Goal: Task Accomplishment & Management: Use online tool/utility

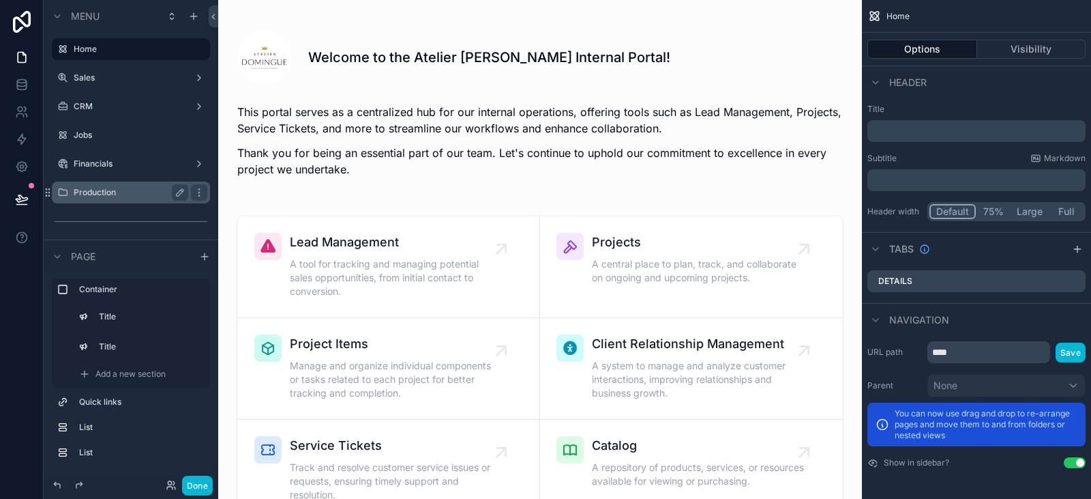
click at [116, 192] on label "Production" at bounding box center [128, 192] width 109 height 11
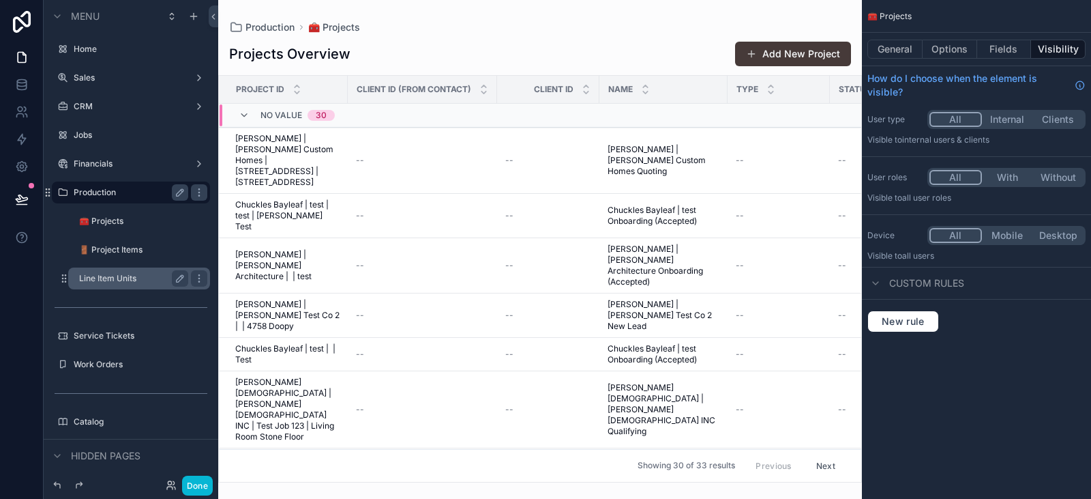
click at [121, 274] on label "Line Item Units" at bounding box center [131, 278] width 104 height 11
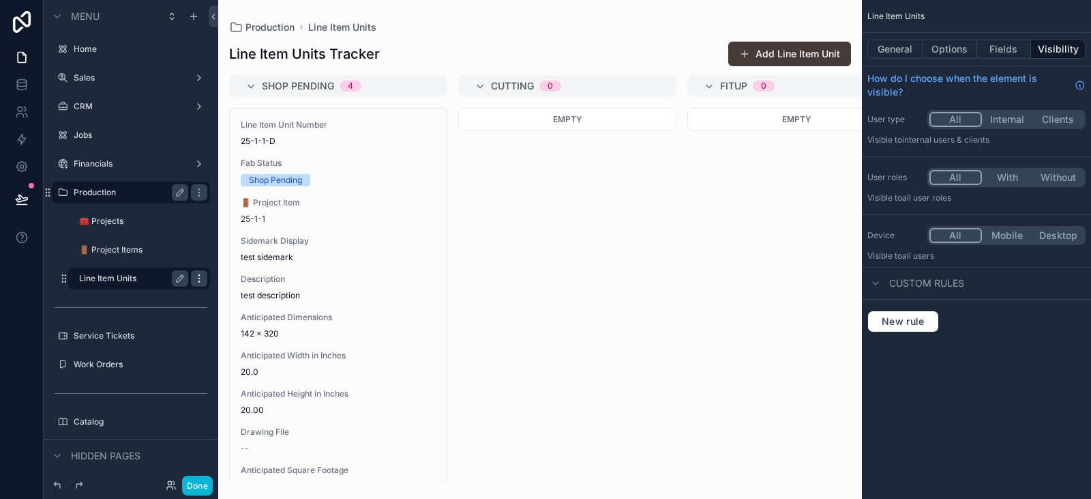
click at [201, 276] on icon "scrollable content" at bounding box center [199, 278] width 11 height 11
click at [250, 285] on span "Remove" at bounding box center [261, 288] width 36 height 14
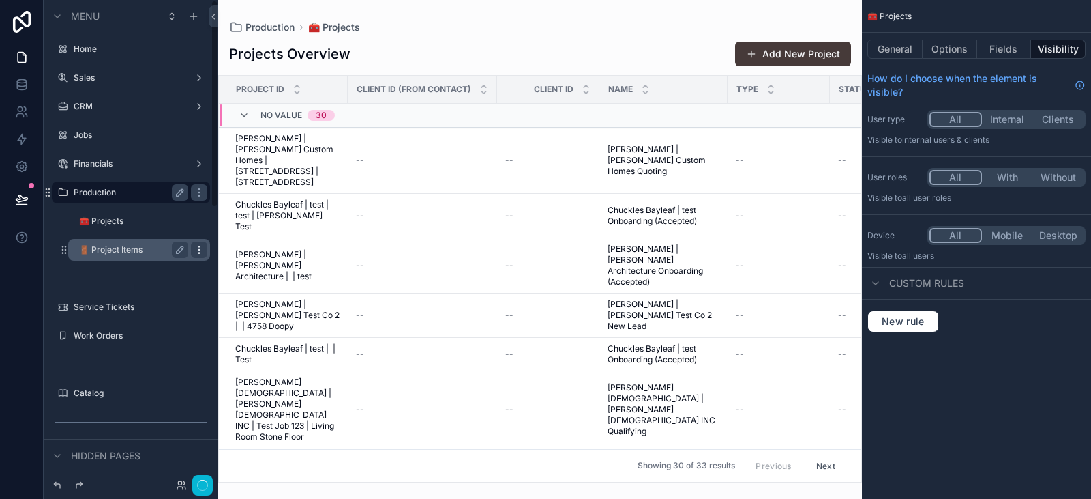
click at [201, 253] on icon "scrollable content" at bounding box center [199, 249] width 11 height 11
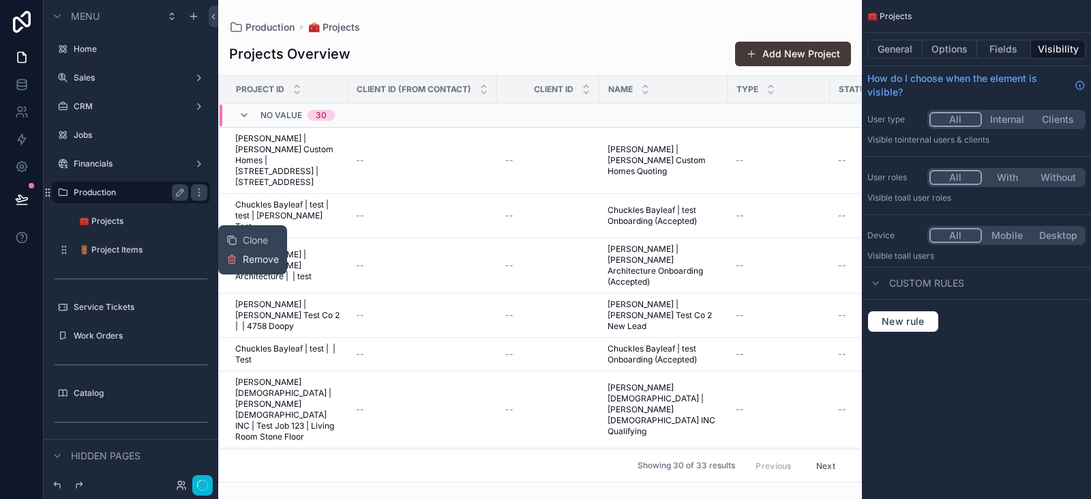
click at [235, 260] on icon at bounding box center [232, 260] width 6 height 6
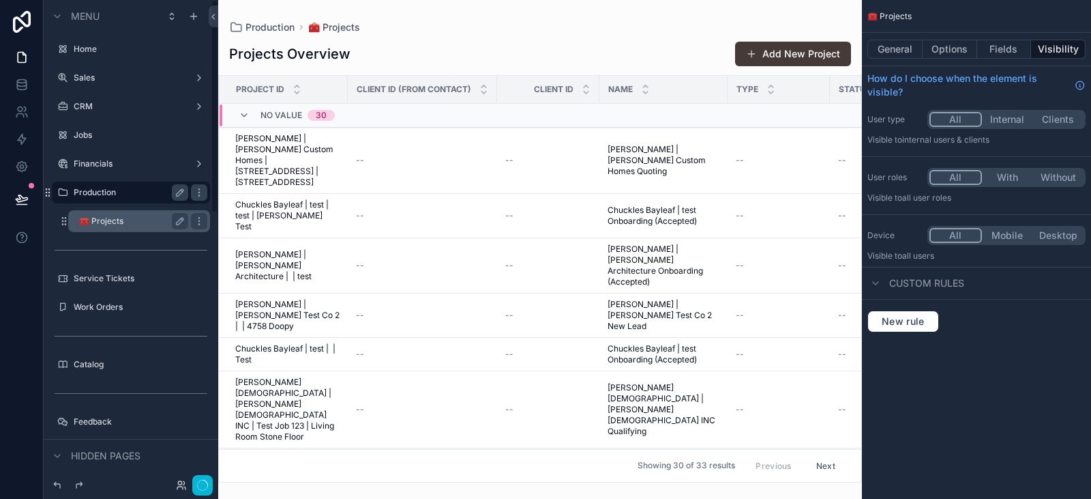
click at [151, 216] on label "🧰 Projects" at bounding box center [131, 221] width 104 height 11
click at [151, 217] on label "🧰 Projects" at bounding box center [131, 221] width 104 height 11
click at [892, 53] on button "General" at bounding box center [895, 49] width 55 height 19
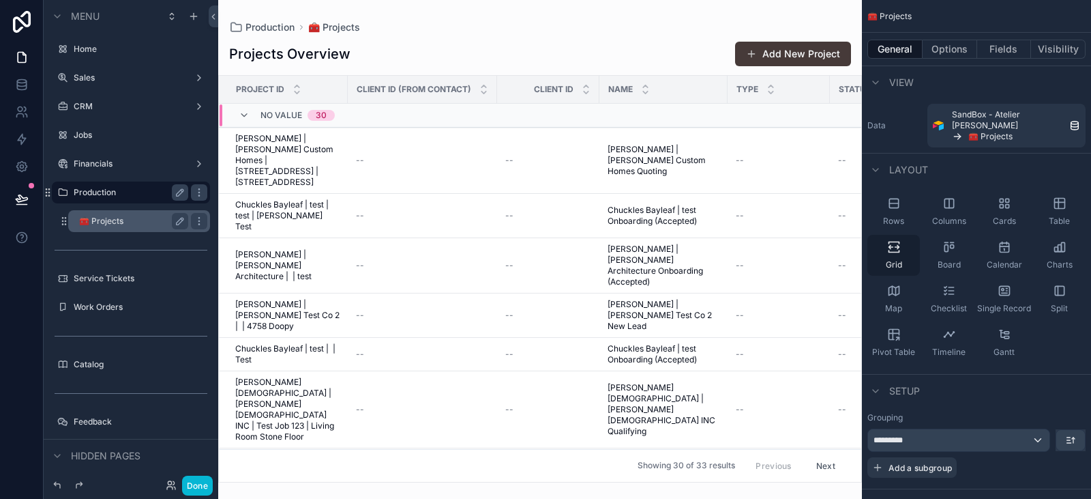
click at [909, 237] on div "Grid" at bounding box center [894, 255] width 53 height 41
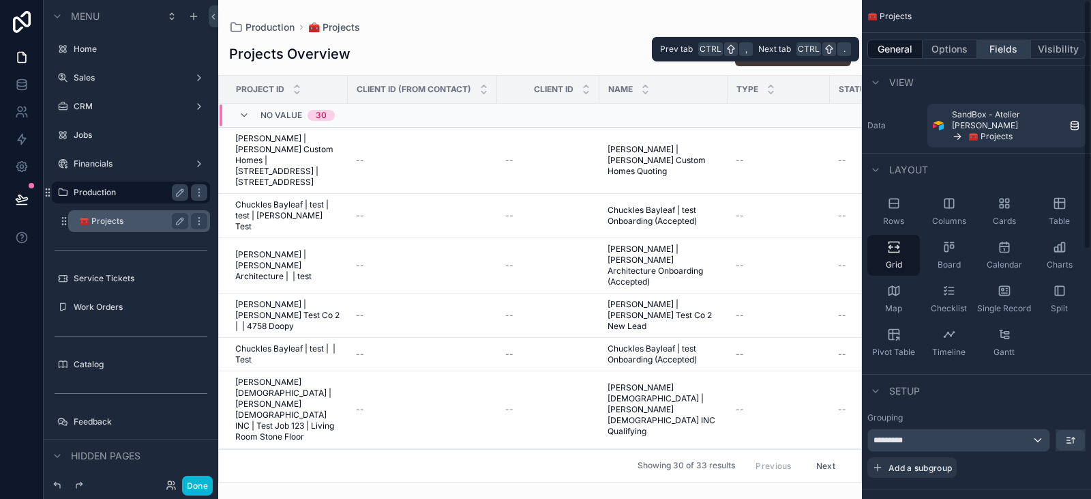
click at [989, 46] on button "Fields" at bounding box center [1005, 49] width 55 height 19
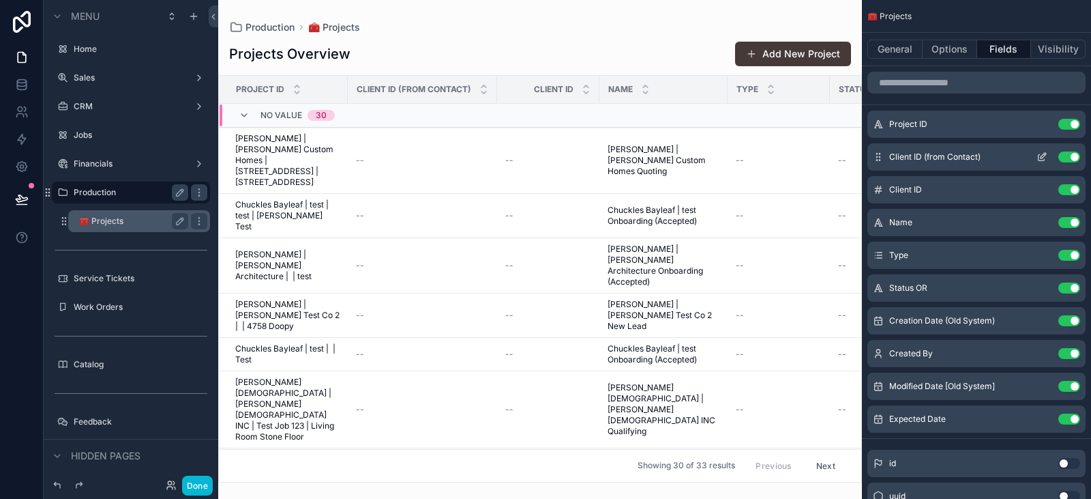
click at [1070, 157] on button "Use setting" at bounding box center [1070, 156] width 22 height 11
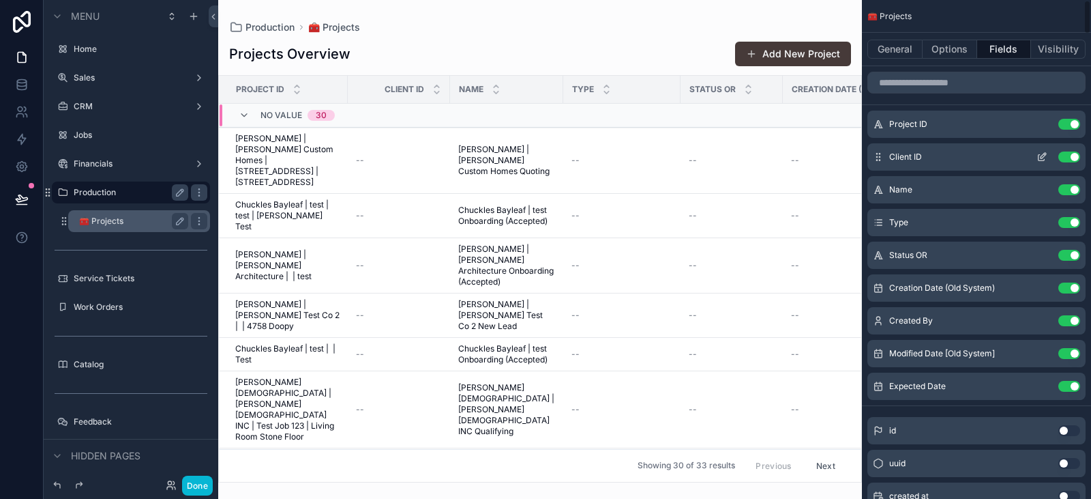
click at [1070, 157] on button "Use setting" at bounding box center [1070, 156] width 22 height 11
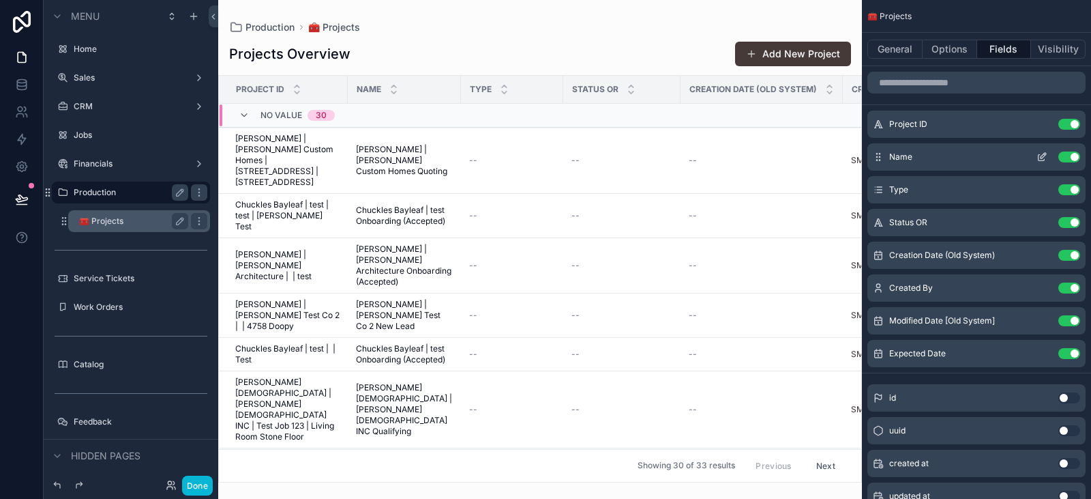
click at [1070, 161] on button "Use setting" at bounding box center [1070, 156] width 22 height 11
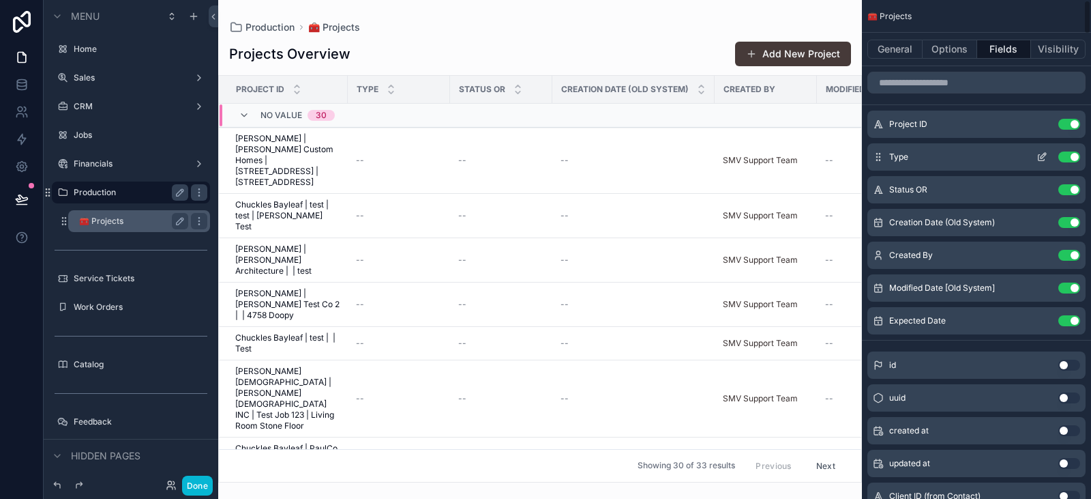
click at [1075, 160] on button "Use setting" at bounding box center [1070, 156] width 22 height 11
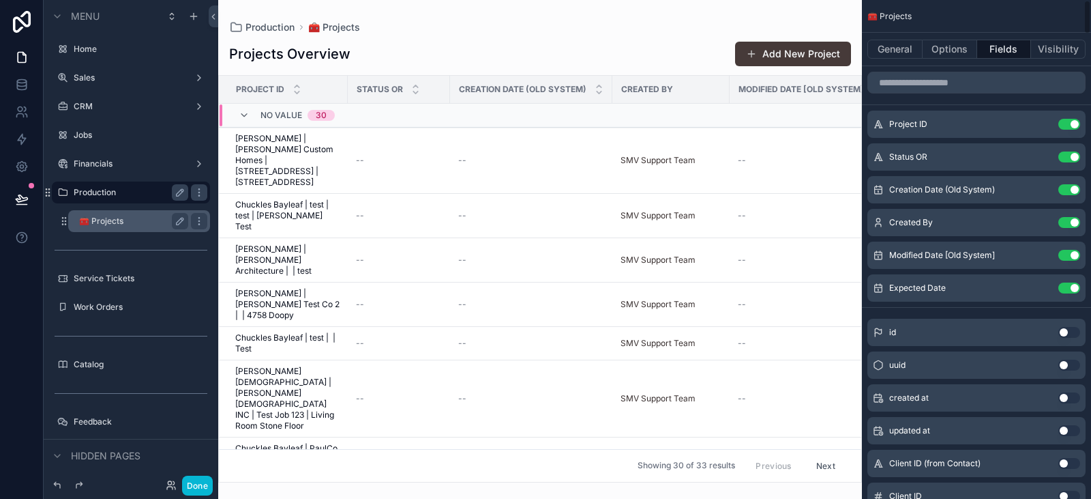
click at [1075, 160] on button "Use setting" at bounding box center [1070, 156] width 22 height 11
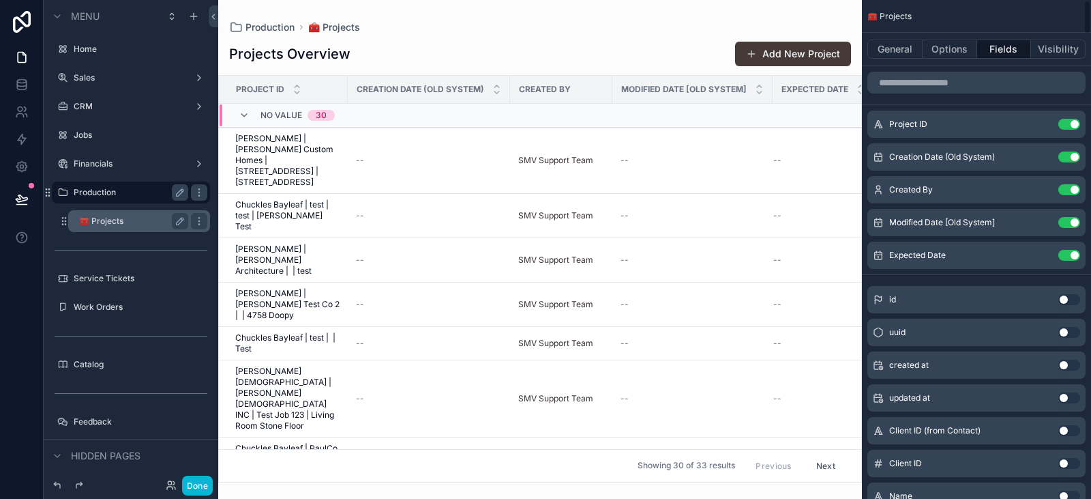
click at [1075, 160] on button "Use setting" at bounding box center [1070, 156] width 22 height 11
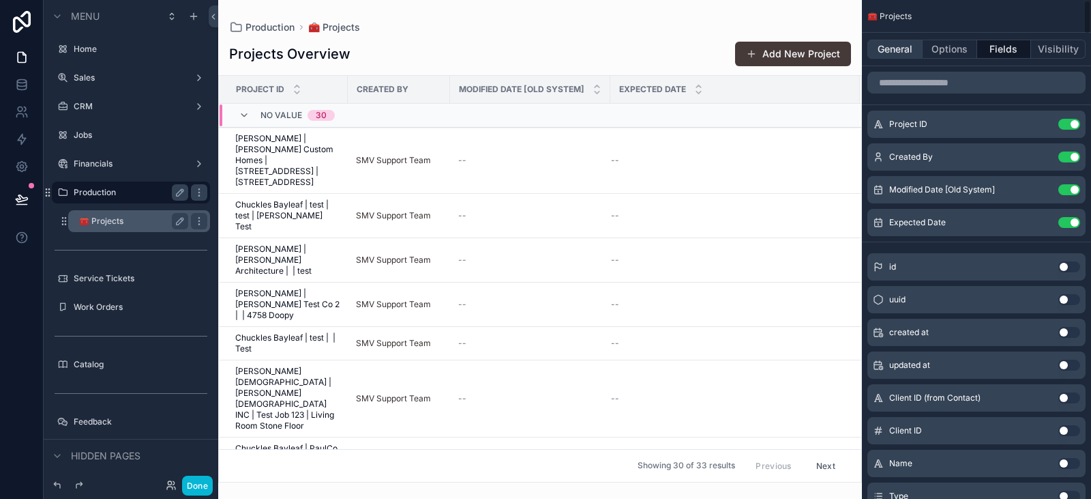
click at [895, 53] on button "General" at bounding box center [895, 49] width 55 height 19
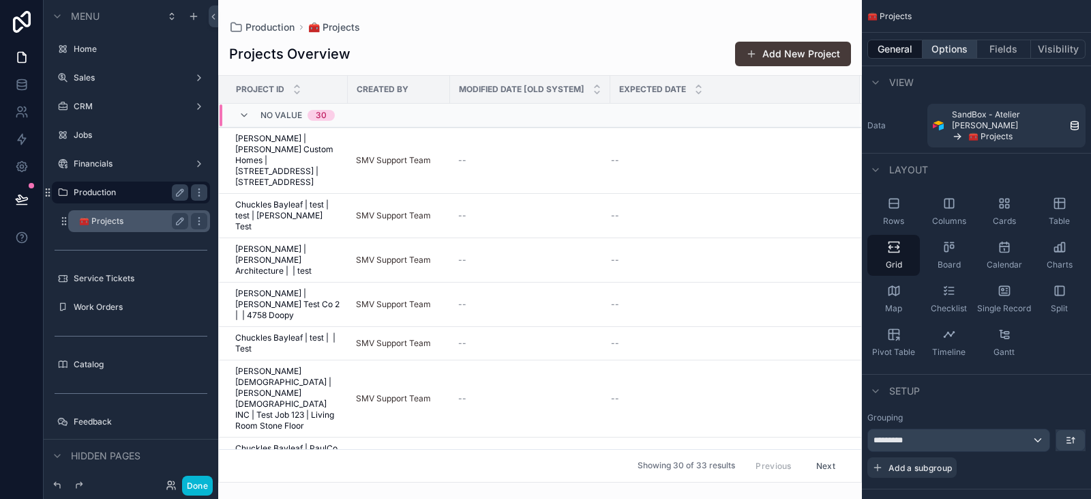
click at [943, 46] on button "Options" at bounding box center [950, 49] width 55 height 19
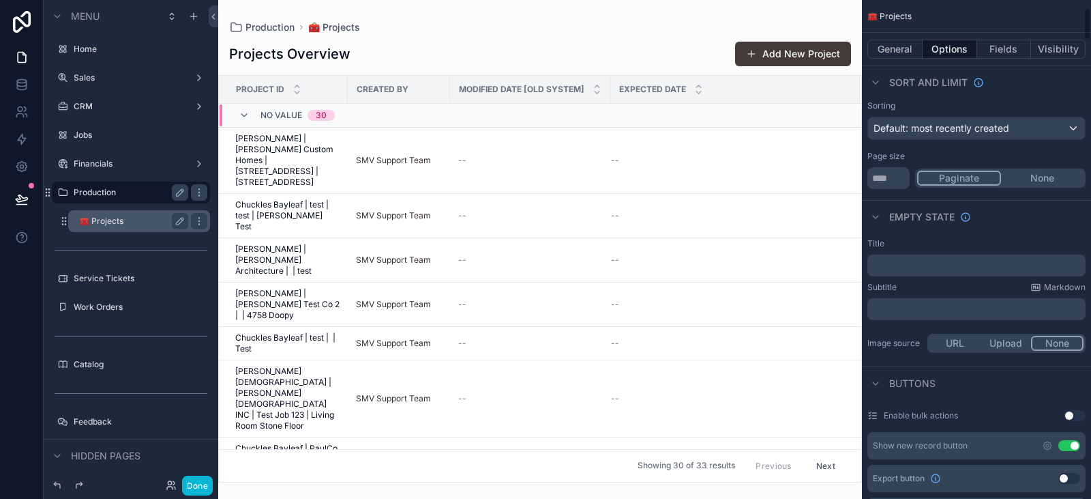
scroll to position [121, 0]
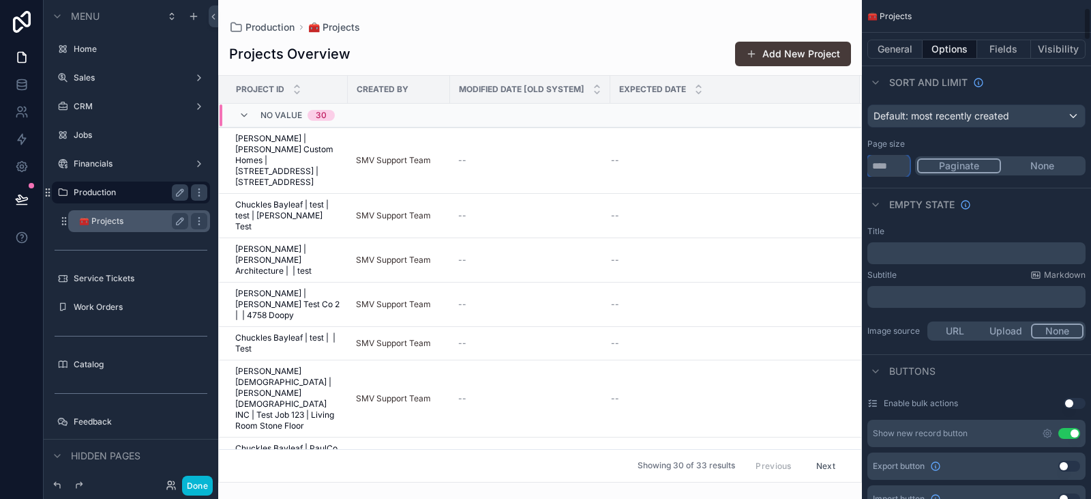
click at [900, 162] on input "**" at bounding box center [889, 166] width 42 height 22
click at [1031, 166] on button "None" at bounding box center [1042, 165] width 83 height 15
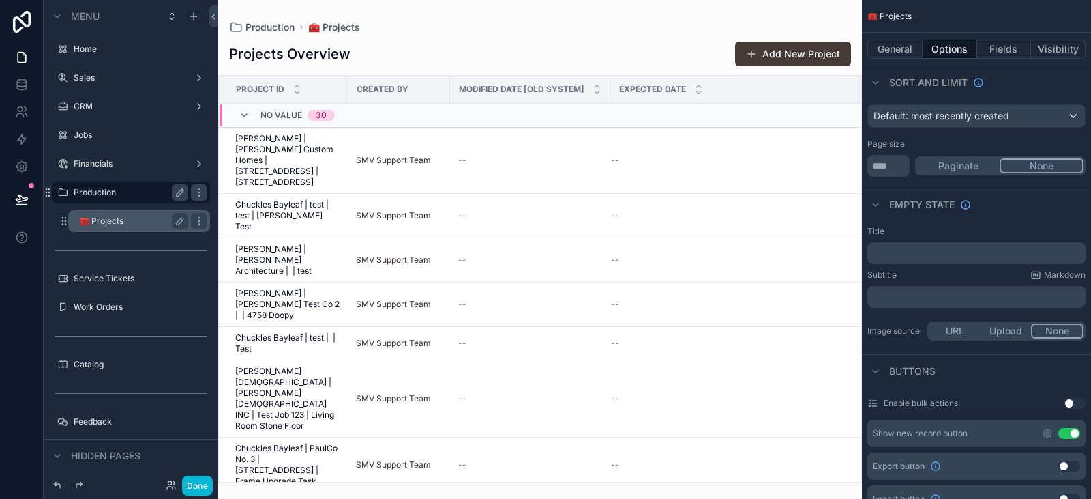
click at [606, 8] on div "scrollable content" at bounding box center [540, 249] width 644 height 499
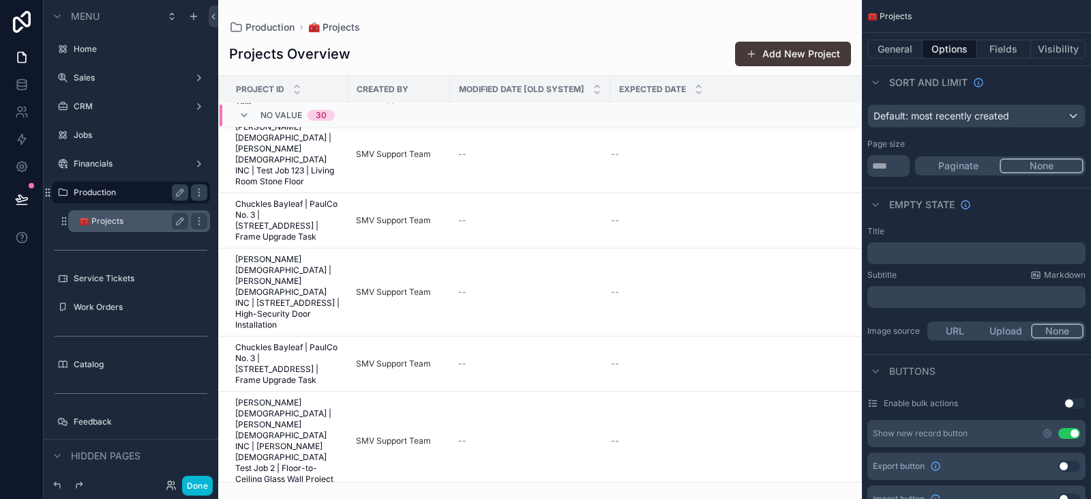
scroll to position [0, 0]
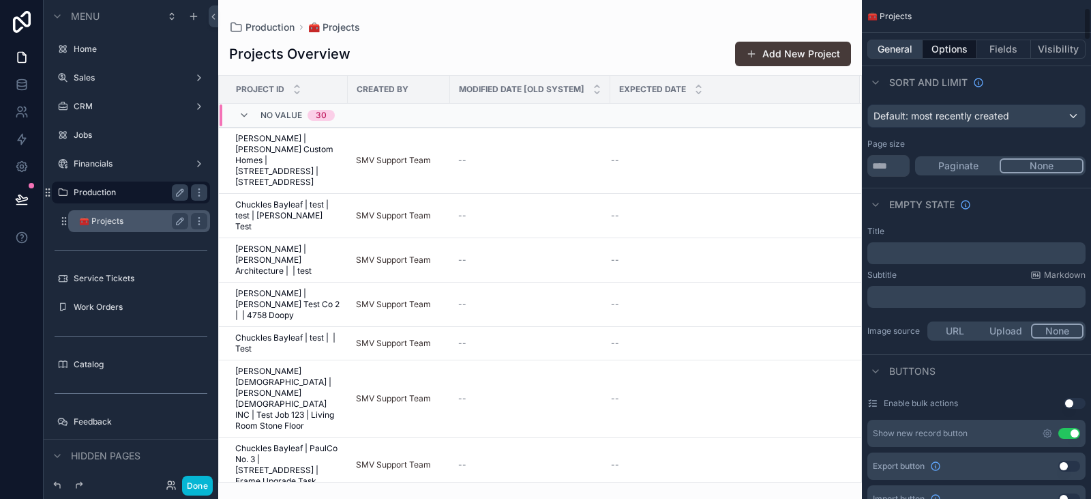
click at [900, 53] on button "General" at bounding box center [895, 49] width 55 height 19
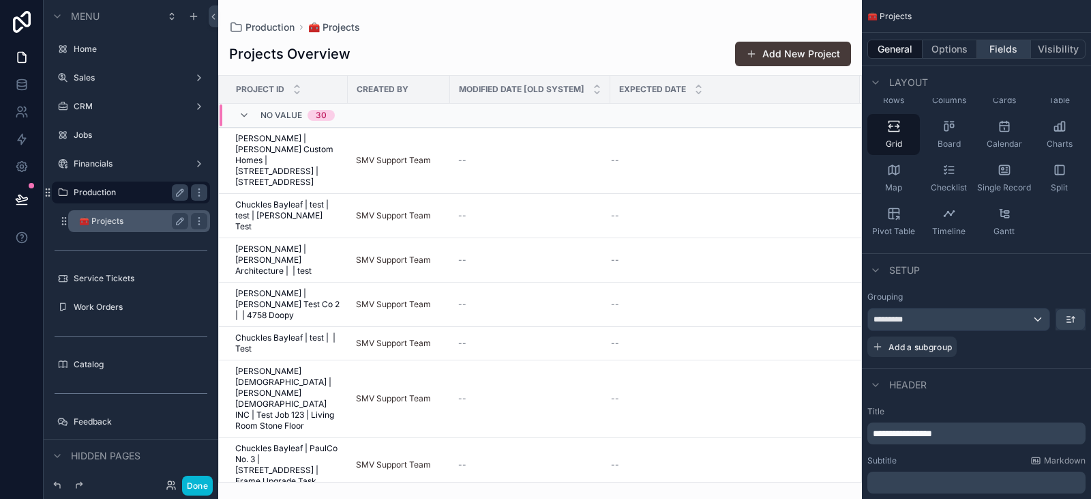
click at [995, 43] on button "Fields" at bounding box center [1005, 49] width 55 height 19
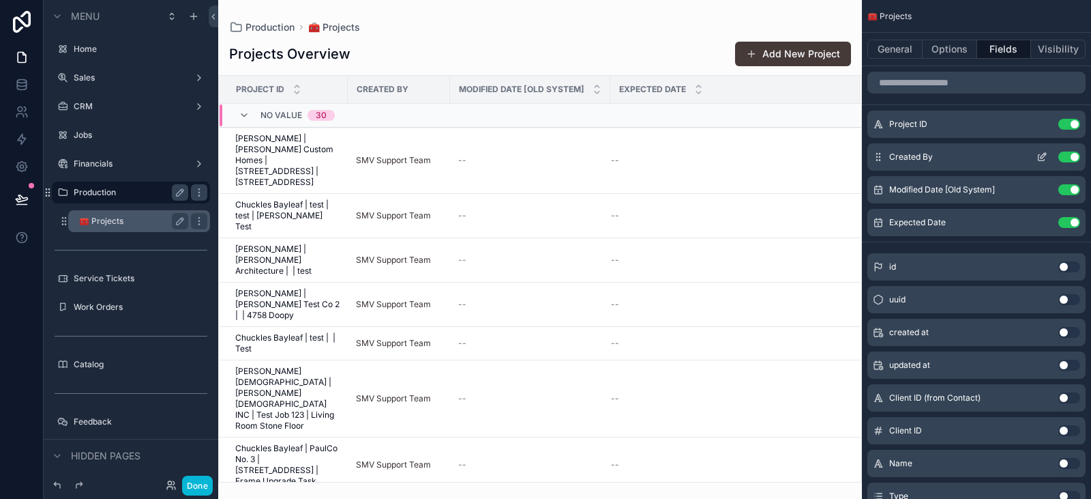
click at [1072, 161] on button "Use setting" at bounding box center [1070, 156] width 22 height 11
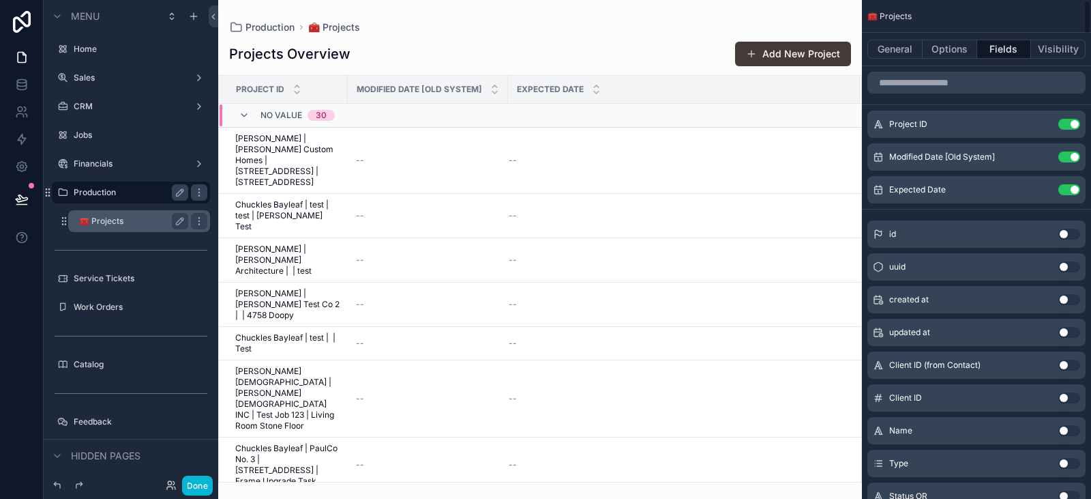
click at [1072, 161] on button "Use setting" at bounding box center [1070, 156] width 22 height 11
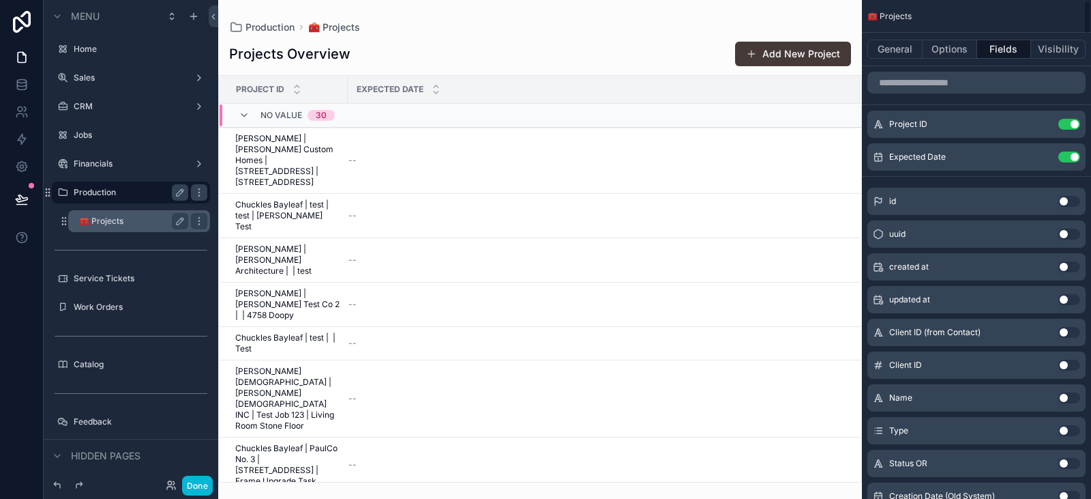
click at [1072, 161] on button "Use setting" at bounding box center [1070, 156] width 22 height 11
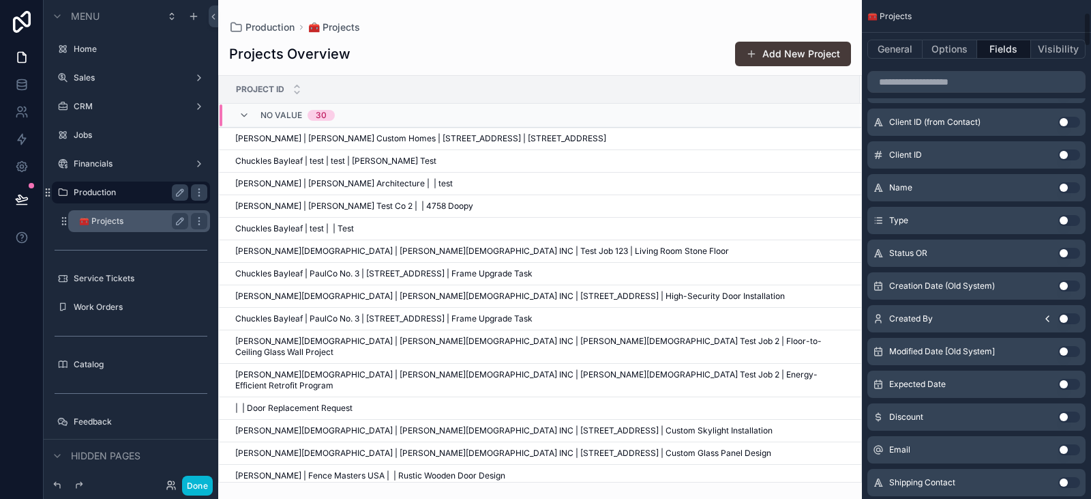
scroll to position [182, 0]
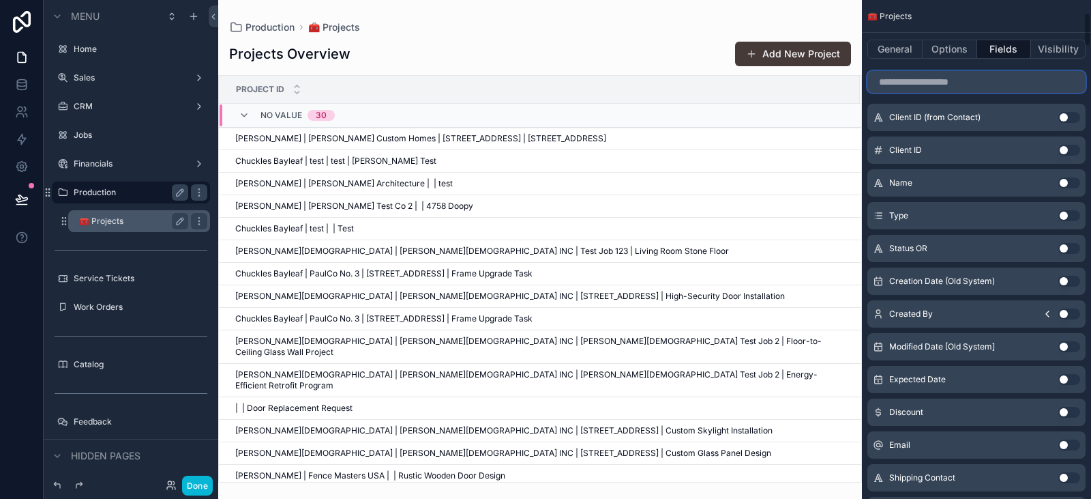
click at [960, 84] on input "scrollable content" at bounding box center [977, 82] width 218 height 22
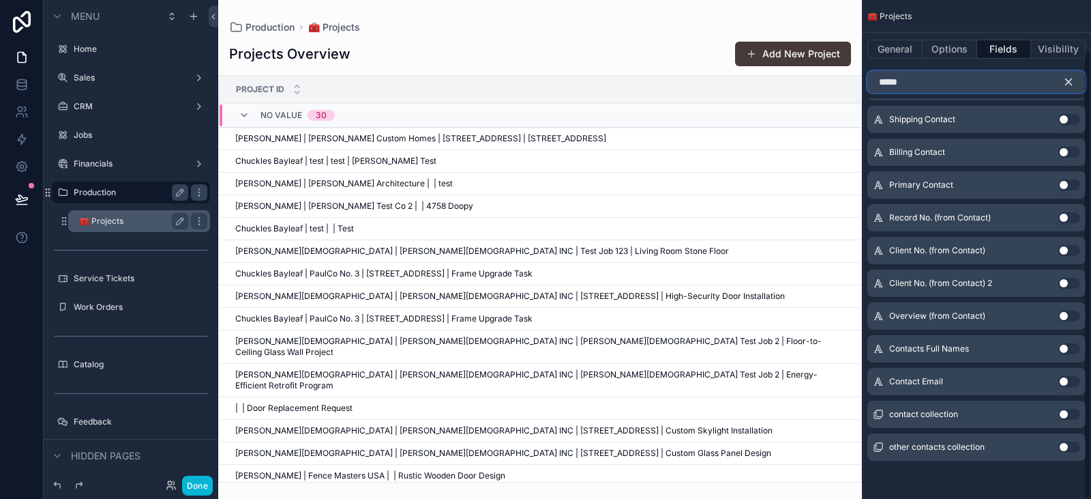
scroll to position [55, 0]
click at [1072, 351] on button "Use setting" at bounding box center [1070, 348] width 22 height 11
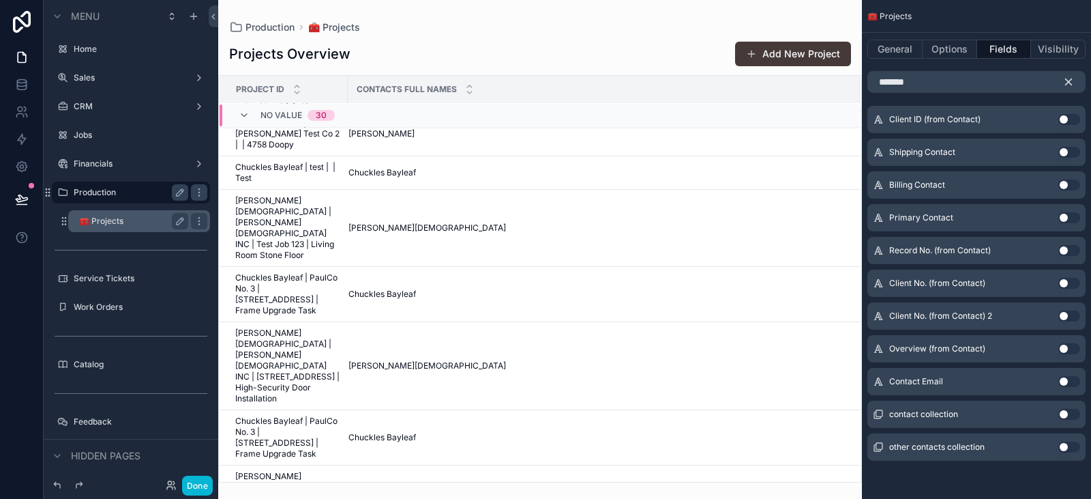
scroll to position [0, 0]
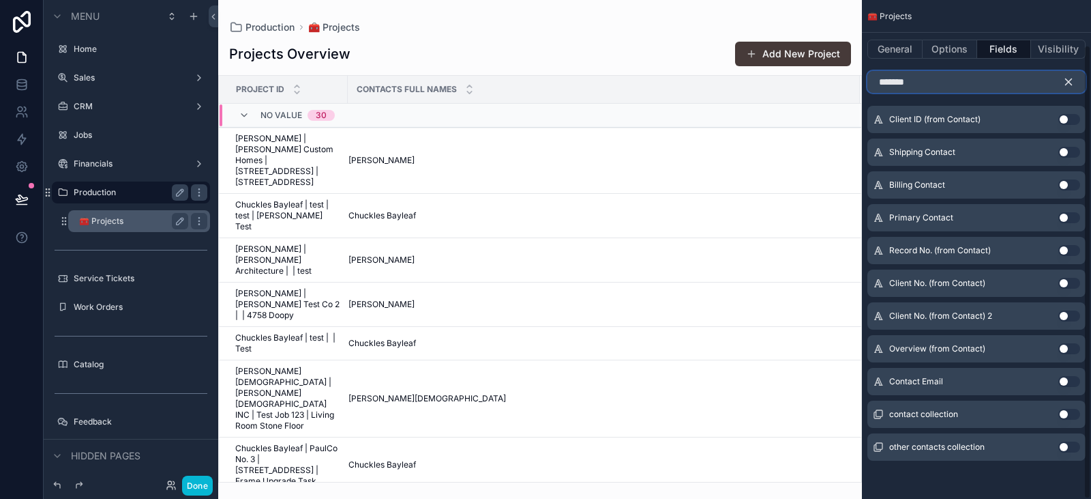
click at [923, 89] on input "*******" at bounding box center [977, 82] width 218 height 22
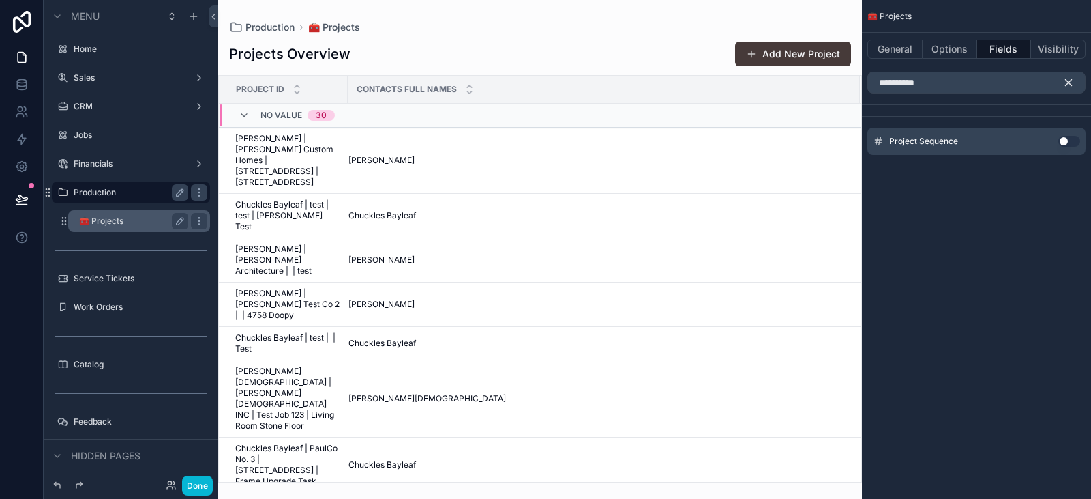
click at [1068, 136] on button "Use setting" at bounding box center [1070, 141] width 22 height 11
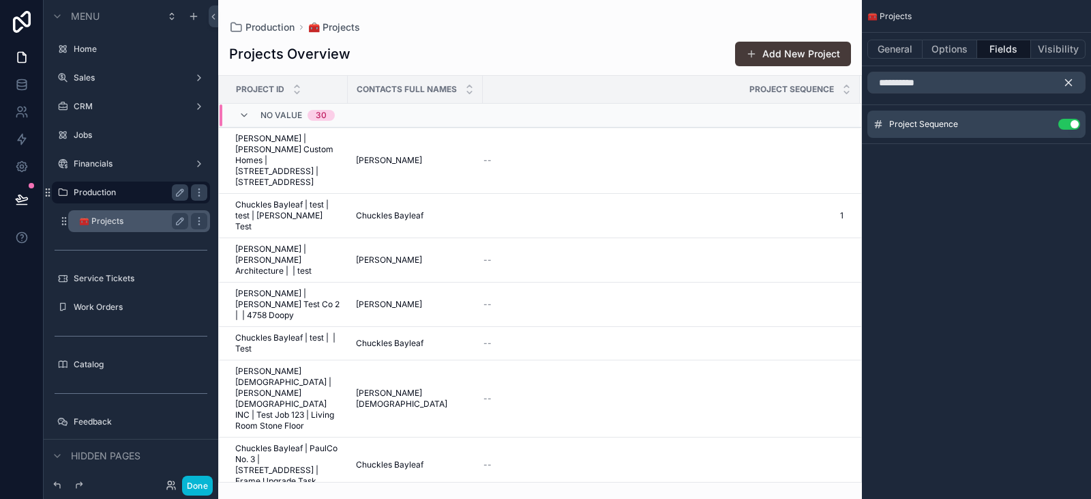
click at [948, 71] on div "**********" at bounding box center [976, 82] width 229 height 33
click at [948, 76] on input "**********" at bounding box center [977, 83] width 218 height 22
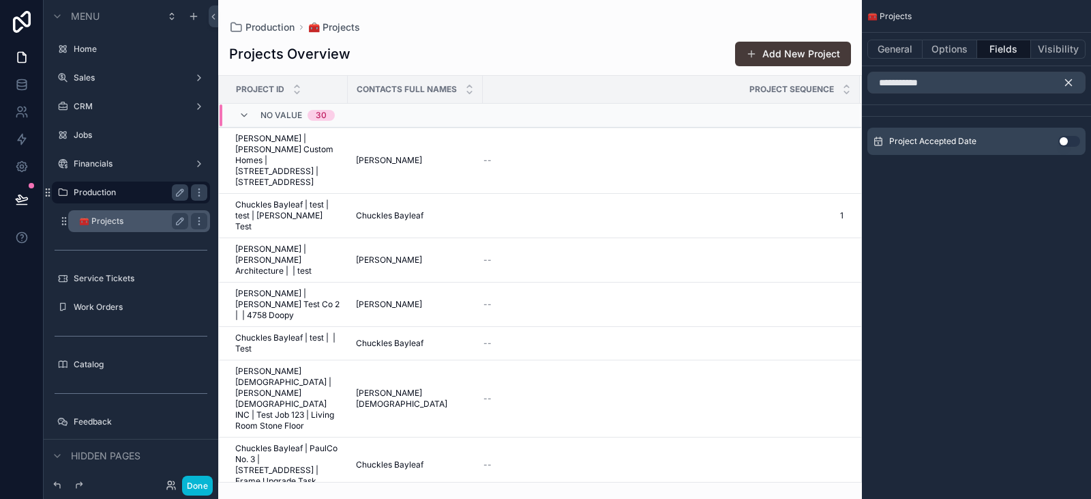
click at [1064, 134] on div "Project Accepted Date Use setting" at bounding box center [977, 141] width 218 height 27
click at [1066, 137] on button "Use setting" at bounding box center [1070, 141] width 22 height 11
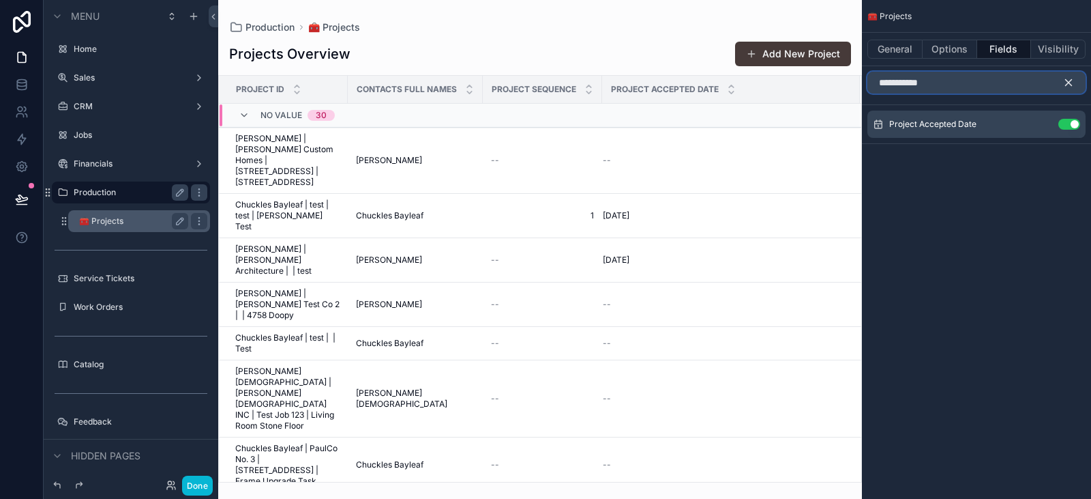
click at [973, 82] on input "**********" at bounding box center [977, 83] width 218 height 22
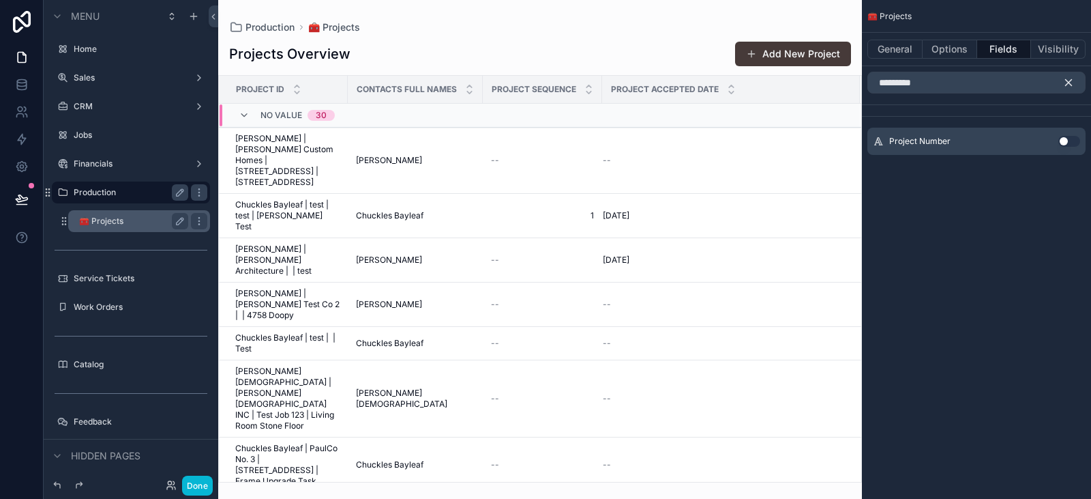
click at [1074, 147] on div "Project Number Use setting" at bounding box center [977, 141] width 218 height 27
click at [1071, 143] on button "Use setting" at bounding box center [1070, 141] width 22 height 11
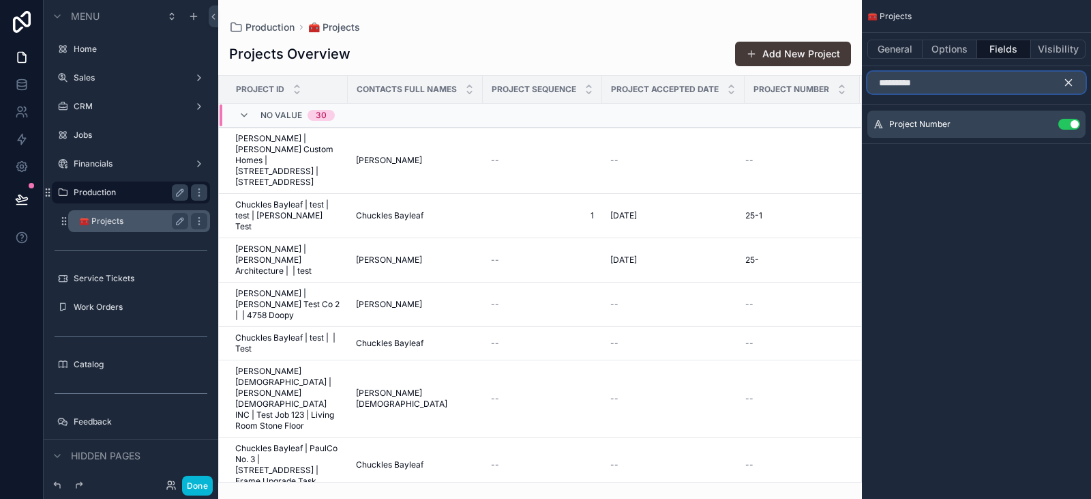
click at [908, 73] on input "*********" at bounding box center [977, 83] width 218 height 22
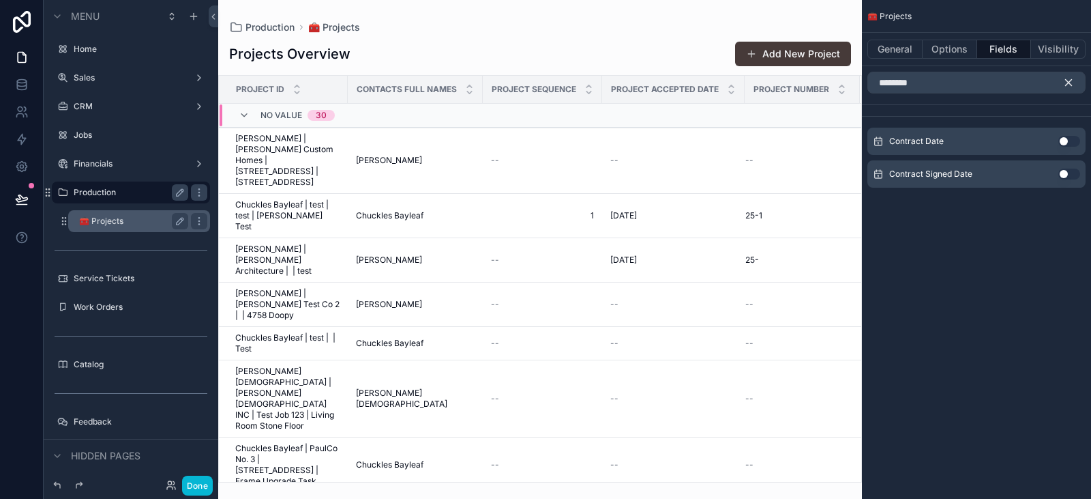
click at [1070, 177] on button "Use setting" at bounding box center [1070, 173] width 22 height 11
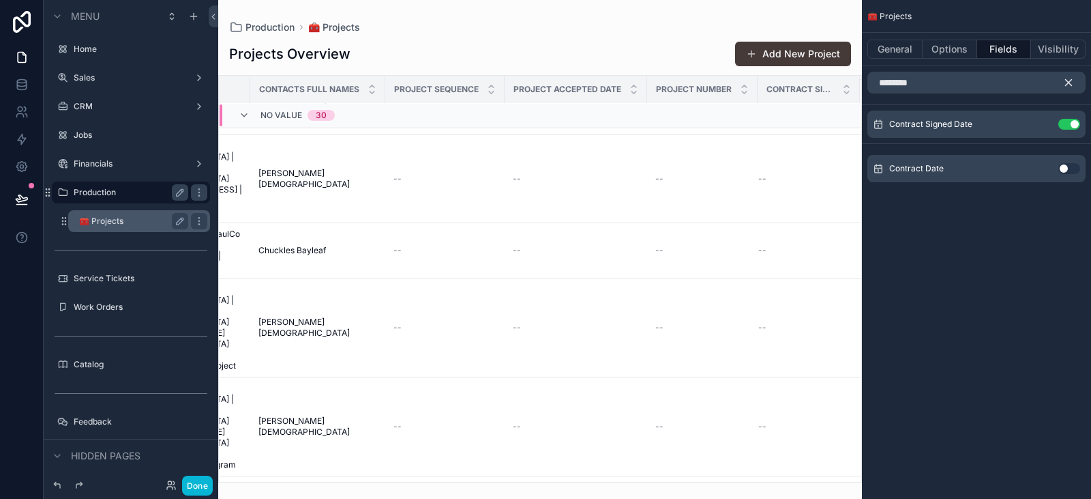
scroll to position [0, 108]
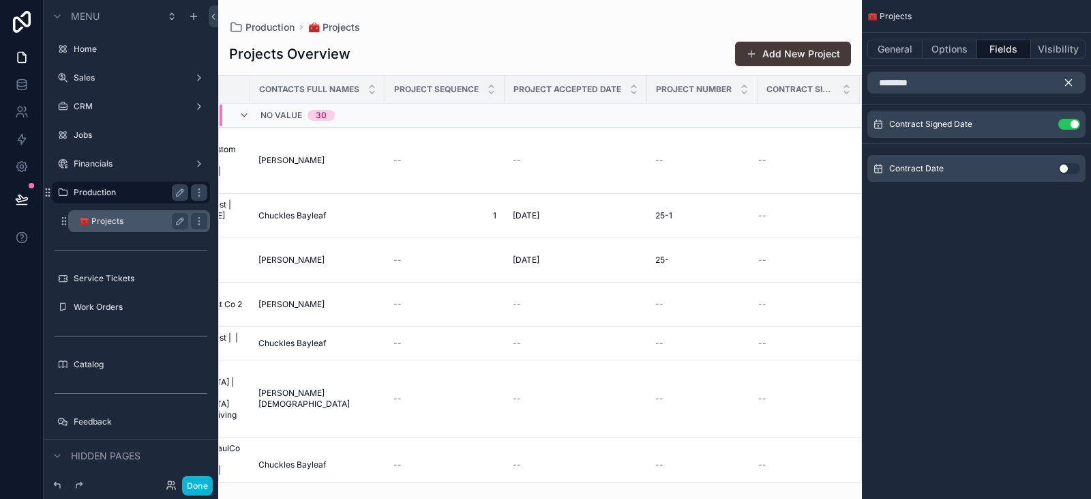
click at [929, 109] on div "******** Contract Signed Date Use setting Contract Date Use setting" at bounding box center [976, 132] width 229 height 132
click at [941, 92] on input "********" at bounding box center [977, 83] width 218 height 22
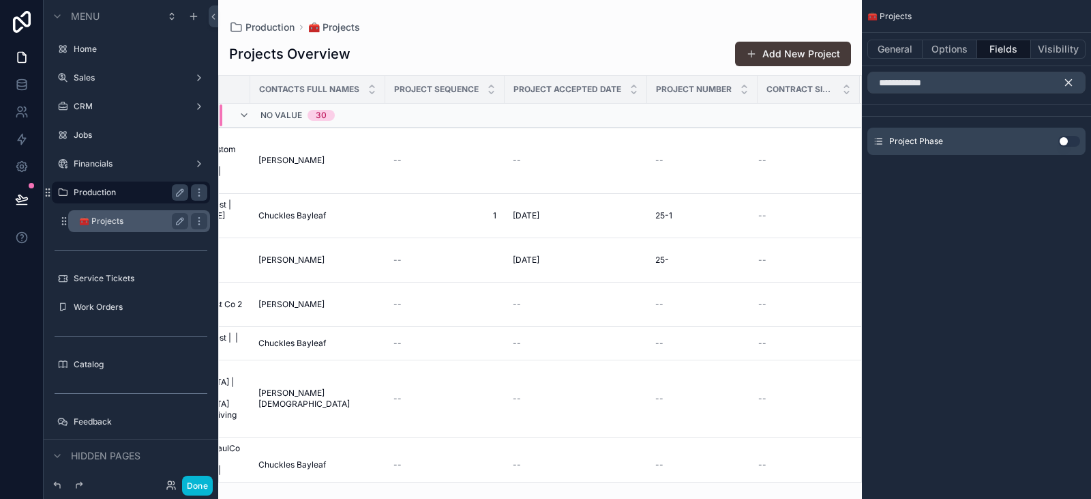
click at [1073, 144] on button "Use setting" at bounding box center [1070, 141] width 22 height 11
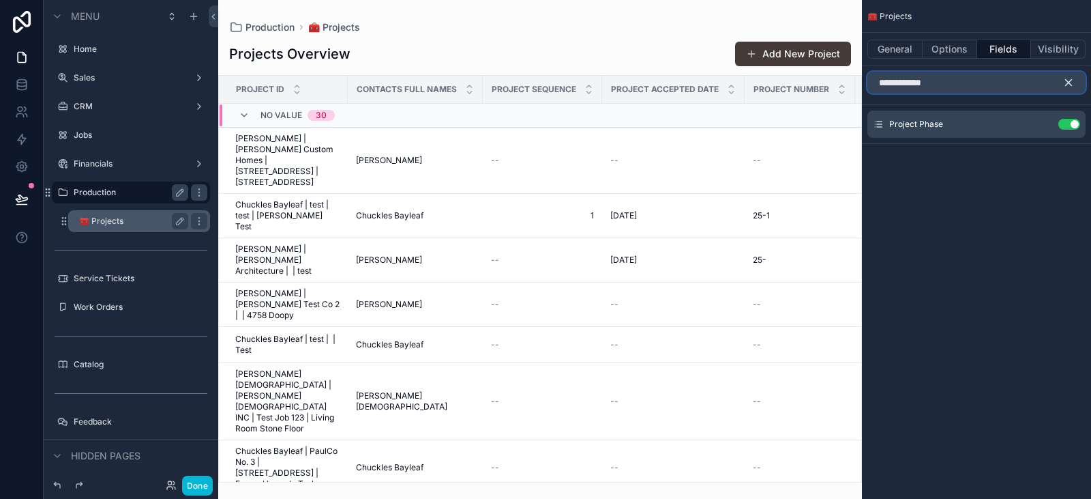
click at [951, 83] on input "**********" at bounding box center [977, 83] width 218 height 22
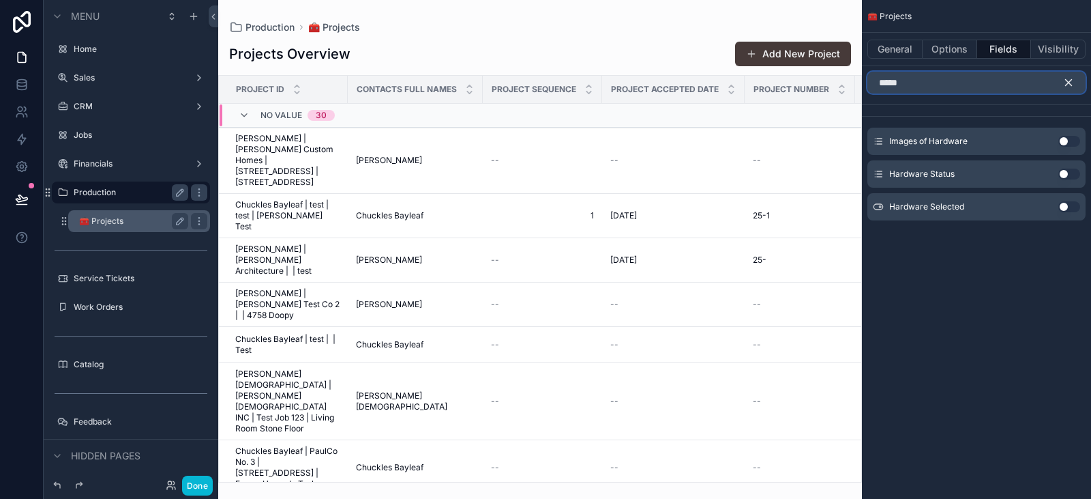
type input "*****"
click at [1080, 172] on button "Use setting" at bounding box center [1070, 173] width 22 height 11
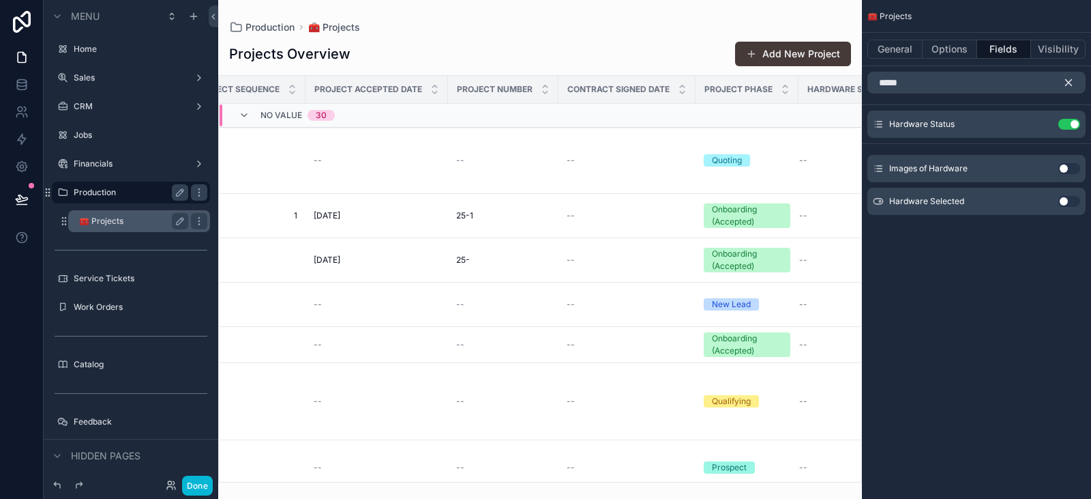
scroll to position [0, 349]
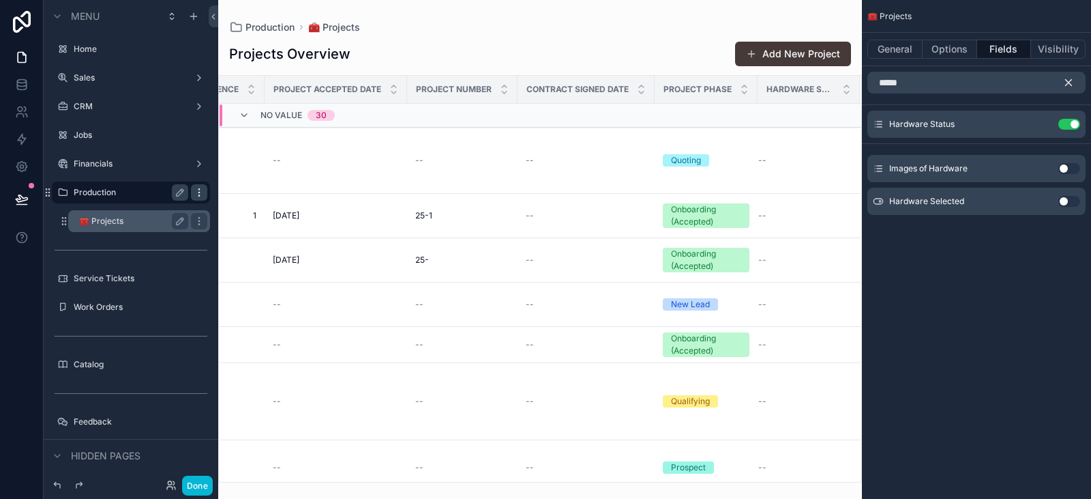
click at [203, 190] on icon "scrollable content" at bounding box center [199, 192] width 11 height 11
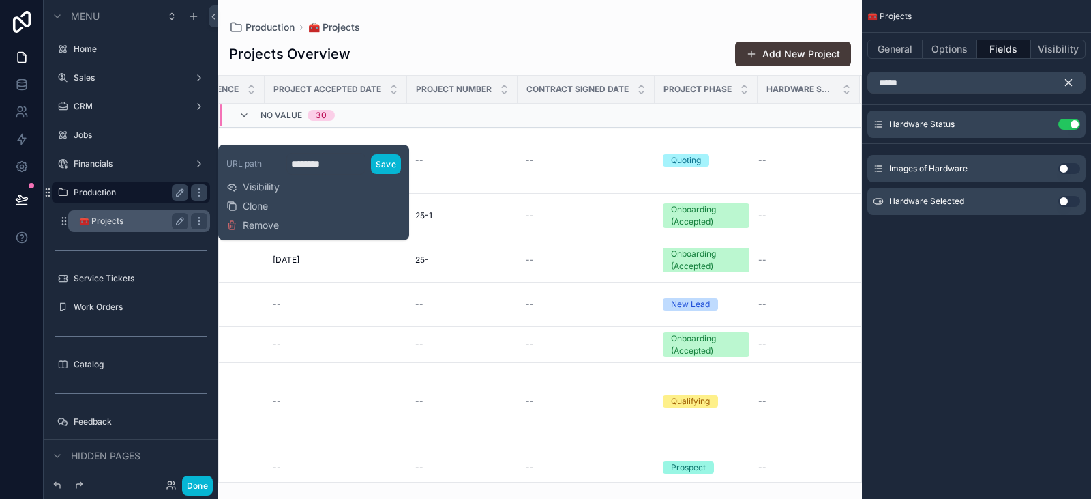
click at [151, 235] on div "scrollable content" at bounding box center [131, 234] width 175 height 3
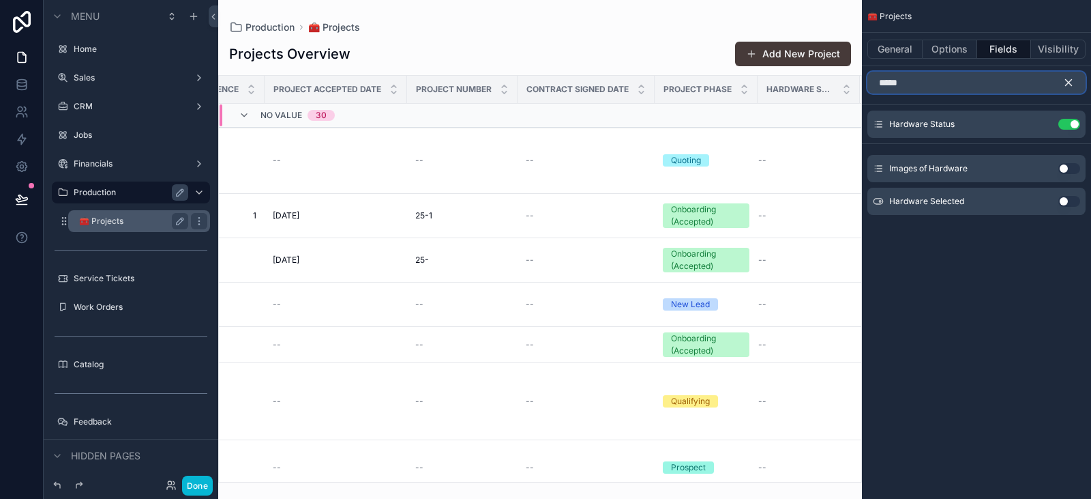
click at [916, 74] on input "*****" at bounding box center [977, 83] width 218 height 22
click at [1061, 192] on div "Hardware Selected Use setting" at bounding box center [977, 201] width 218 height 27
click at [1068, 198] on button "Use setting" at bounding box center [1070, 201] width 22 height 11
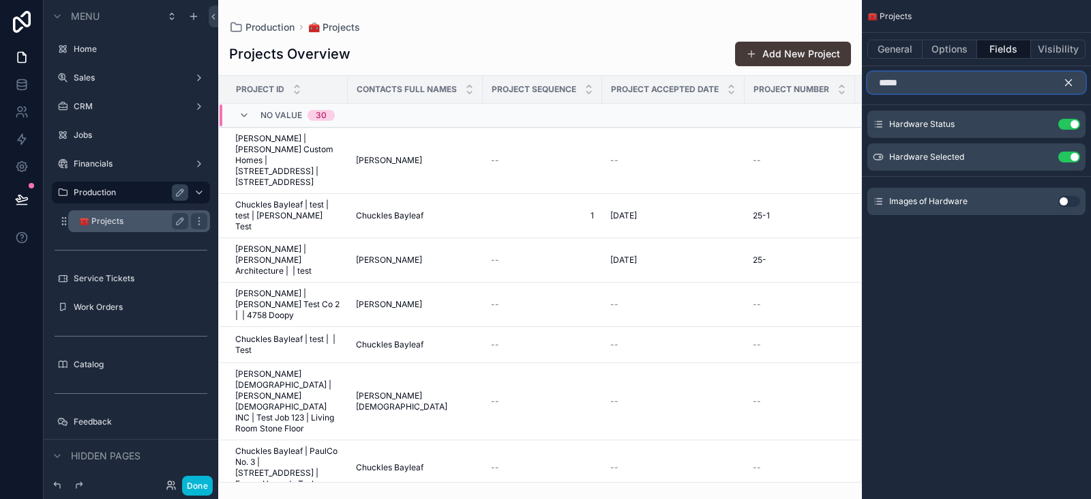
click at [971, 90] on input "*****" at bounding box center [977, 83] width 218 height 22
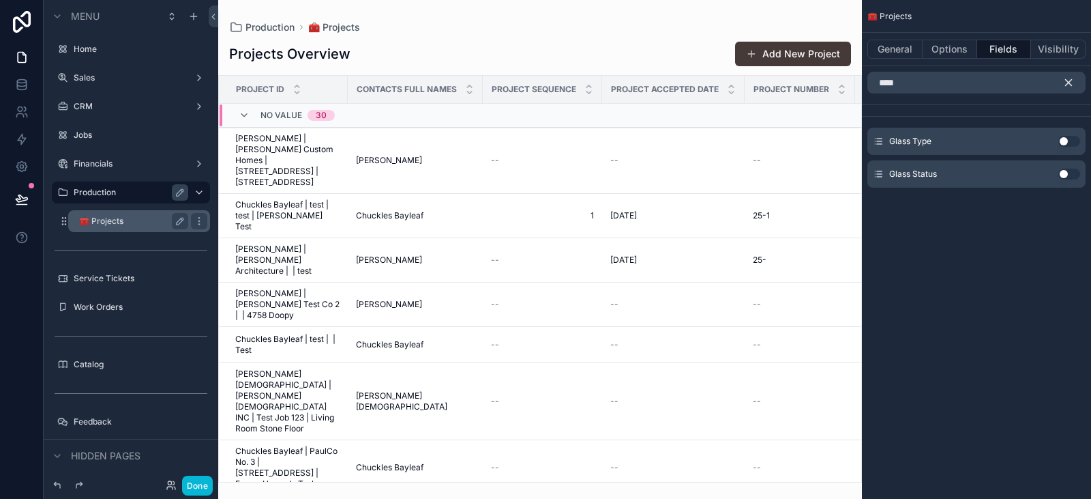
click at [1075, 175] on button "Use setting" at bounding box center [1070, 173] width 22 height 11
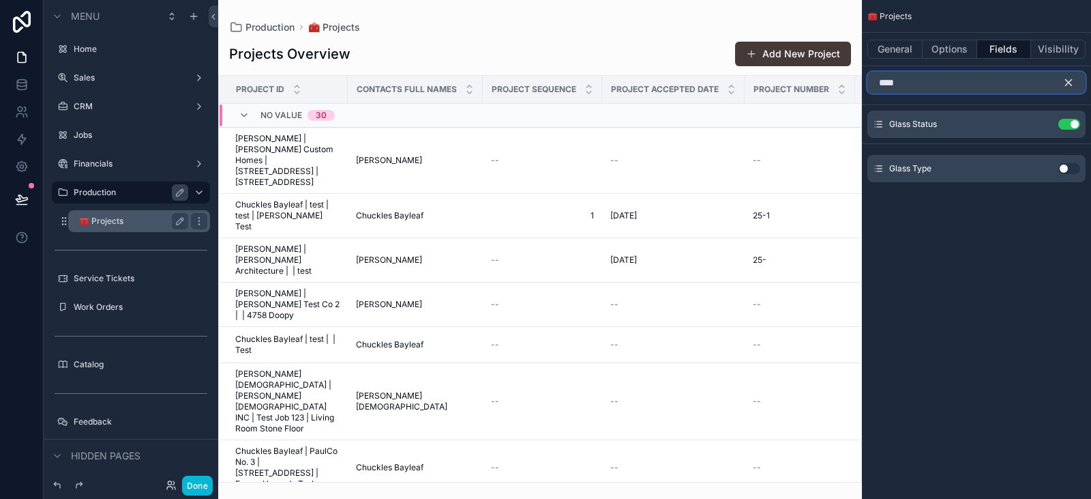
click at [912, 87] on input "****" at bounding box center [977, 83] width 218 height 22
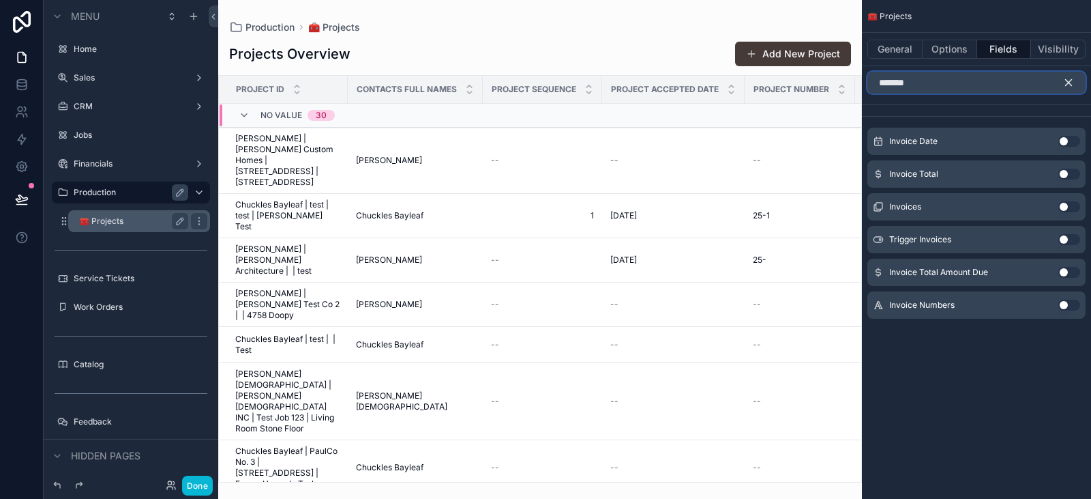
type input "*******"
click at [1076, 207] on button "Use setting" at bounding box center [1070, 206] width 22 height 11
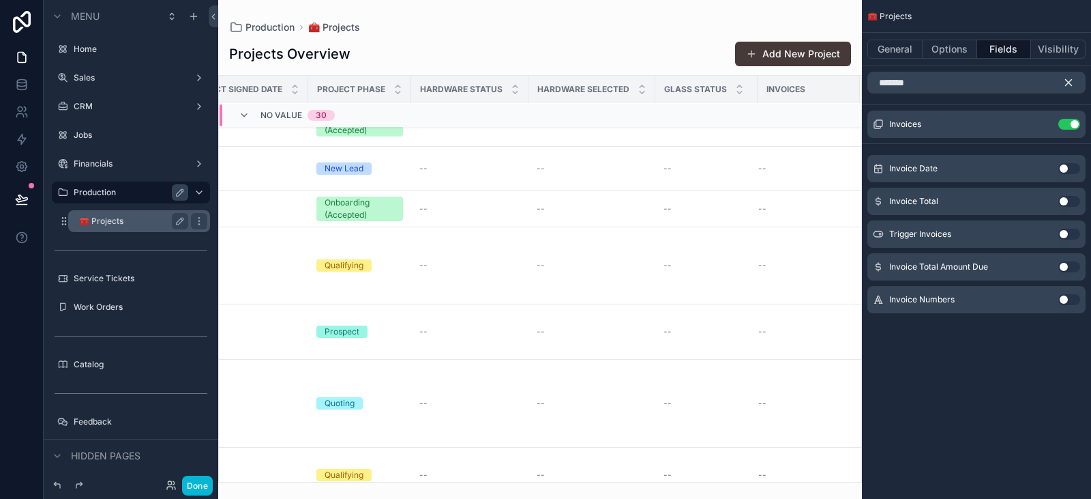
scroll to position [0, 694]
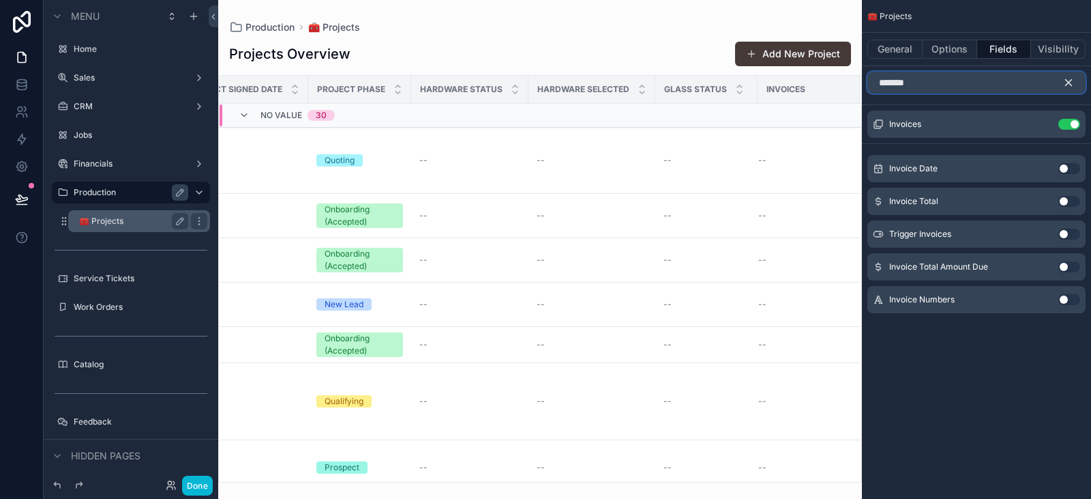
click at [930, 77] on input "*******" at bounding box center [977, 83] width 218 height 22
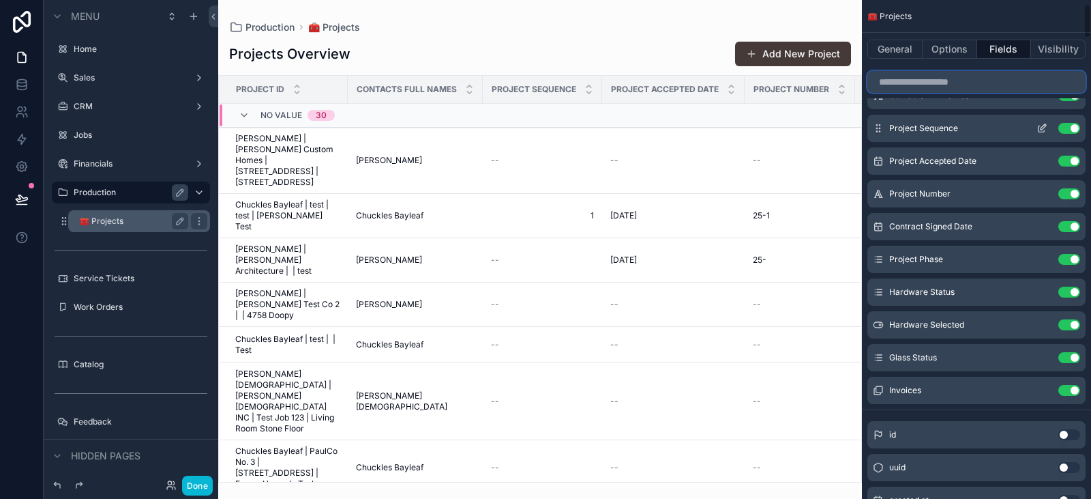
scroll to position [62, 0]
click at [1072, 390] on button "Use setting" at bounding box center [1070, 389] width 22 height 11
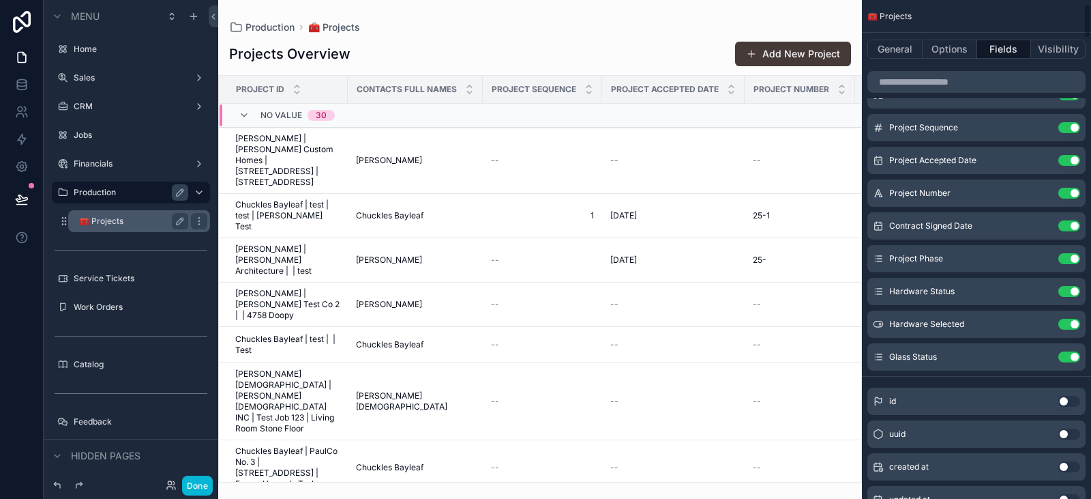
click at [1067, 356] on button "Use setting" at bounding box center [1070, 356] width 22 height 11
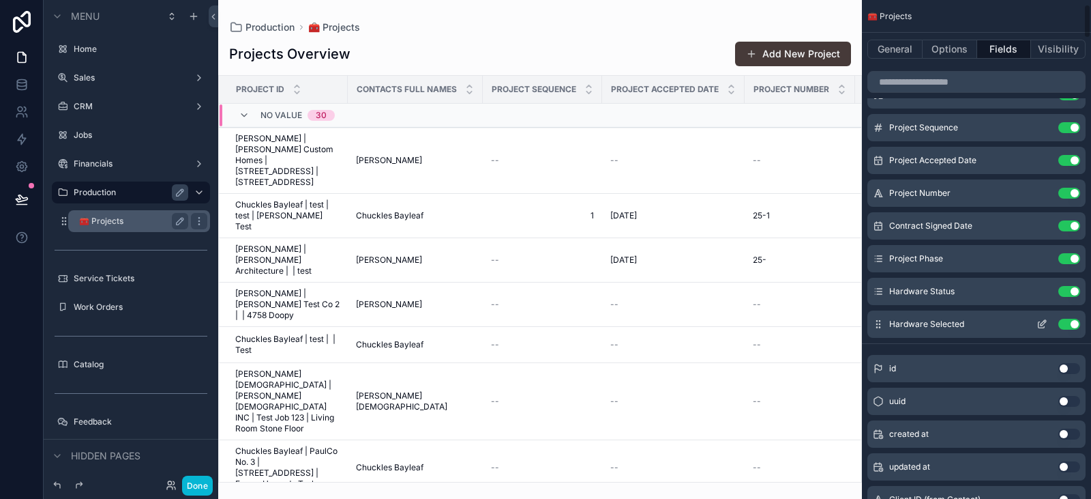
click at [1071, 329] on button "Use setting" at bounding box center [1070, 324] width 22 height 11
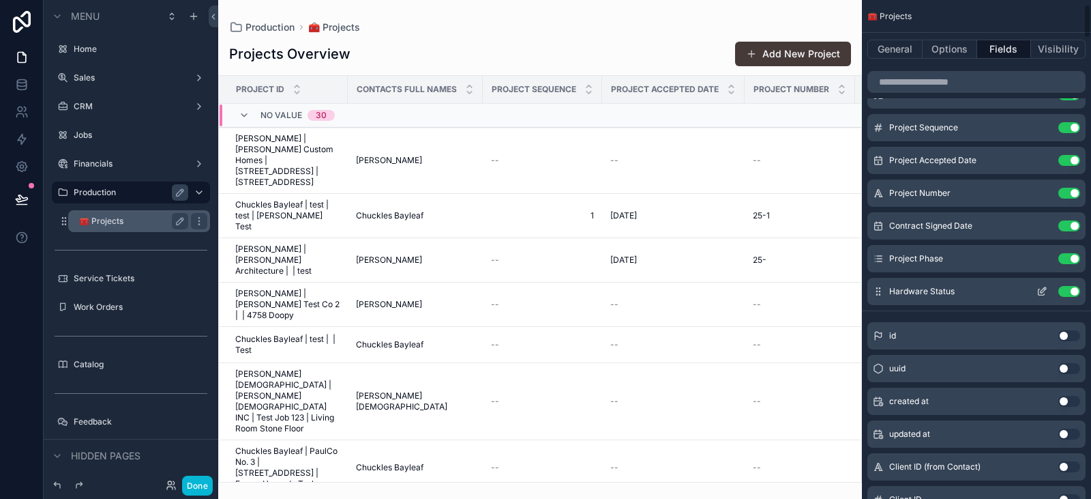
click at [1070, 292] on button "Use setting" at bounding box center [1070, 291] width 22 height 11
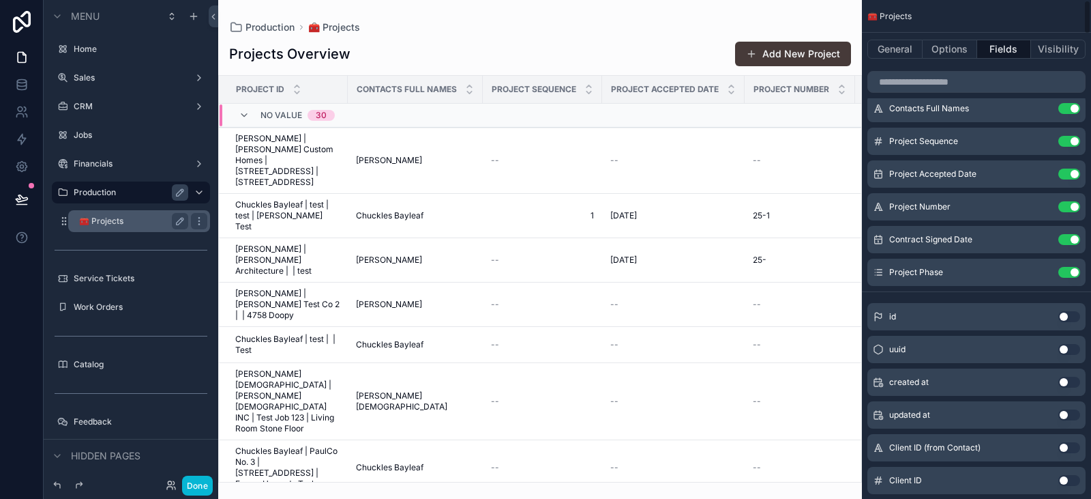
scroll to position [0, 0]
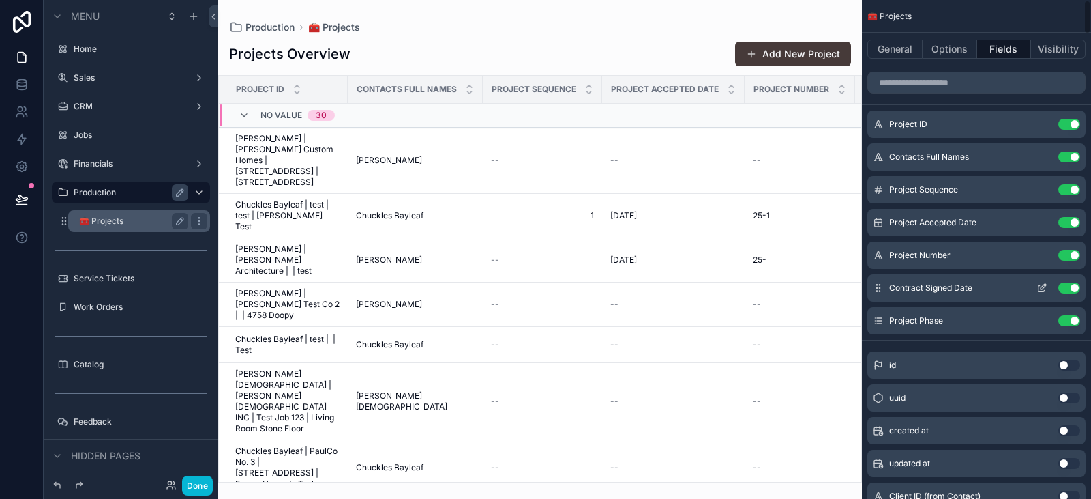
click at [1070, 282] on div "Contract Signed Date Use setting" at bounding box center [977, 287] width 218 height 27
click at [1072, 284] on button "Use setting" at bounding box center [1070, 287] width 22 height 11
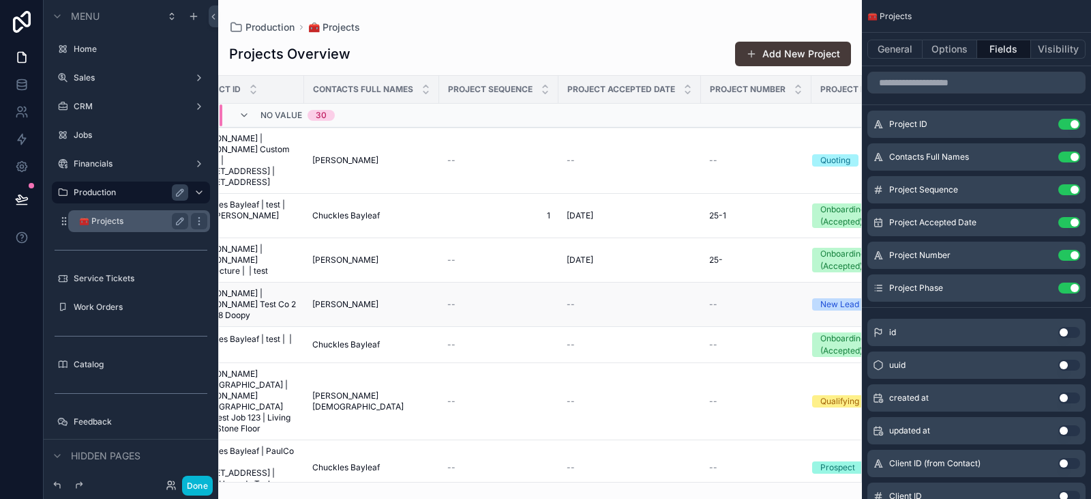
scroll to position [0, 108]
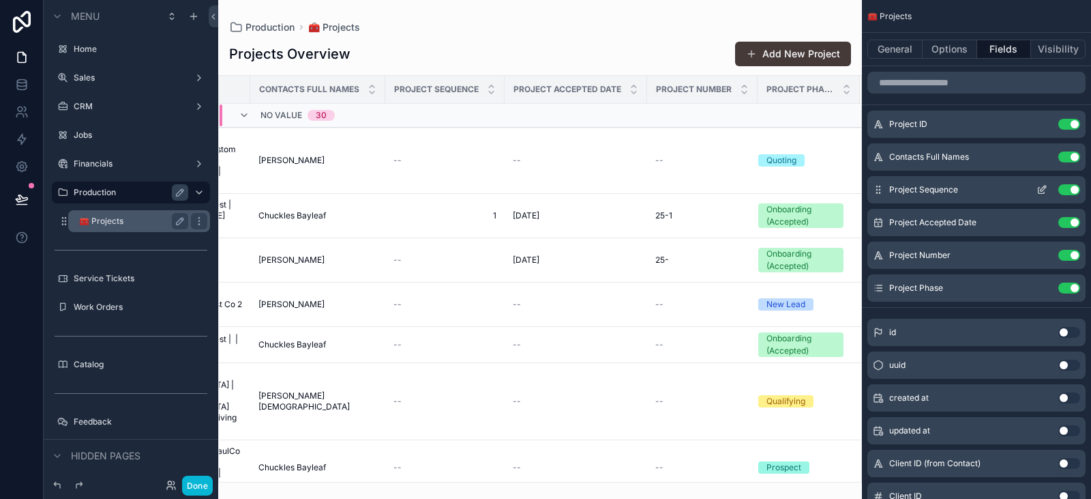
click at [1068, 194] on button "Use setting" at bounding box center [1070, 189] width 22 height 11
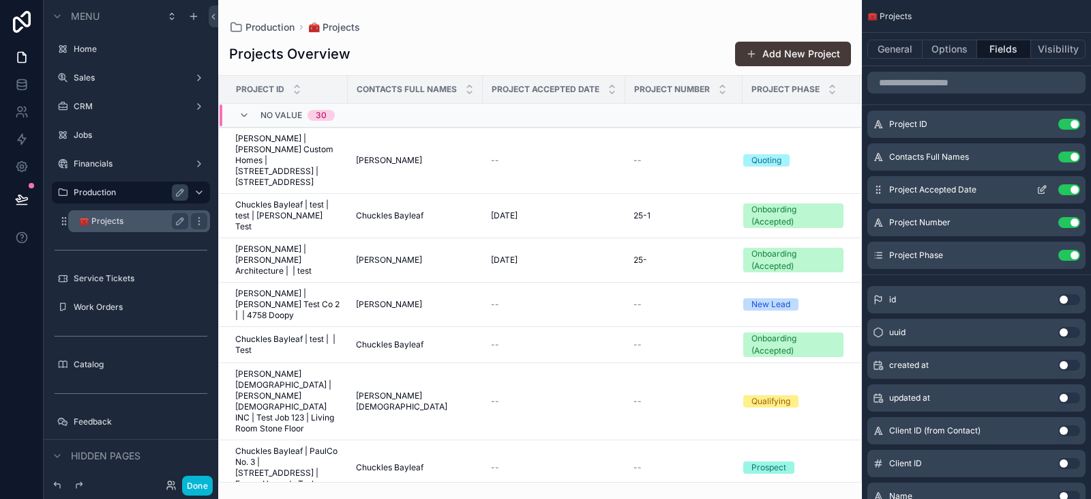
click at [1072, 186] on button "Use setting" at bounding box center [1070, 189] width 22 height 11
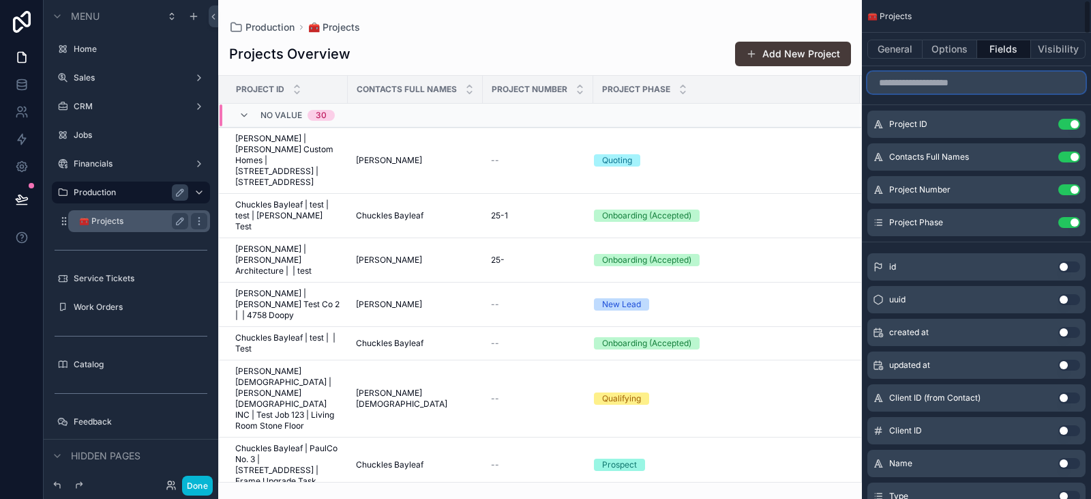
click at [934, 86] on input "scrollable content" at bounding box center [977, 83] width 218 height 22
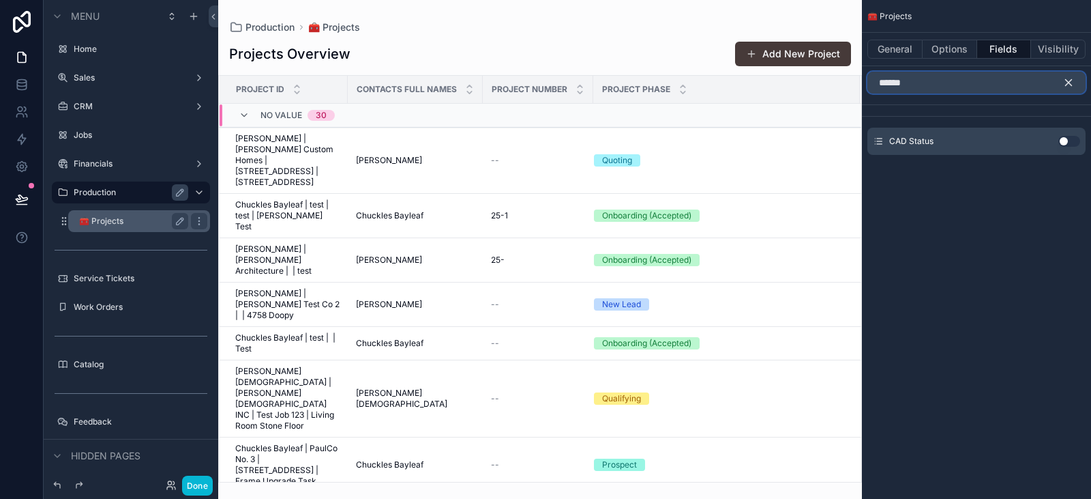
type input "******"
click at [1076, 153] on div "CAD Status Use setting" at bounding box center [977, 141] width 218 height 27
click at [1080, 141] on button "Use setting" at bounding box center [1070, 141] width 22 height 11
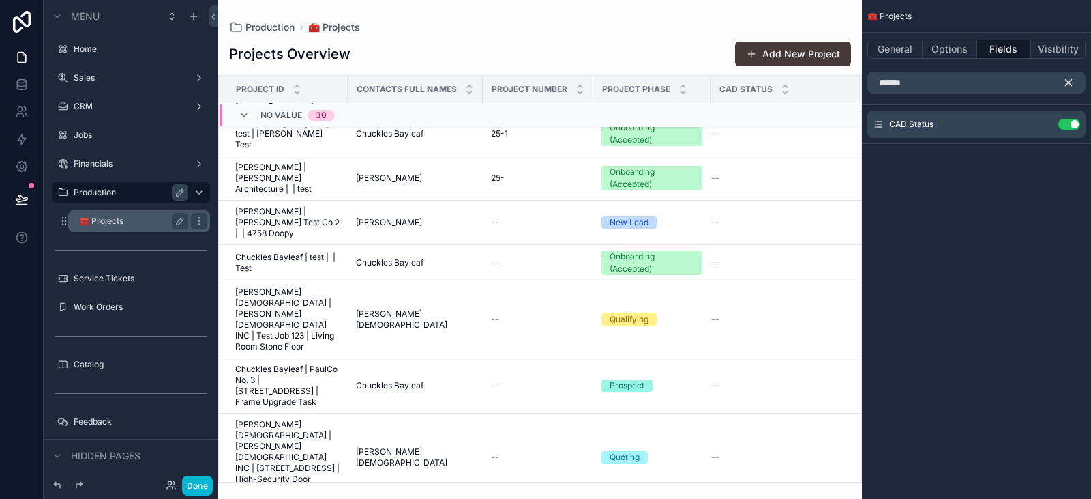
scroll to position [0, 0]
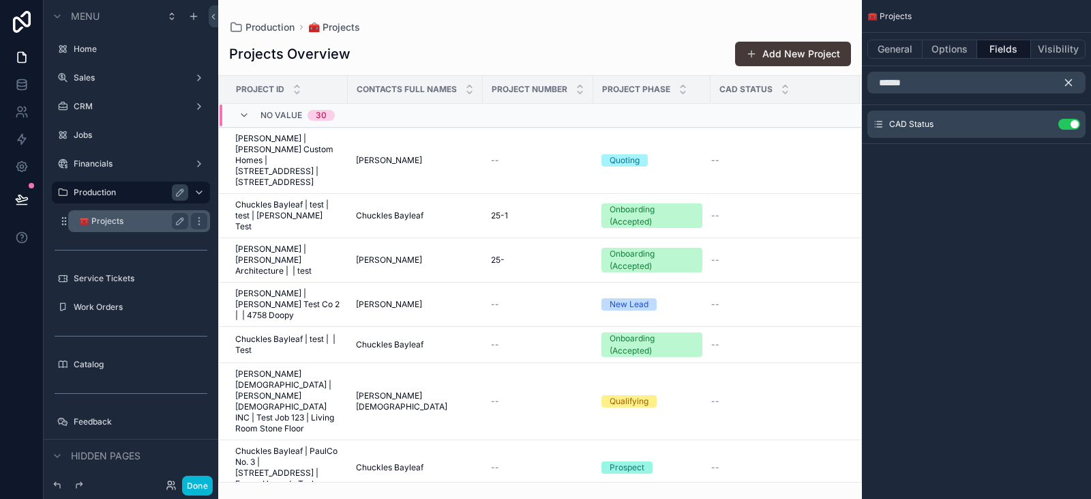
click at [253, 114] on div "No value 30" at bounding box center [287, 115] width 96 height 22
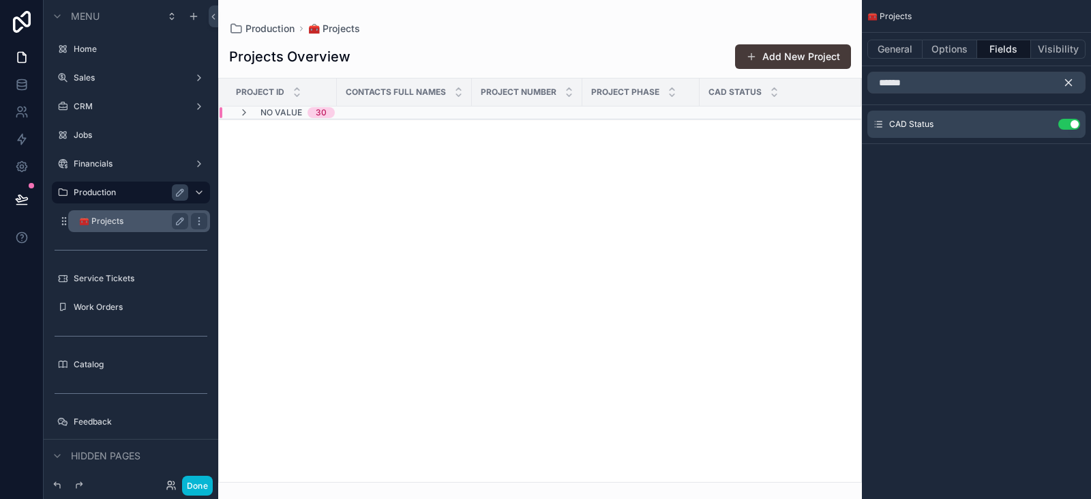
click at [253, 114] on div "No value 30" at bounding box center [287, 112] width 96 height 11
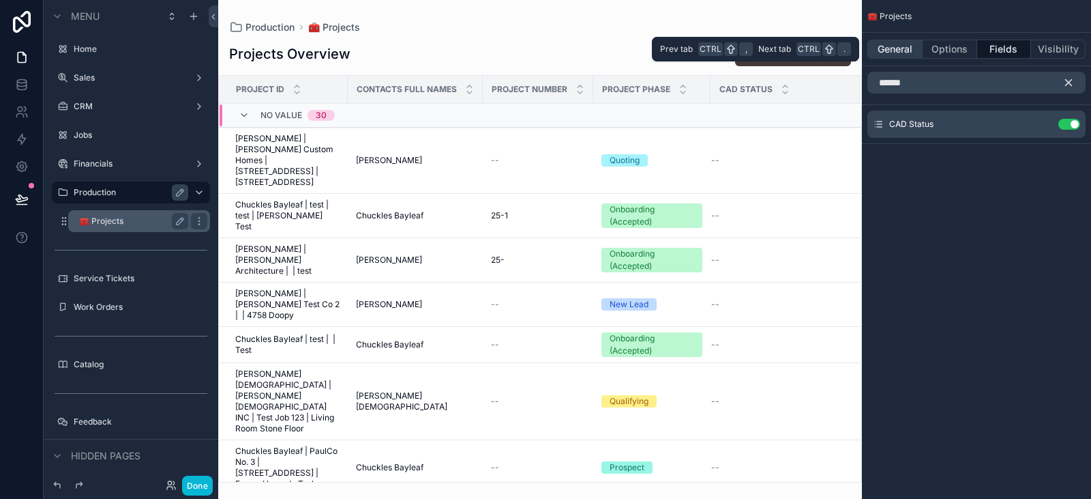
click at [920, 48] on button "General" at bounding box center [895, 49] width 55 height 19
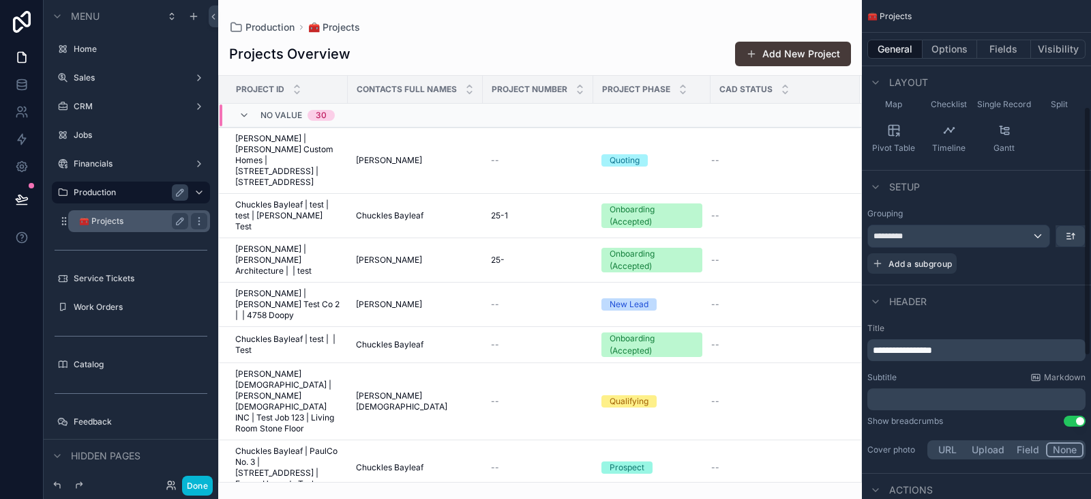
scroll to position [197, 0]
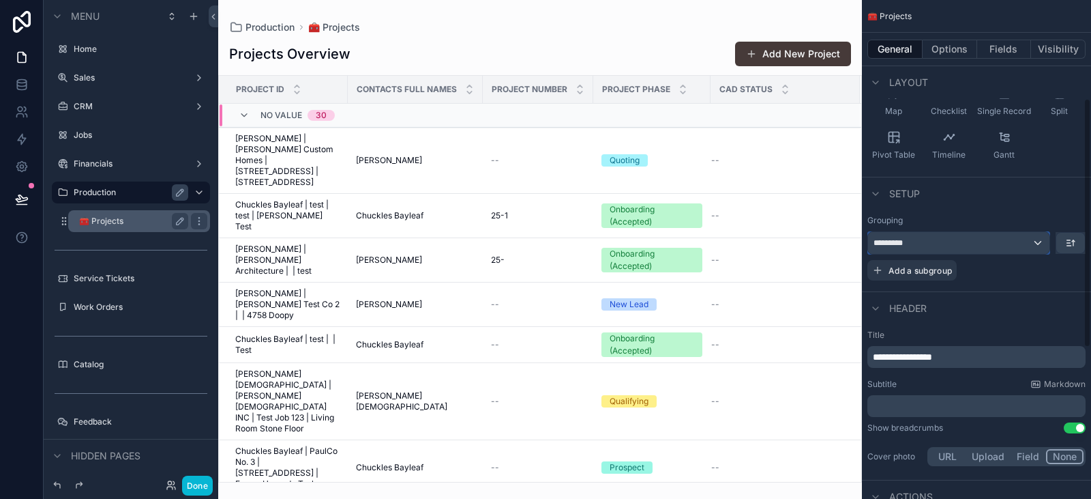
click at [981, 232] on div "*********" at bounding box center [958, 243] width 181 height 22
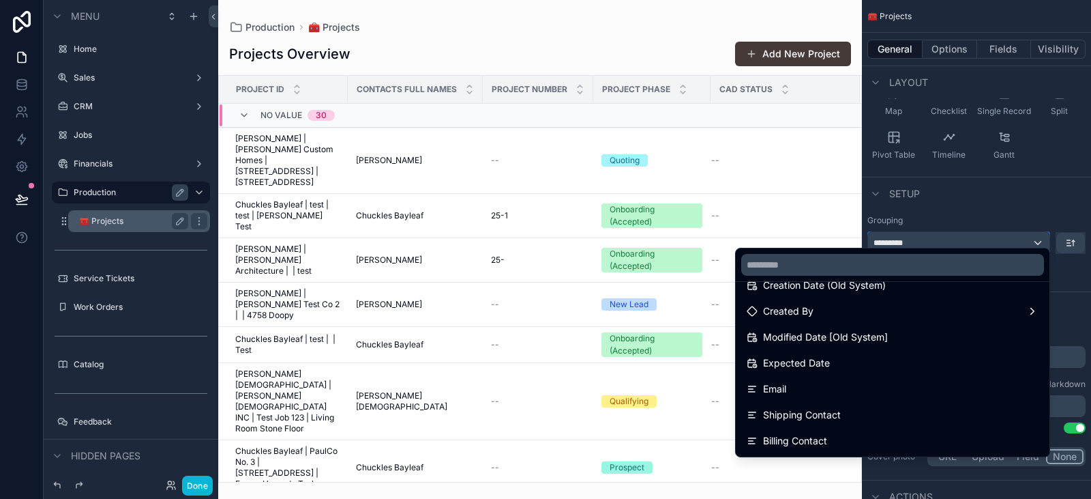
scroll to position [254, 0]
drag, startPoint x: 880, startPoint y: 213, endPoint x: 872, endPoint y: 214, distance: 8.2
click at [872, 214] on div "scrollable content" at bounding box center [545, 249] width 1091 height 499
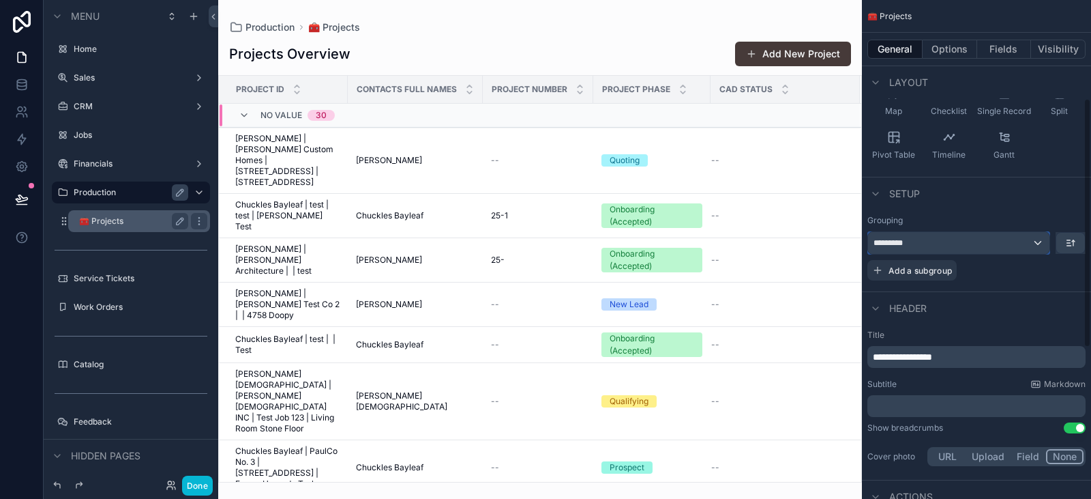
click at [931, 232] on div "*********" at bounding box center [958, 243] width 181 height 22
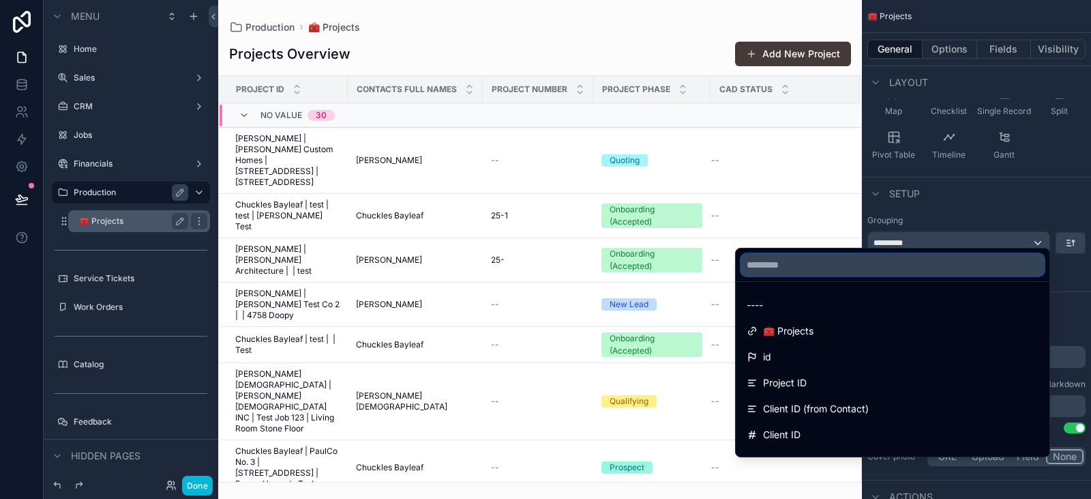
click at [850, 257] on input "text" at bounding box center [893, 265] width 303 height 22
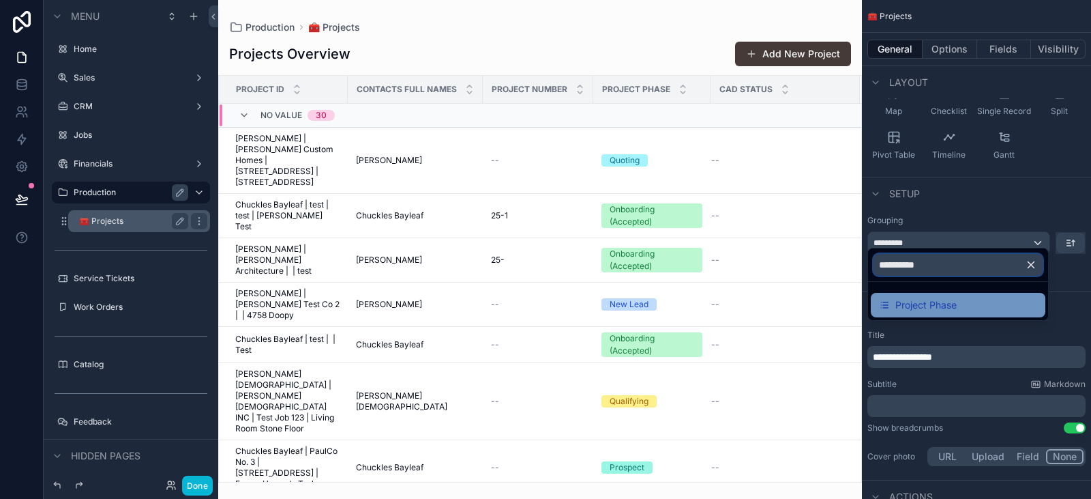
type input "**********"
click at [928, 304] on span "Project Phase" at bounding box center [926, 305] width 61 height 16
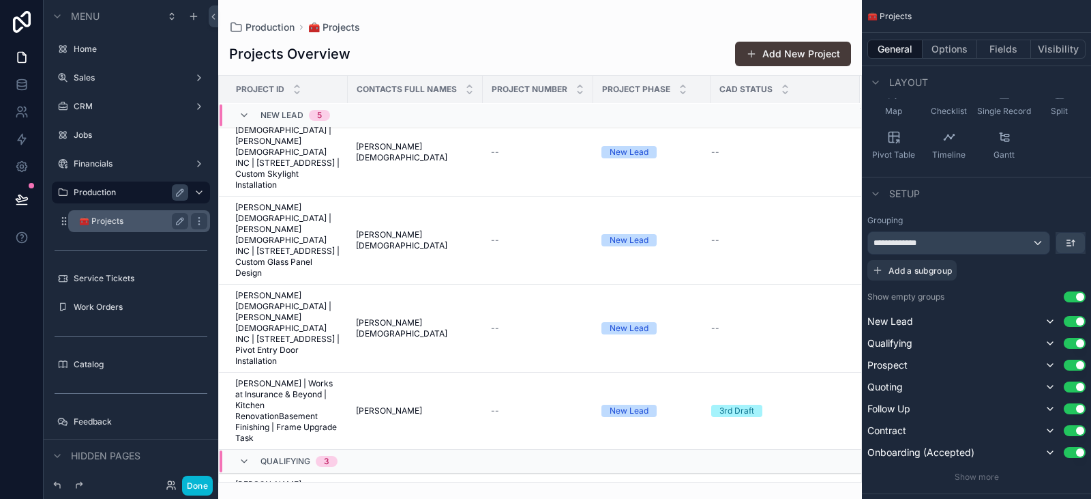
scroll to position [0, 0]
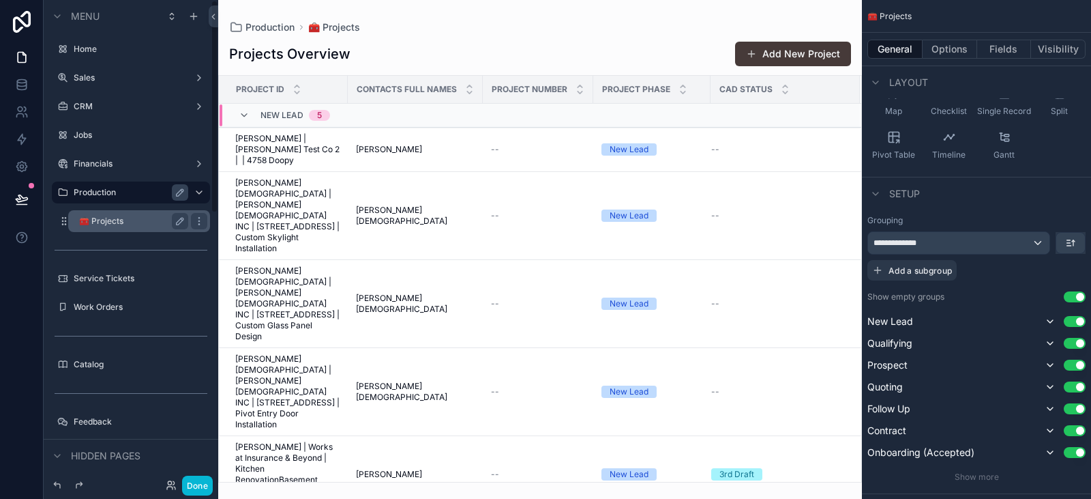
click at [169, 237] on div "scrollable content" at bounding box center [131, 249] width 175 height 25
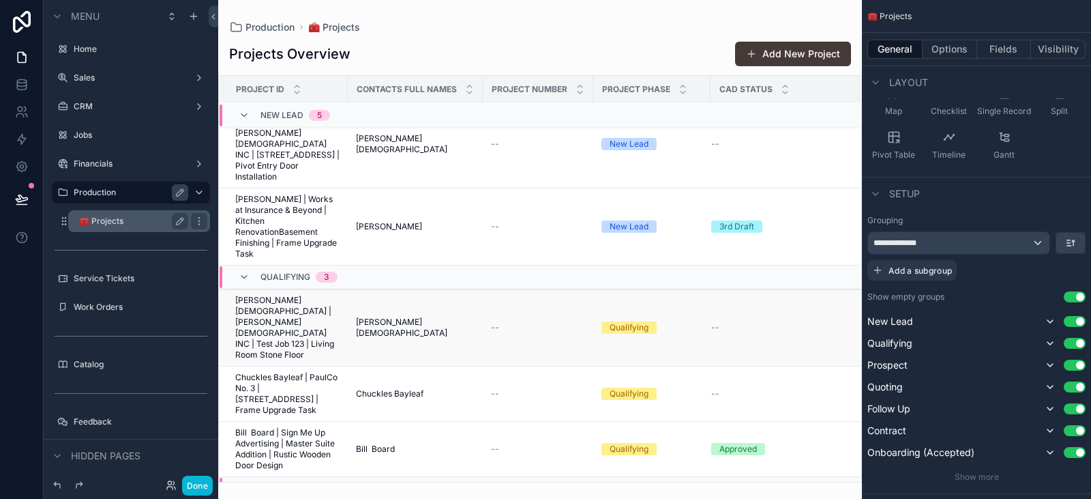
scroll to position [247, 0]
click at [415, 422] on td "Bill Board Bill Board" at bounding box center [415, 449] width 135 height 55
click at [424, 367] on td "Chuckles Bayleaf Chuckles Bayleaf" at bounding box center [415, 394] width 135 height 55
click at [414, 367] on td "Chuckles Bayleaf Chuckles Bayleaf" at bounding box center [415, 394] width 135 height 55
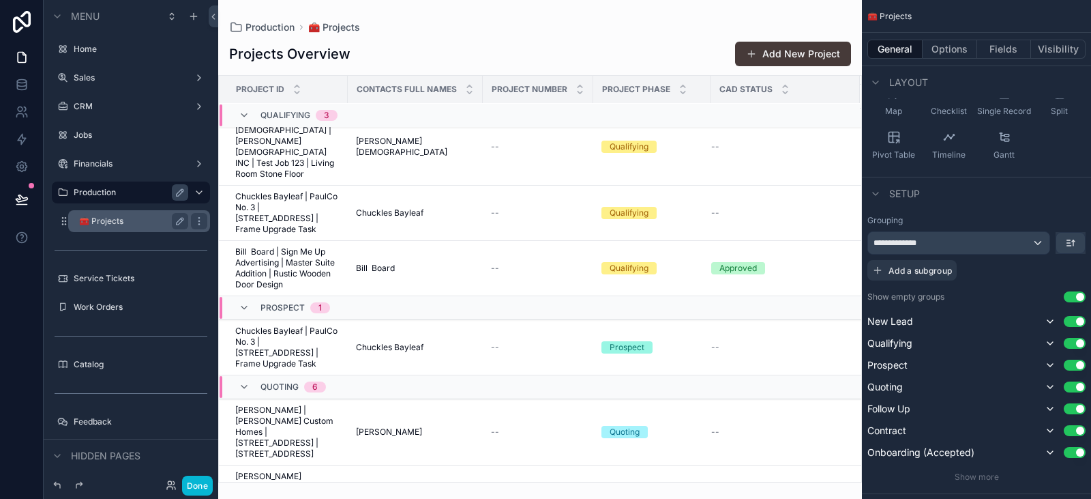
scroll to position [738, 0]
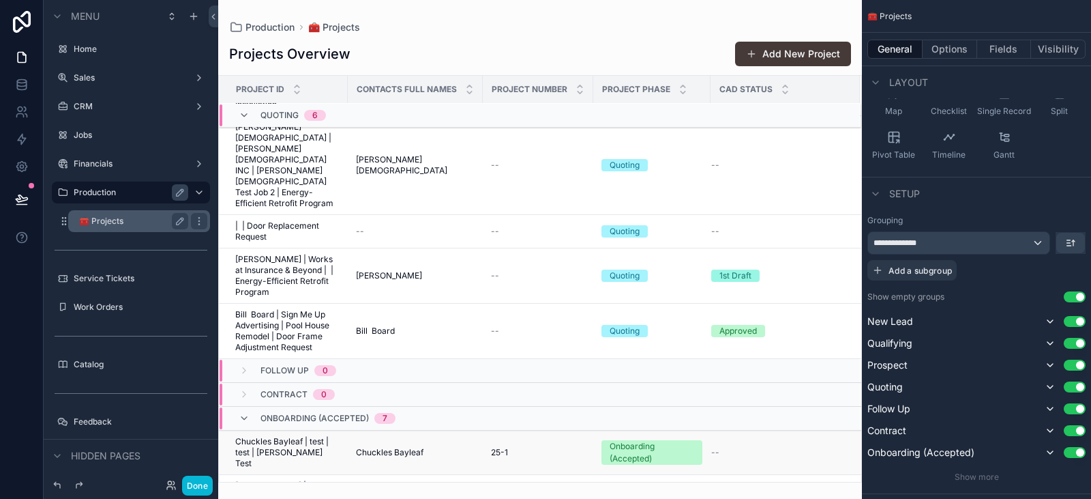
click at [306, 436] on span "Chuckles Bayleaf | test | test | [PERSON_NAME] Test" at bounding box center [287, 452] width 104 height 33
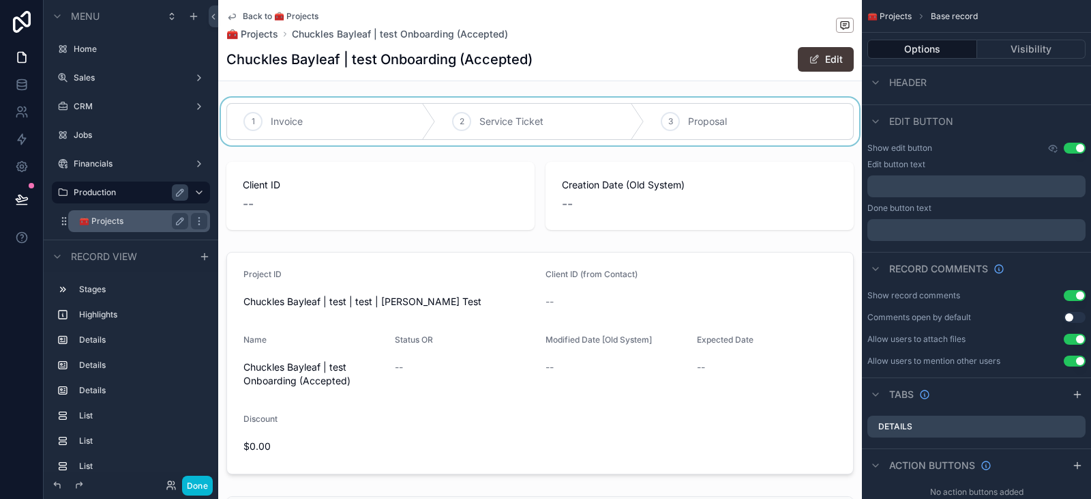
click at [847, 104] on div "scrollable content" at bounding box center [540, 122] width 644 height 48
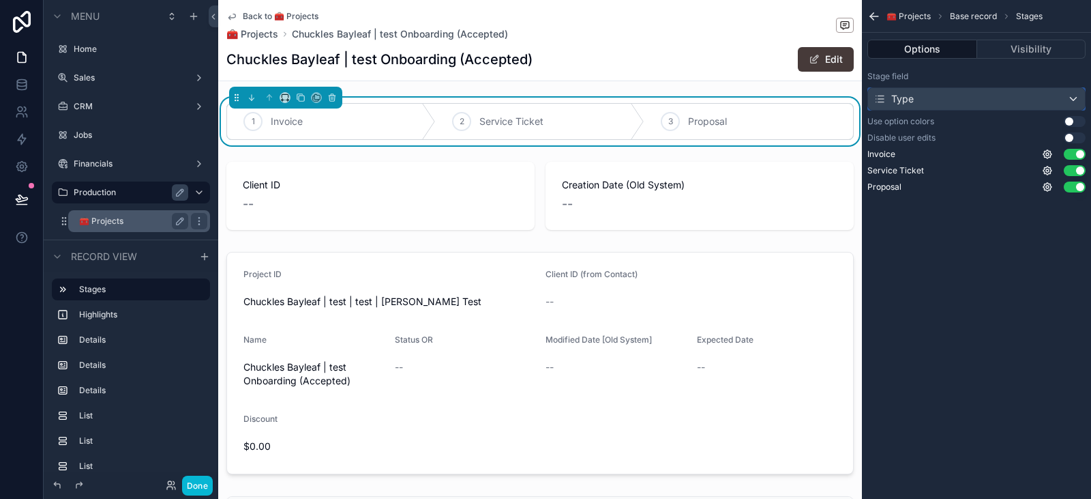
click at [1001, 102] on div "Type" at bounding box center [976, 99] width 217 height 22
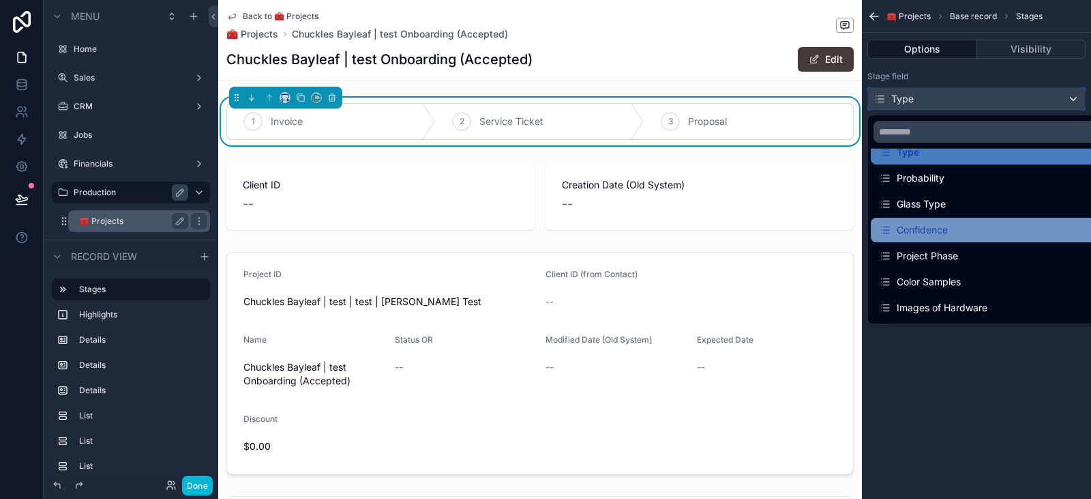
scroll to position [19, 0]
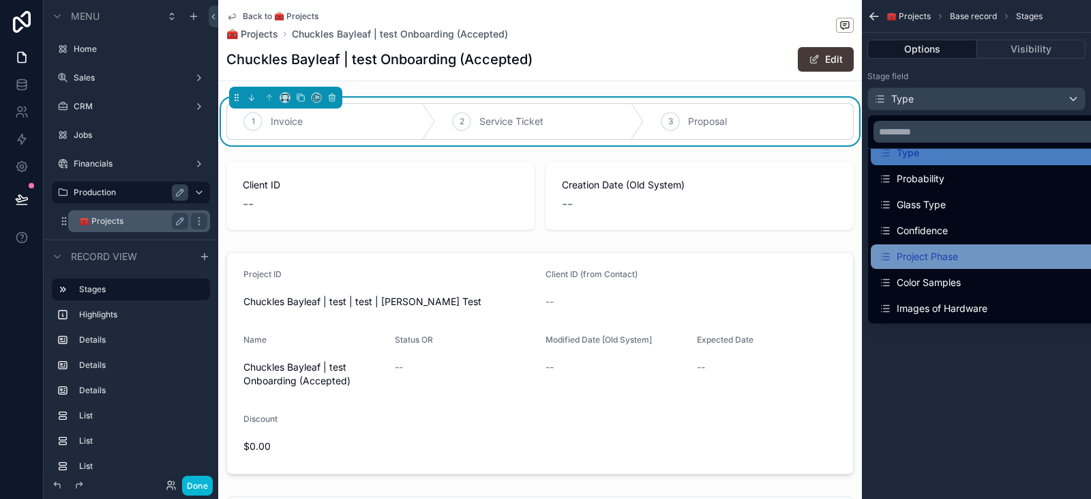
click at [934, 253] on div "Project Phase" at bounding box center [918, 256] width 79 height 16
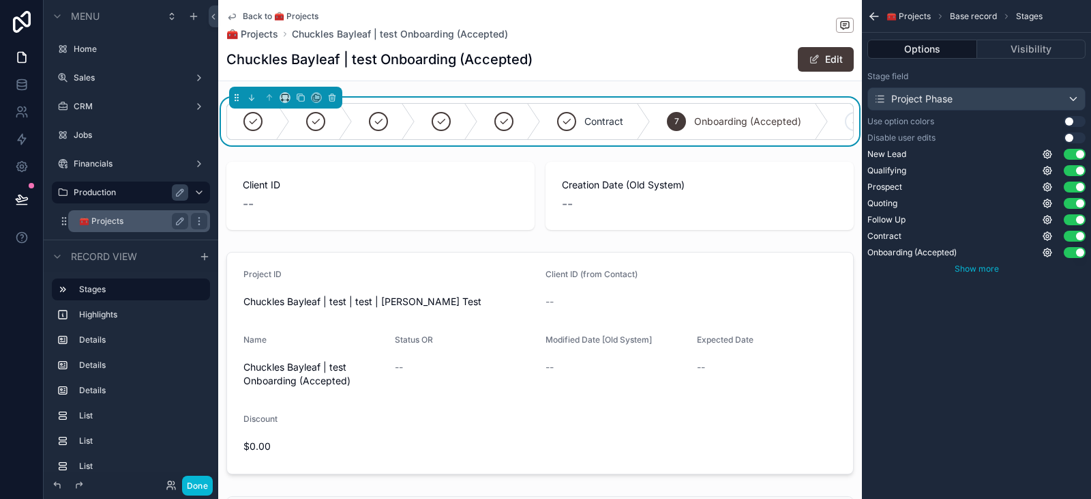
click at [967, 272] on span "Show more" at bounding box center [977, 268] width 44 height 10
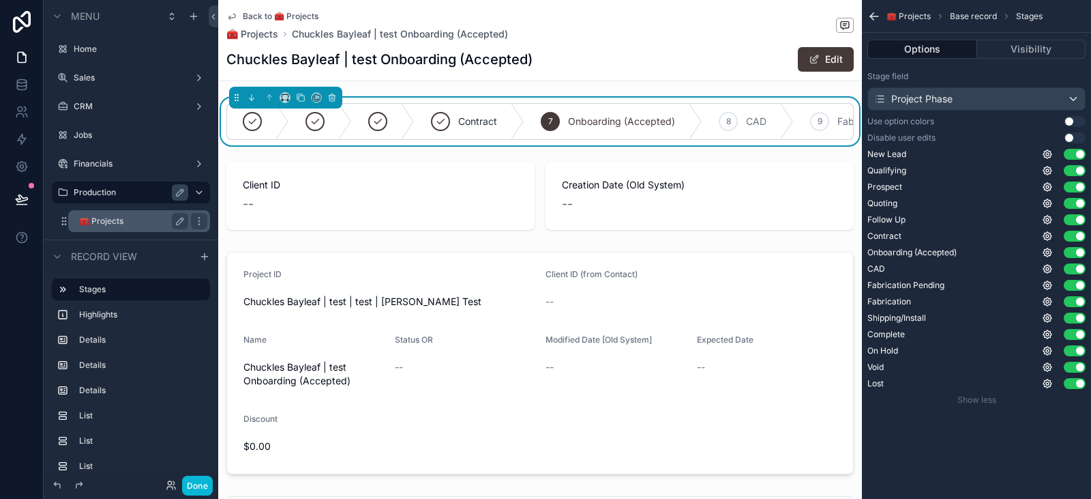
scroll to position [0, 0]
click at [1074, 135] on button "Use setting" at bounding box center [1075, 137] width 22 height 11
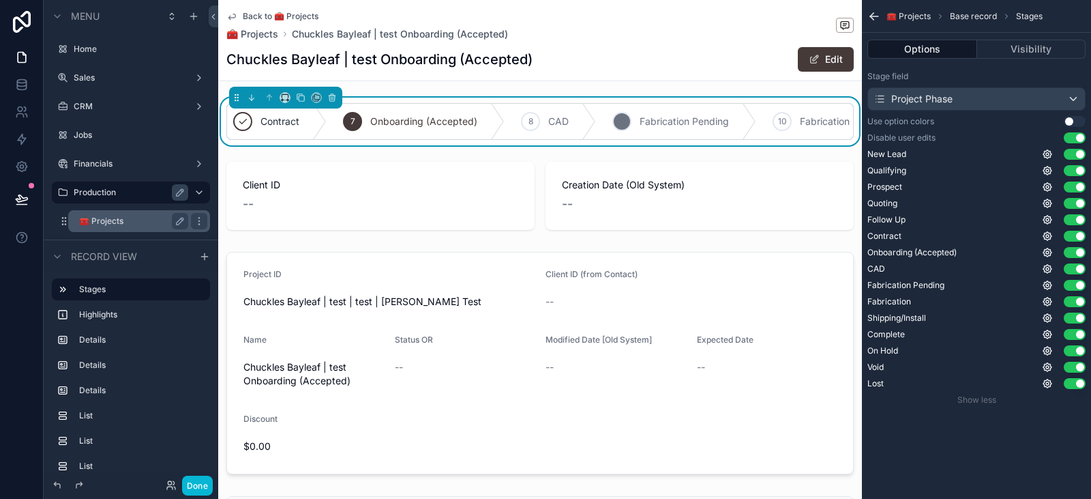
scroll to position [0, 336]
click at [528, 124] on div "8 CAD" at bounding box center [538, 121] width 91 height 35
click at [512, 127] on div "8" at bounding box center [519, 121] width 19 height 19
click at [488, 123] on icon "scrollable content" at bounding box center [487, 121] width 14 height 35
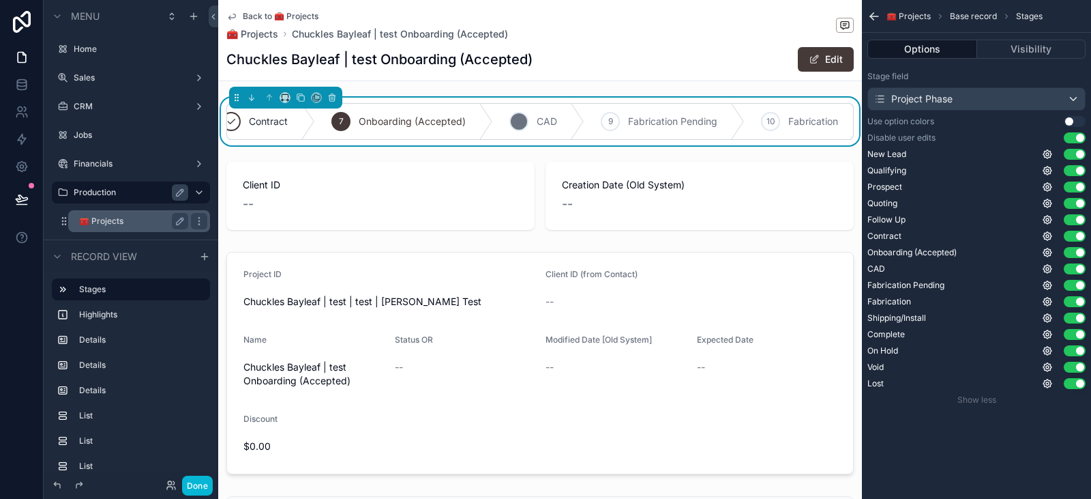
click at [518, 113] on div "8" at bounding box center [519, 121] width 19 height 19
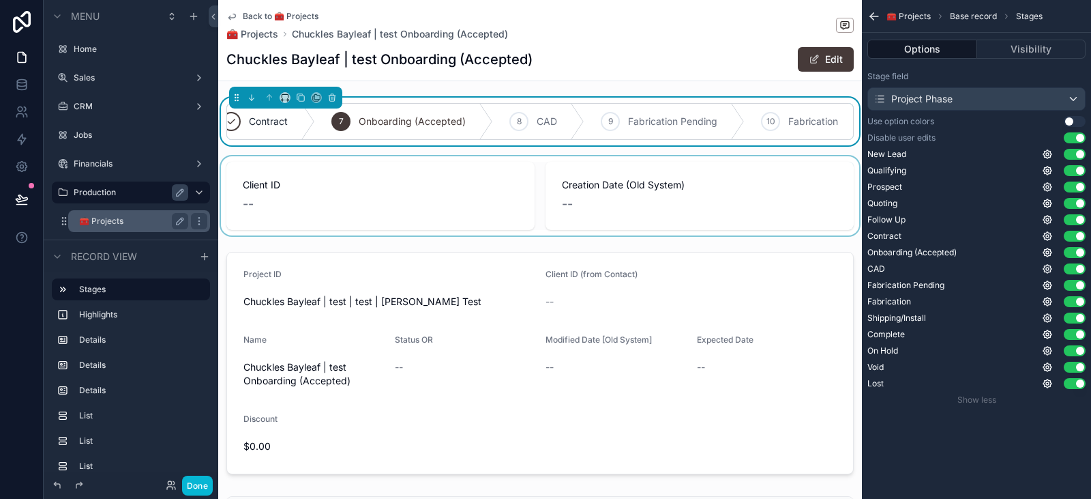
click at [409, 197] on div "scrollable content" at bounding box center [540, 195] width 644 height 79
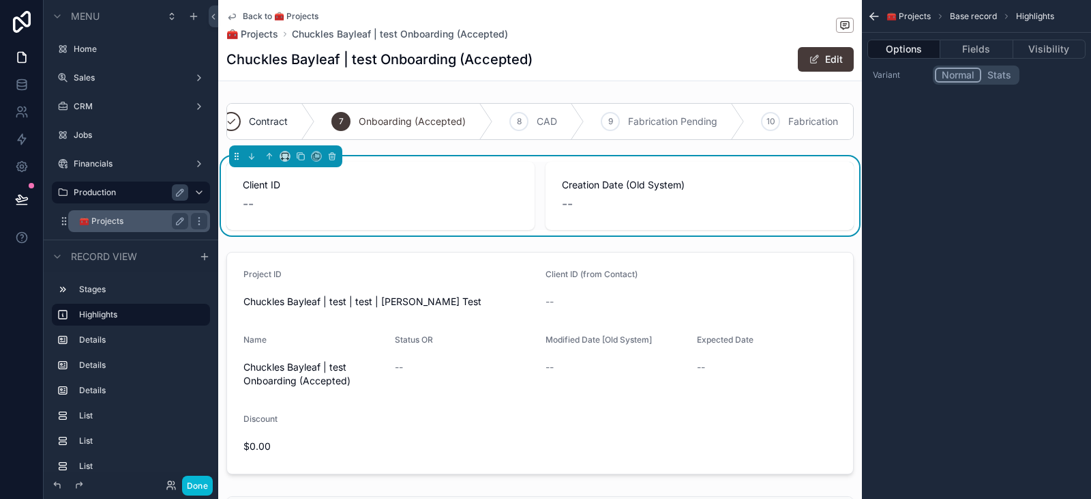
click at [824, 173] on div "Creation Date (Old System) --" at bounding box center [700, 196] width 308 height 68
click at [772, 183] on div "Creation Date (Old System) --" at bounding box center [700, 196] width 308 height 68
click at [332, 154] on icon "scrollable content" at bounding box center [332, 154] width 6 height 0
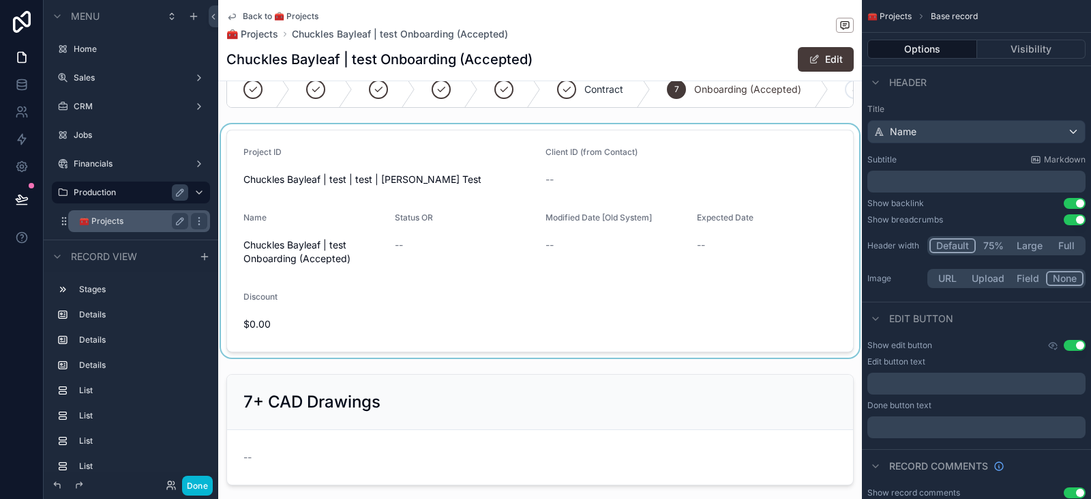
scroll to position [30, 0]
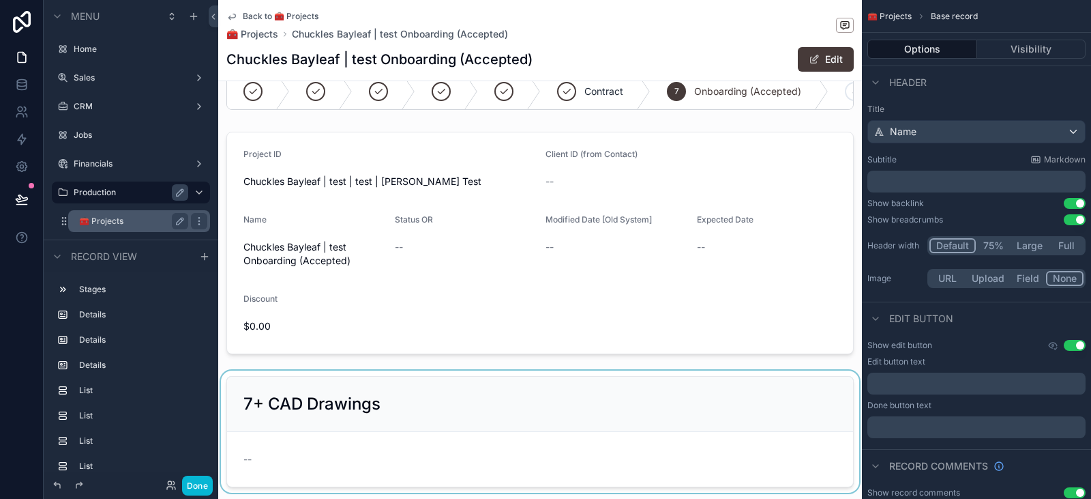
click at [428, 393] on div "scrollable content" at bounding box center [540, 431] width 644 height 122
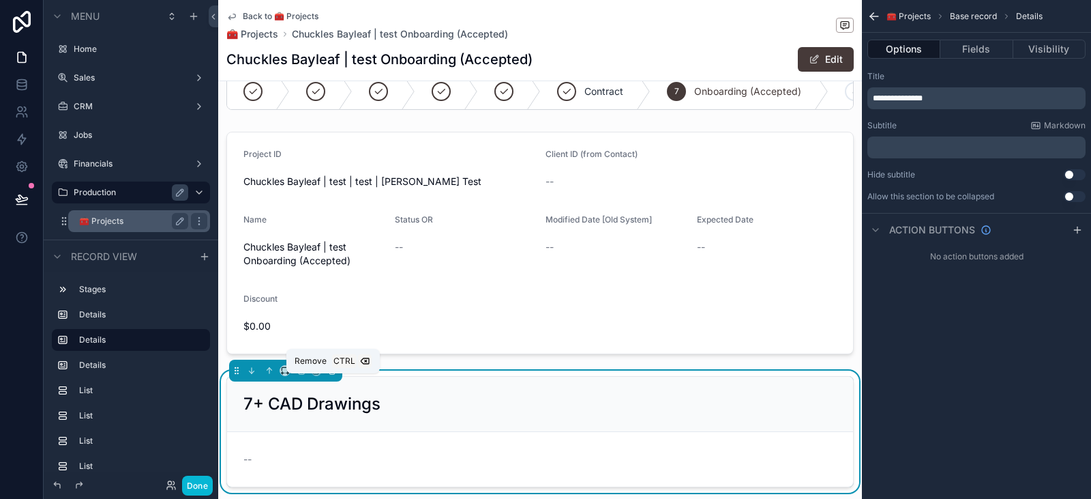
click at [333, 375] on icon "scrollable content" at bounding box center [332, 371] width 10 height 10
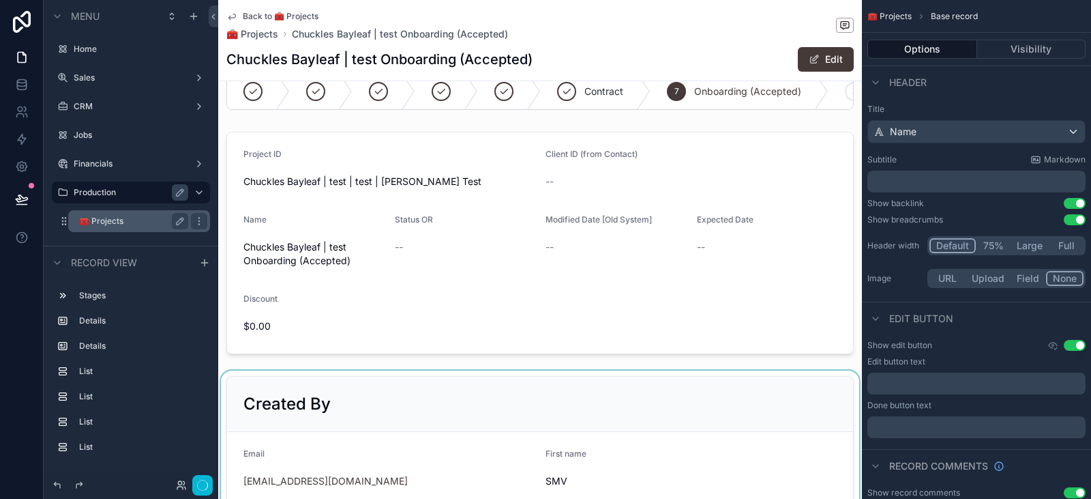
click at [343, 404] on div "scrollable content" at bounding box center [540, 474] width 644 height 209
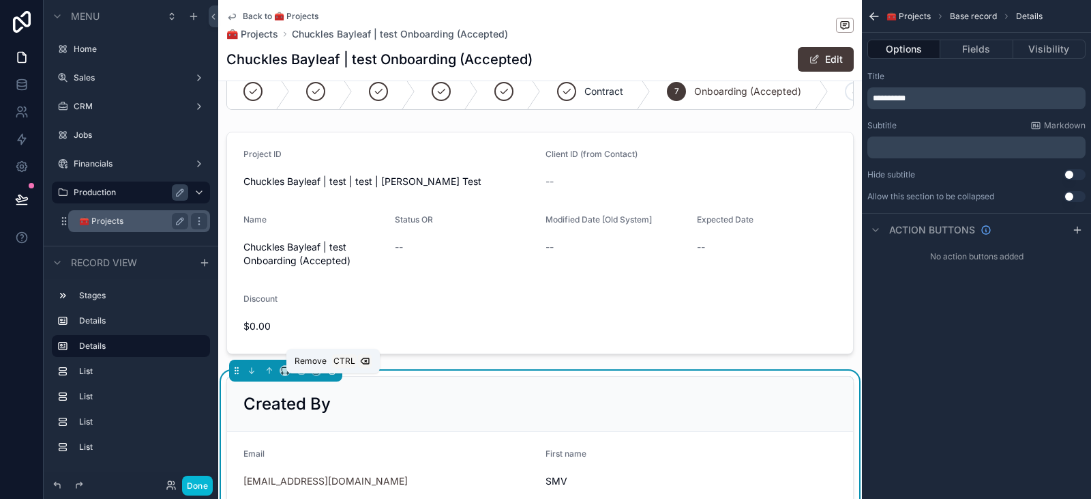
click at [334, 378] on button "scrollable content" at bounding box center [332, 370] width 15 height 15
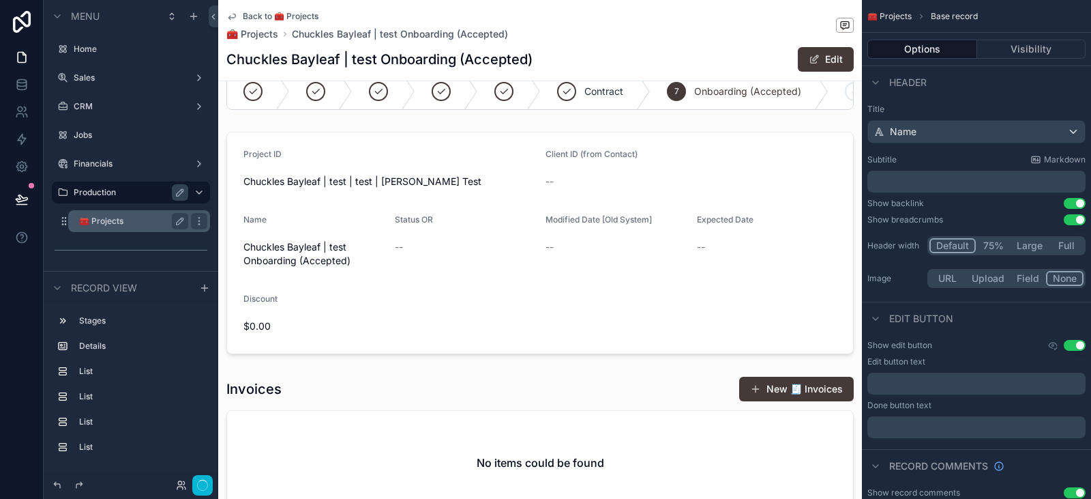
click at [334, 386] on div "scrollable content" at bounding box center [540, 445] width 644 height 150
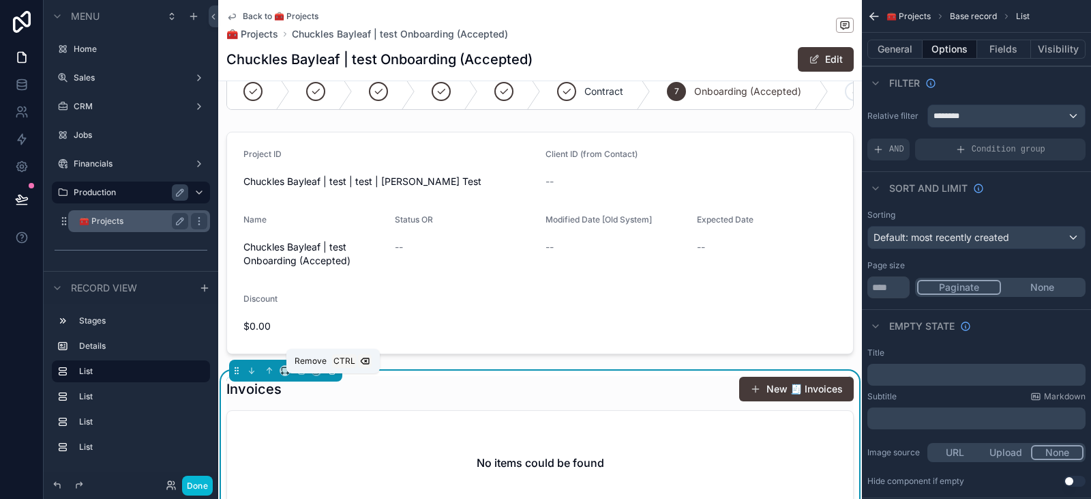
click at [330, 375] on icon "scrollable content" at bounding box center [332, 371] width 10 height 10
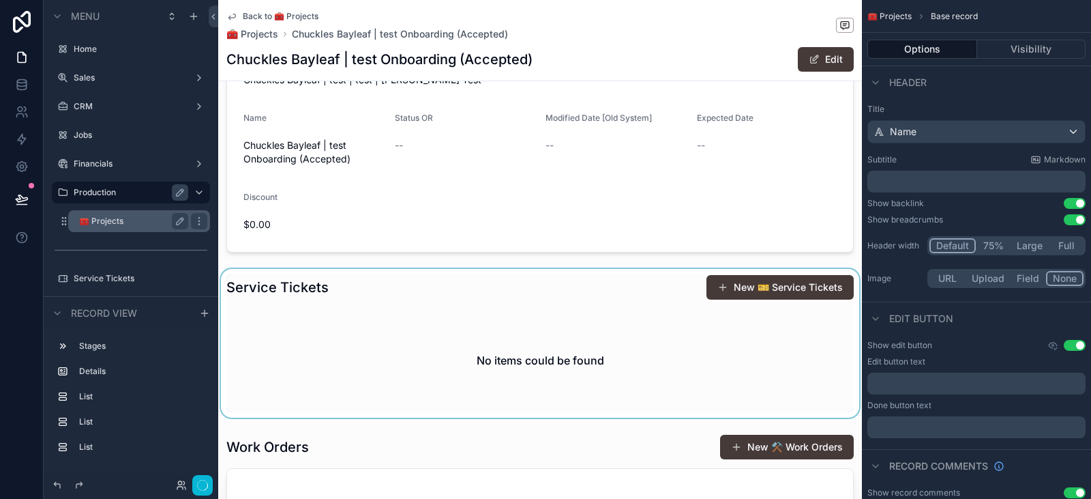
scroll to position [132, 0]
click at [340, 338] on div "scrollable content" at bounding box center [540, 342] width 644 height 149
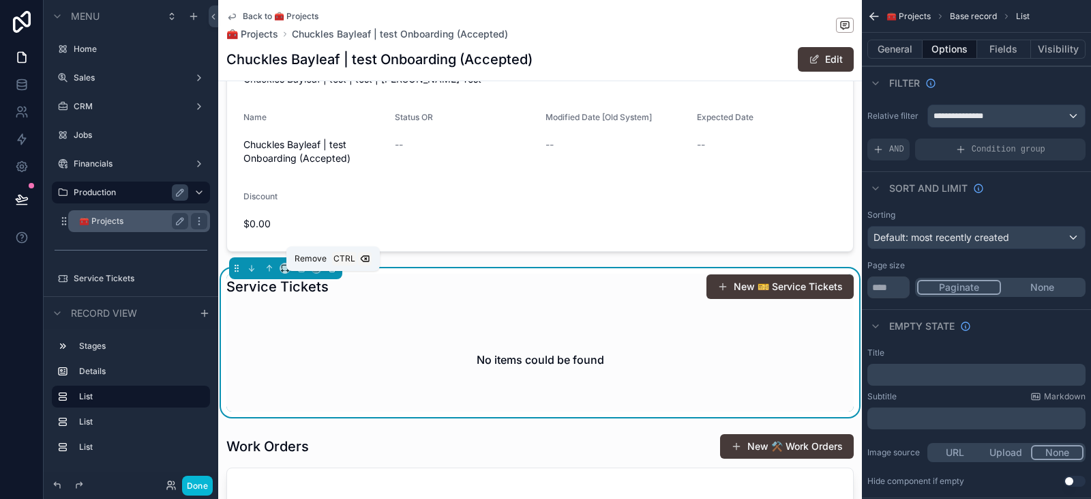
click at [332, 272] on button "scrollable content" at bounding box center [332, 268] width 15 height 15
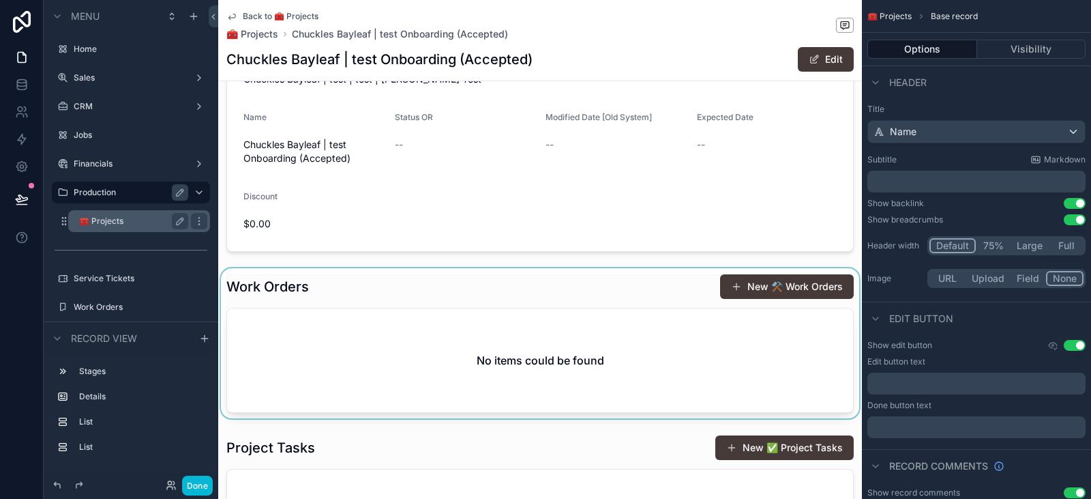
click at [331, 319] on div "scrollable content" at bounding box center [540, 343] width 644 height 150
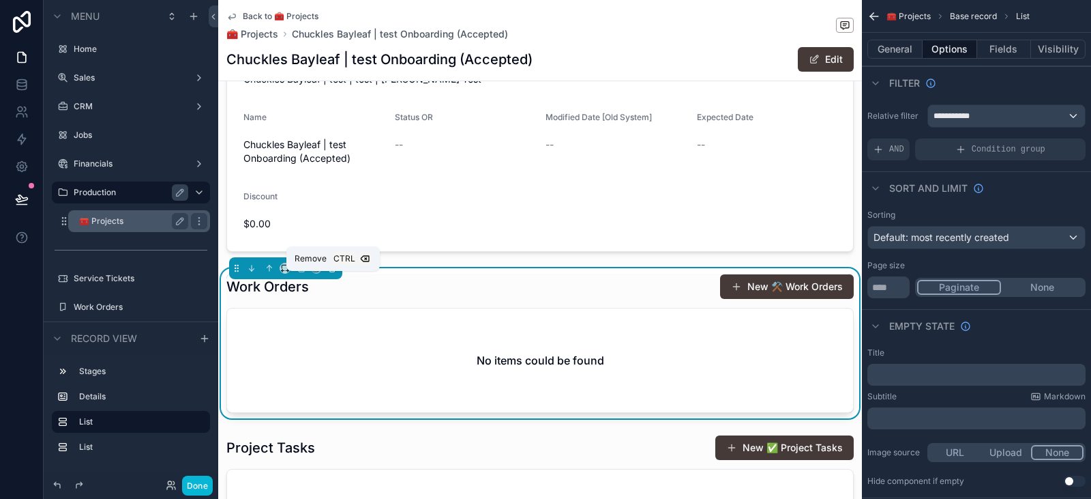
click at [335, 272] on icon "scrollable content" at bounding box center [331, 268] width 5 height 5
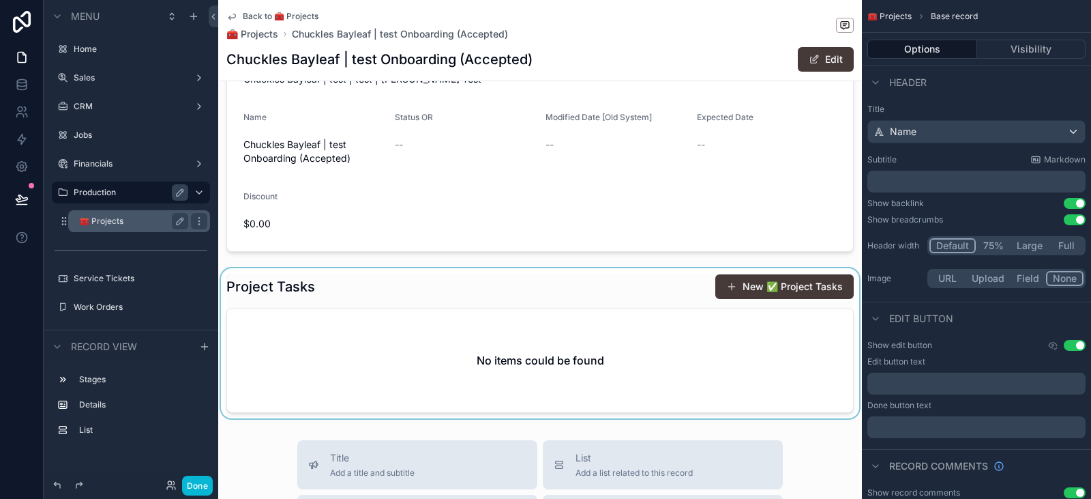
click at [329, 306] on div "scrollable content" at bounding box center [540, 343] width 644 height 150
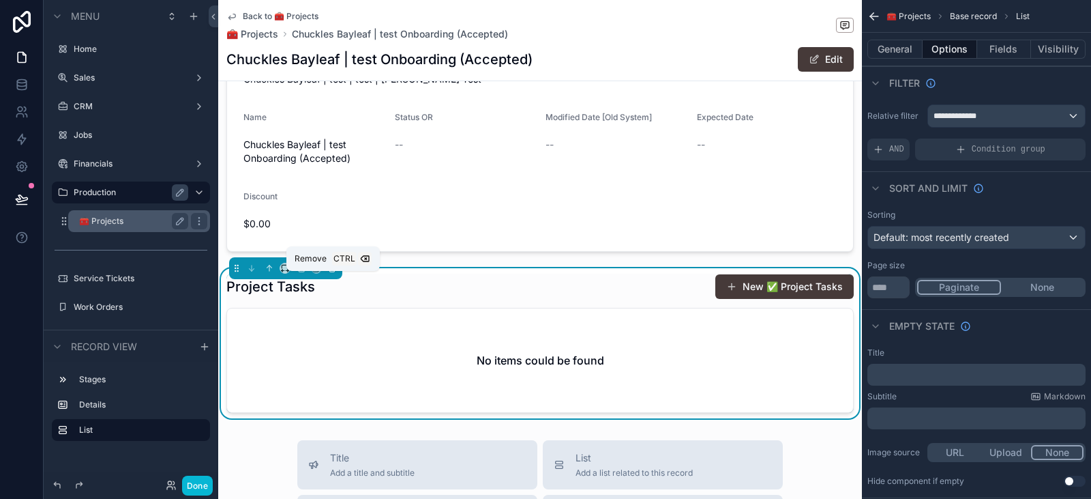
click at [332, 273] on icon "scrollable content" at bounding box center [332, 268] width 10 height 10
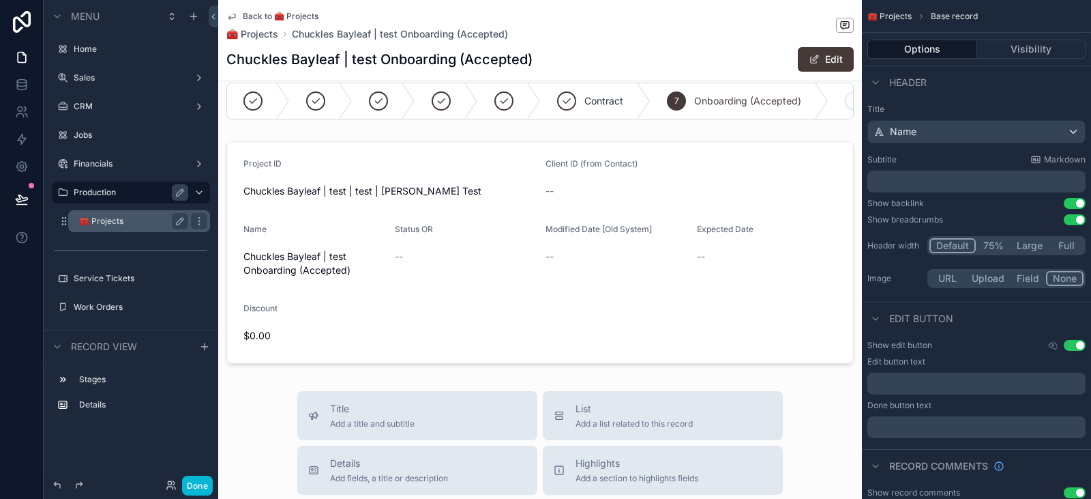
scroll to position [0, 0]
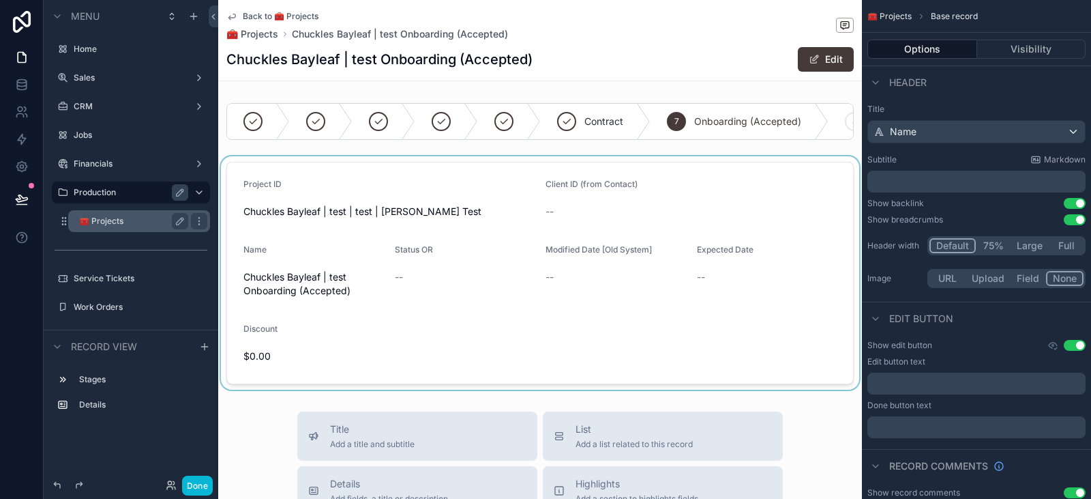
click at [471, 243] on div "scrollable content" at bounding box center [540, 272] width 644 height 233
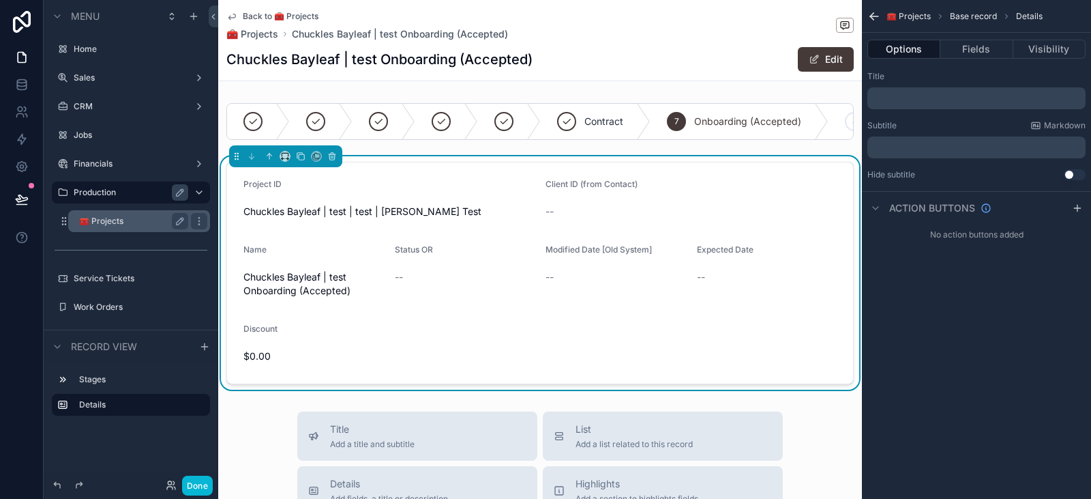
click at [565, 184] on form "Project ID Chuckles Bayleaf | test | test | [PERSON_NAME] Test Client ID (from …" at bounding box center [540, 272] width 626 height 221
click at [974, 49] on button "Fields" at bounding box center [977, 49] width 72 height 19
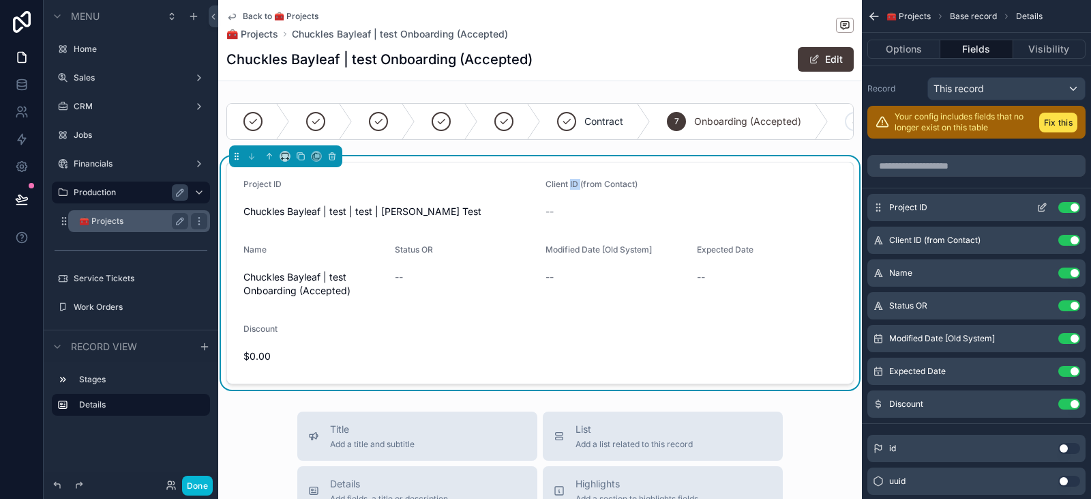
click at [1072, 207] on button "Use setting" at bounding box center [1070, 207] width 22 height 11
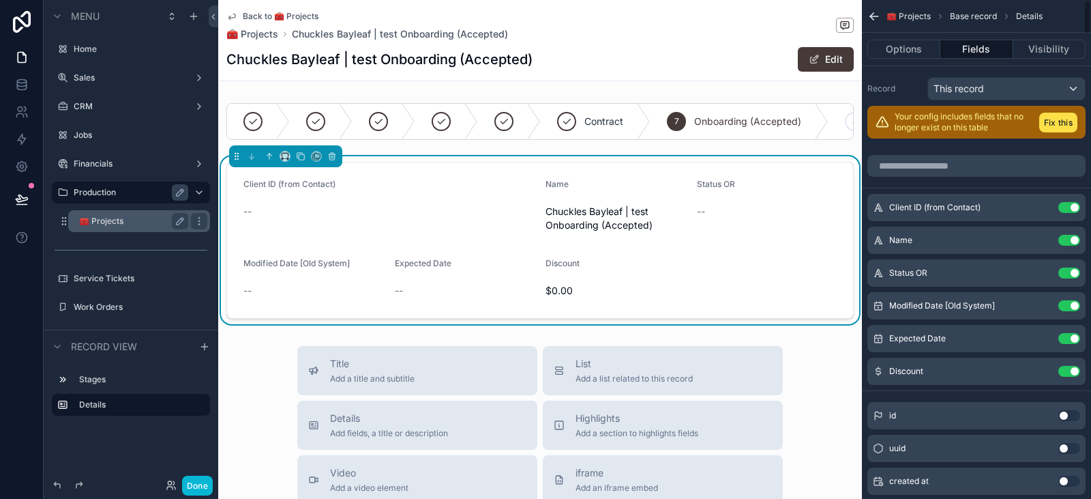
click at [1072, 222] on div "Client ID (from Contact) Use setting Name Use setting Status OR Use setting Mod…" at bounding box center [976, 289] width 229 height 191
click at [1072, 214] on div "Client ID (from Contact) Use setting" at bounding box center [977, 207] width 218 height 27
click at [1072, 202] on button "Use setting" at bounding box center [1070, 207] width 22 height 11
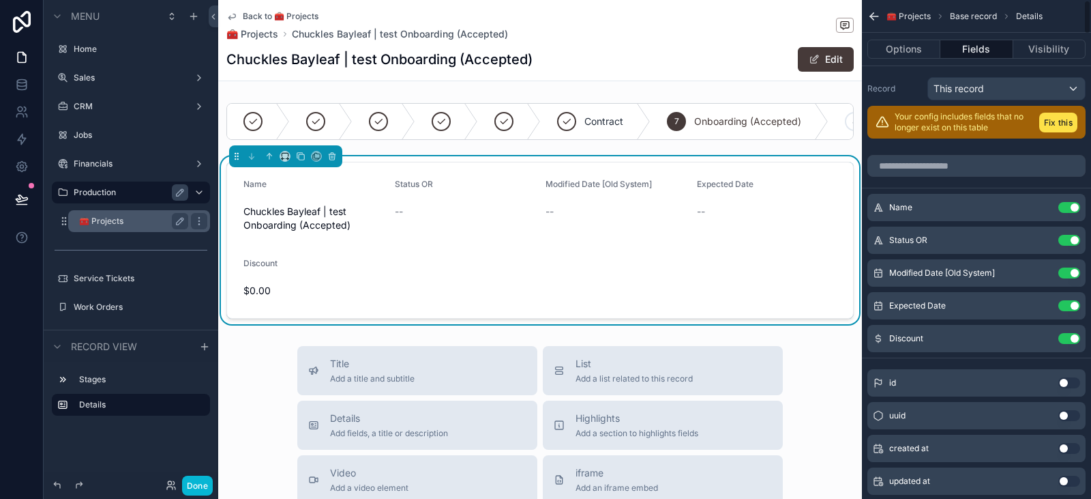
click at [1072, 202] on button "Use setting" at bounding box center [1070, 207] width 22 height 11
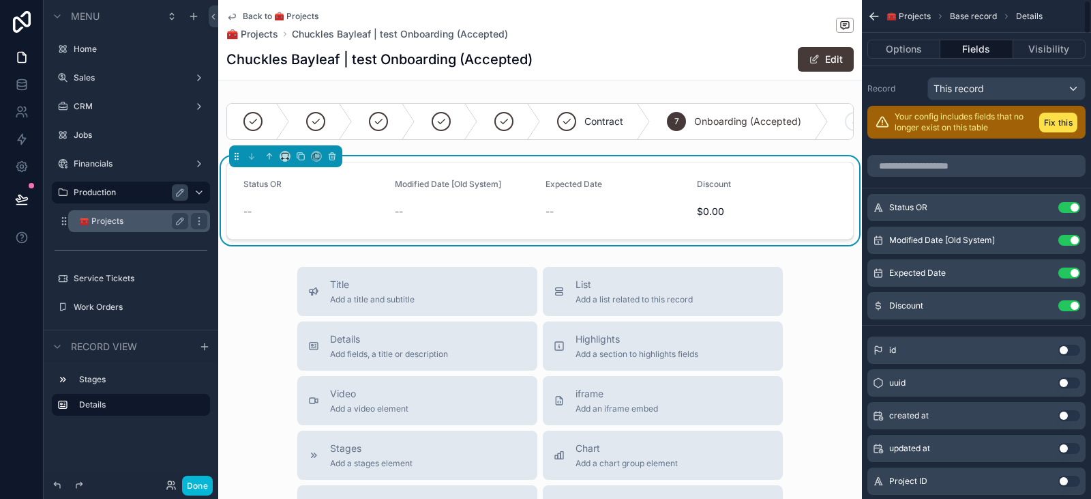
click at [1072, 202] on button "Use setting" at bounding box center [1070, 207] width 22 height 11
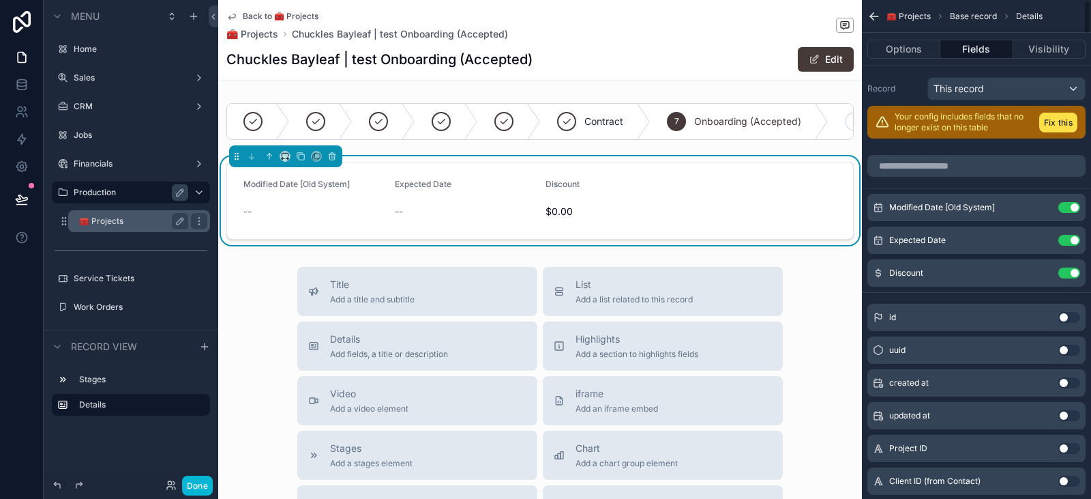
click at [1072, 202] on button "Use setting" at bounding box center [1070, 207] width 22 height 11
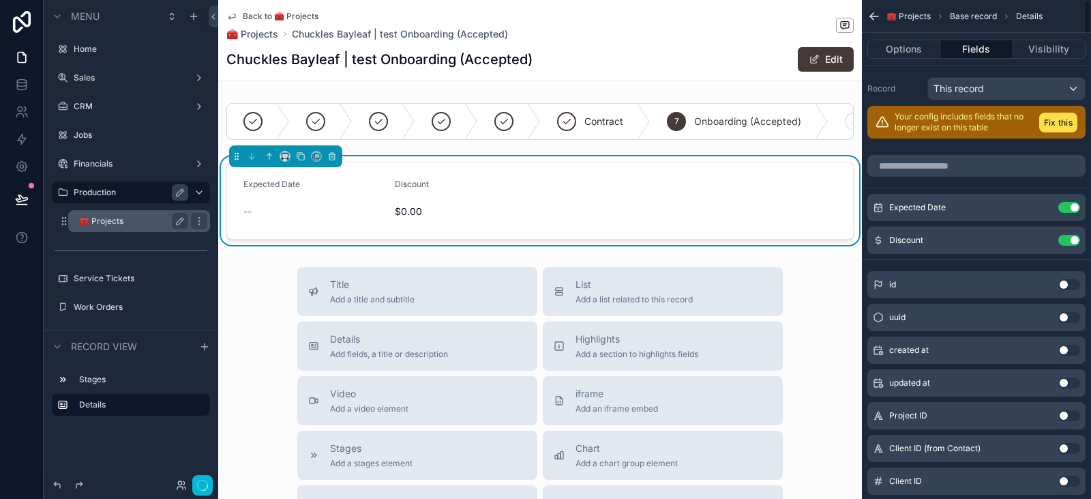
click at [1072, 202] on button "Use setting" at bounding box center [1070, 207] width 22 height 11
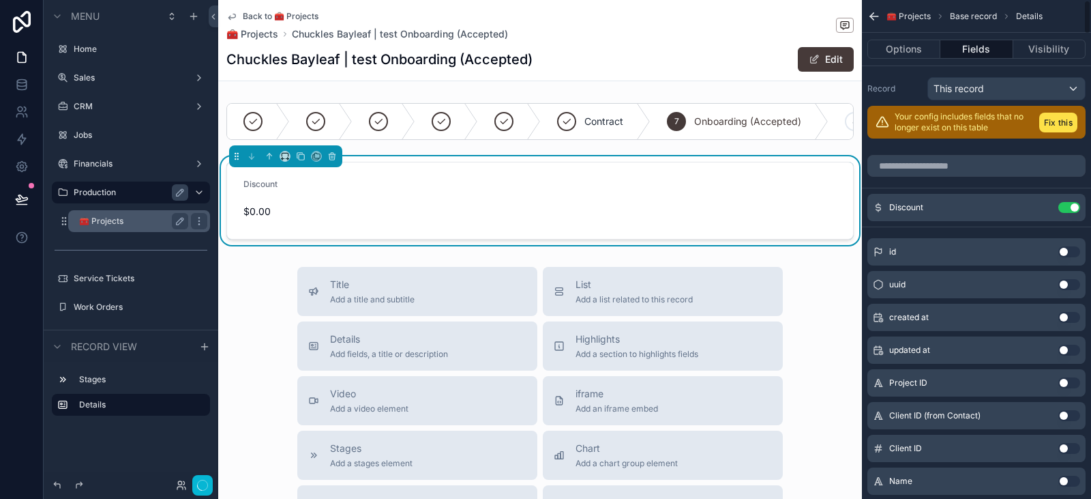
click at [1072, 202] on button "Use setting" at bounding box center [1070, 207] width 22 height 11
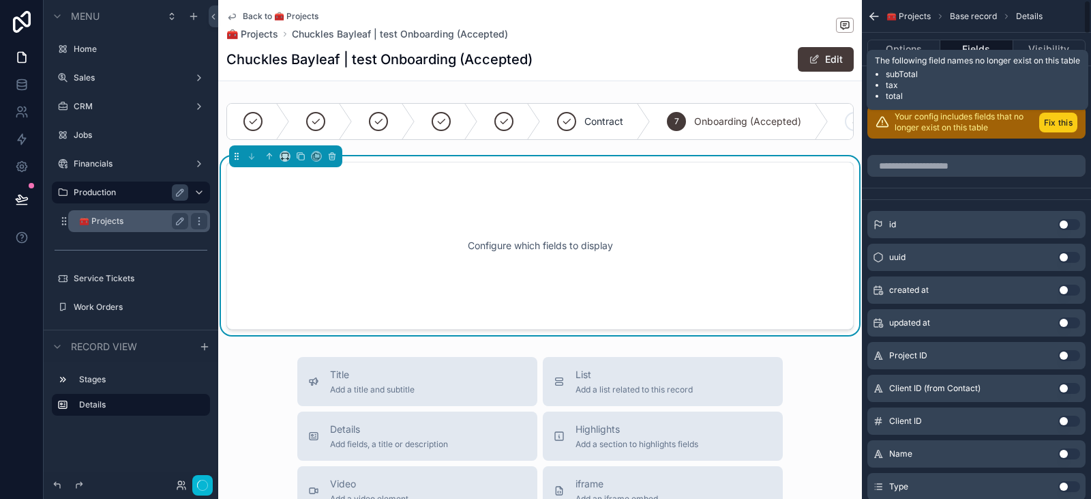
click at [1062, 121] on button "Fix this" at bounding box center [1059, 123] width 38 height 20
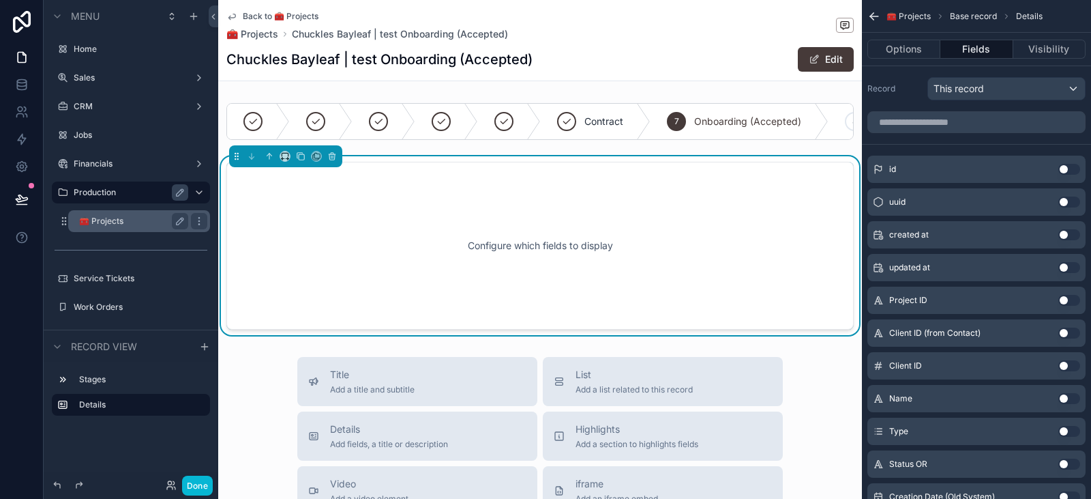
click at [408, 196] on div "Configure which fields to display" at bounding box center [540, 245] width 583 height 123
click at [891, 49] on button "Options" at bounding box center [904, 49] width 73 height 19
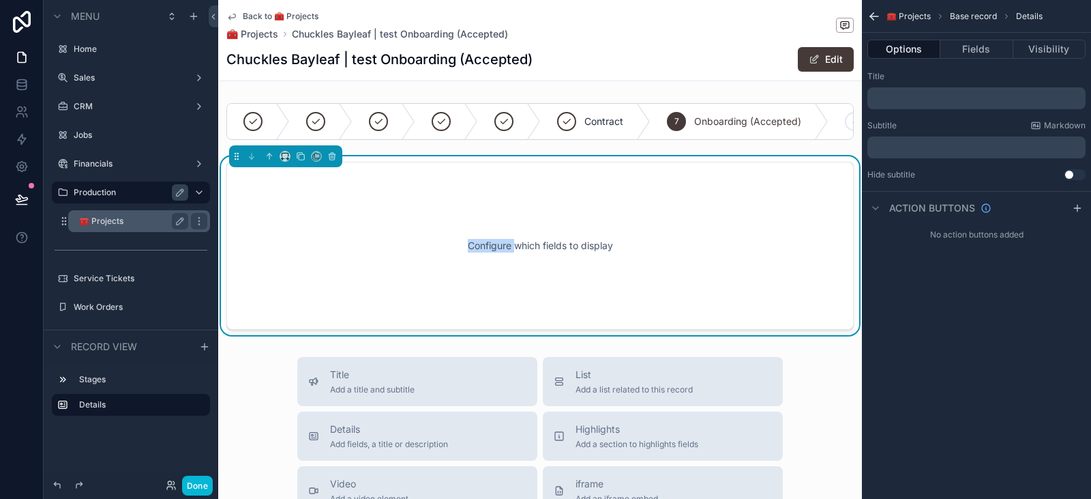
click at [920, 89] on div "﻿" at bounding box center [977, 98] width 218 height 22
click at [909, 97] on p "﻿" at bounding box center [978, 98] width 210 height 11
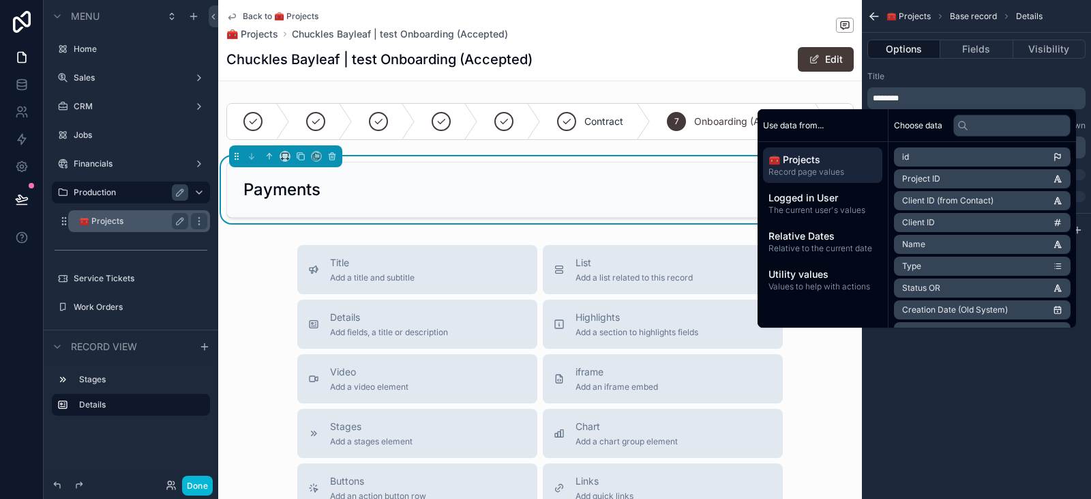
click at [847, 158] on span "🧰 Projects" at bounding box center [823, 160] width 108 height 14
click at [952, 87] on div "Title ********" at bounding box center [977, 90] width 218 height 38
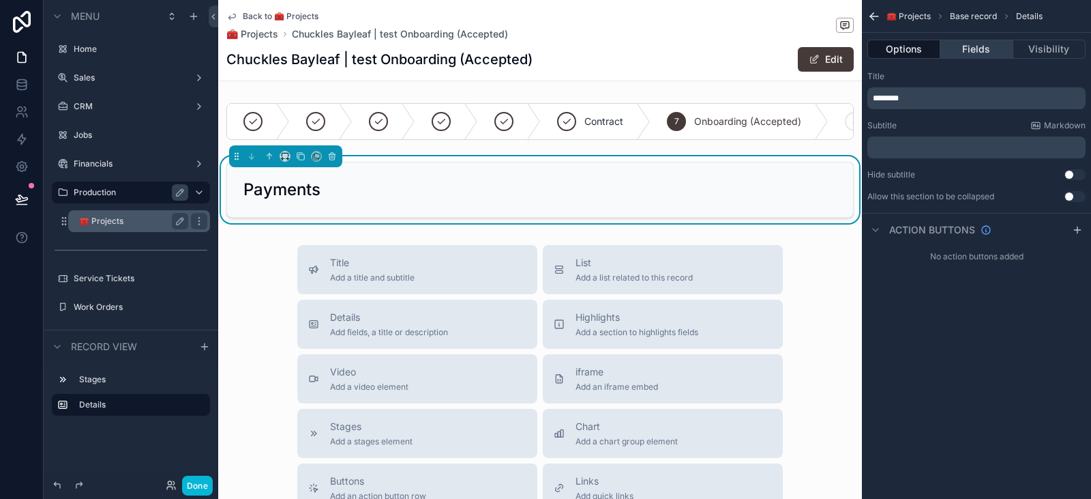
click at [977, 46] on button "Fields" at bounding box center [977, 49] width 72 height 19
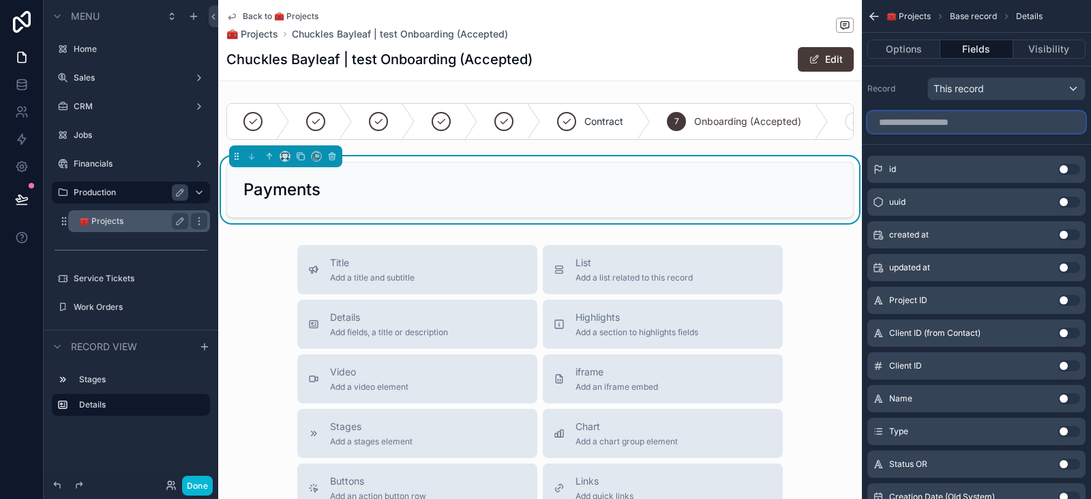
click at [933, 123] on input "scrollable content" at bounding box center [977, 122] width 218 height 22
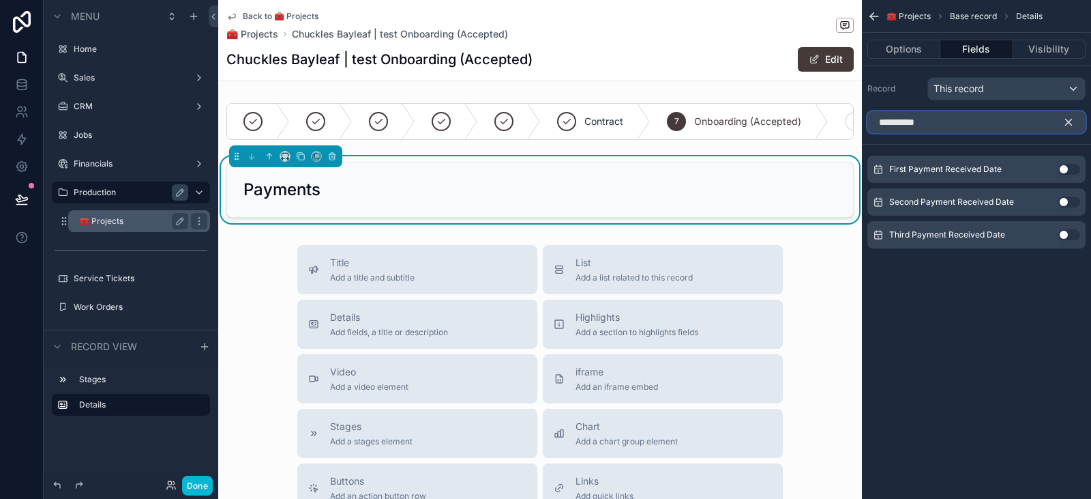
type input "**********"
click at [1071, 171] on button "Use setting" at bounding box center [1070, 169] width 22 height 11
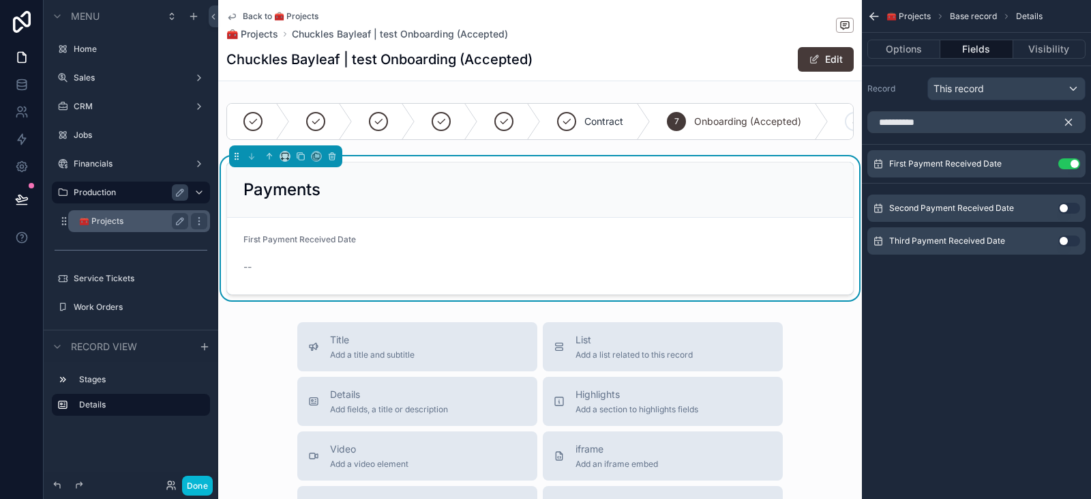
click at [1072, 204] on button "Use setting" at bounding box center [1070, 208] width 22 height 11
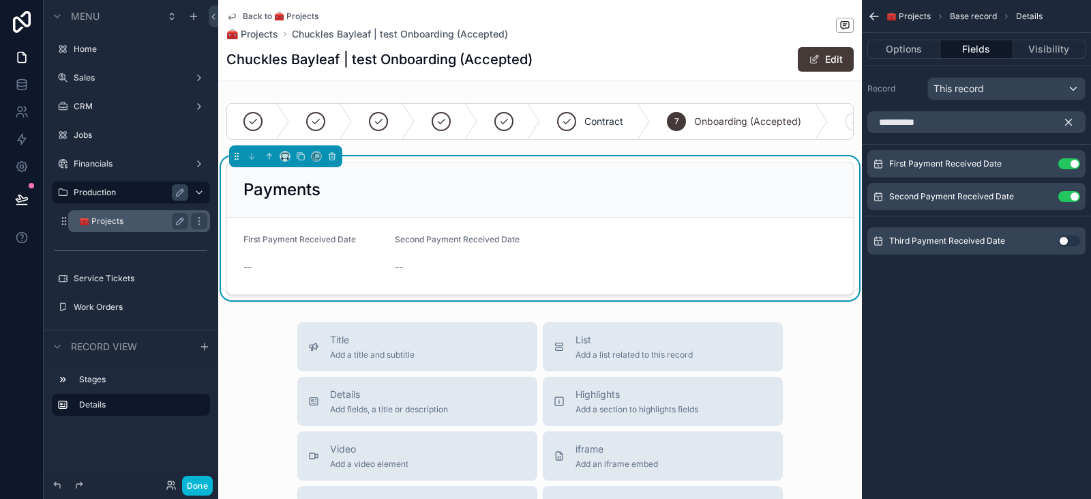
click at [1070, 242] on button "Use setting" at bounding box center [1070, 240] width 22 height 11
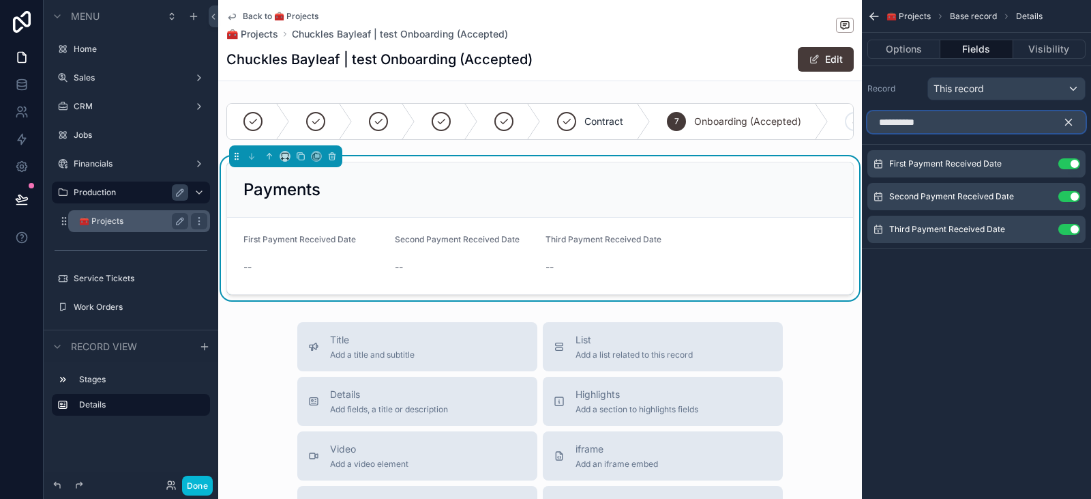
click at [978, 125] on input "**********" at bounding box center [977, 122] width 218 height 22
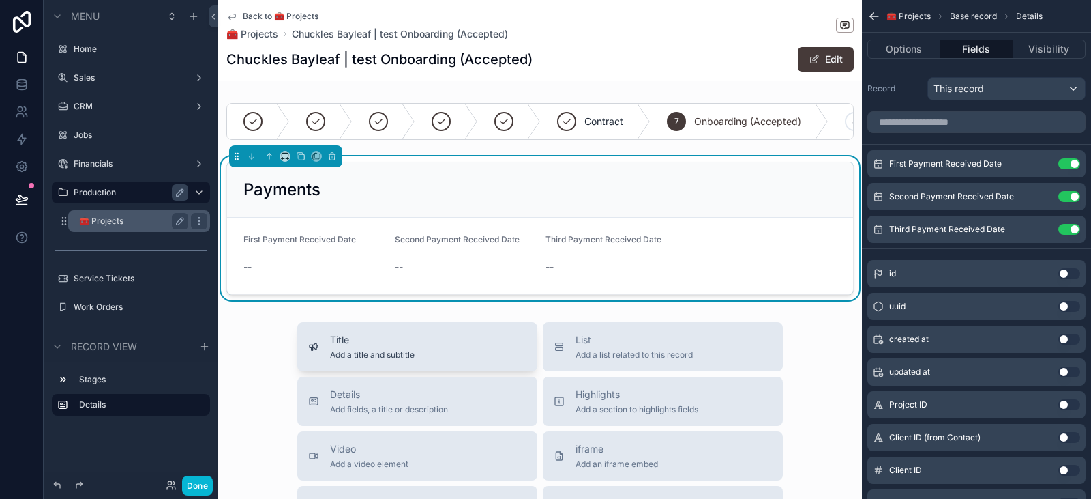
click at [417, 360] on div "Title Add a title and subtitle" at bounding box center [417, 346] width 218 height 27
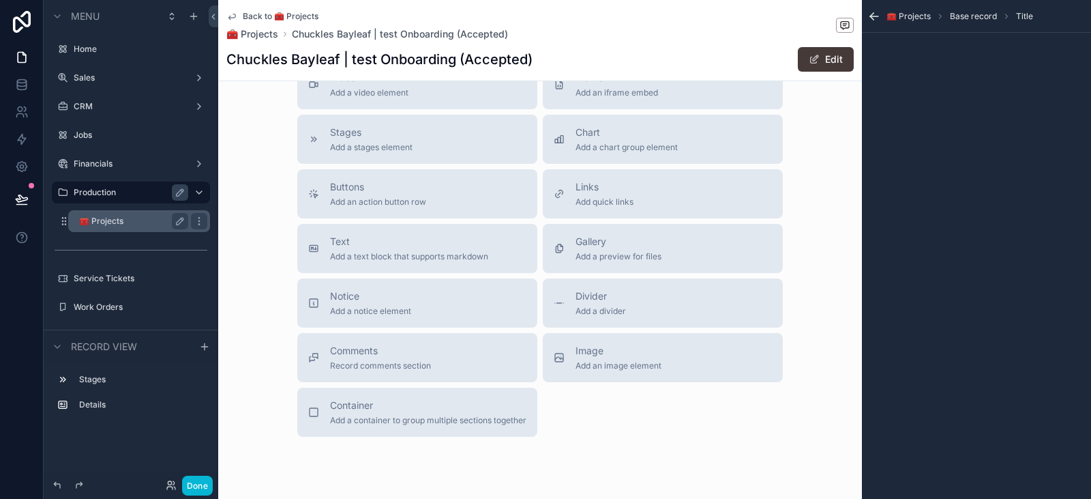
scroll to position [373, 0]
click at [440, 420] on div "Container Add a container to group multiple sections together" at bounding box center [428, 409] width 196 height 27
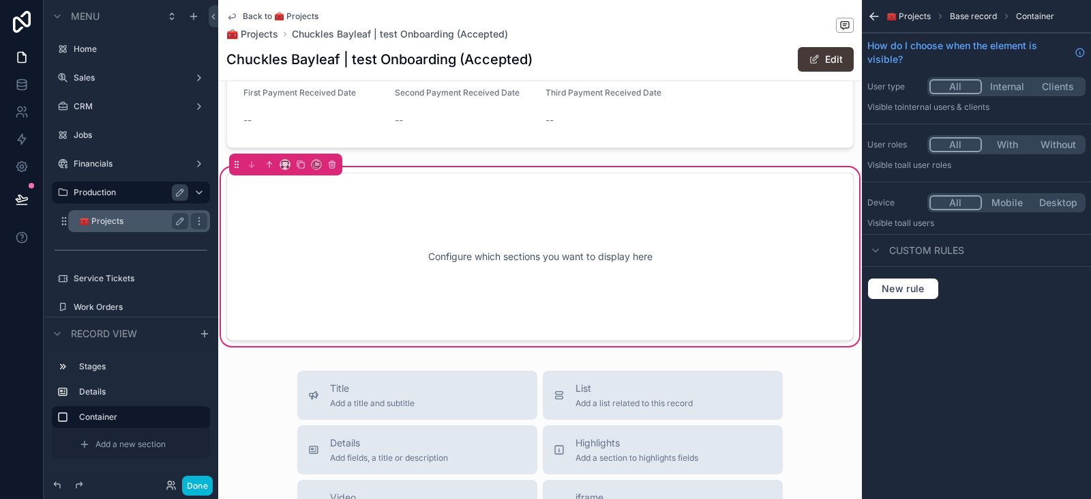
scroll to position [147, 0]
click at [799, 377] on div "Back to 🧰 Projects 🧰 Projects Chuckles Bayleaf | test Onboarding (Accepted) Chu…" at bounding box center [540, 409] width 644 height 1112
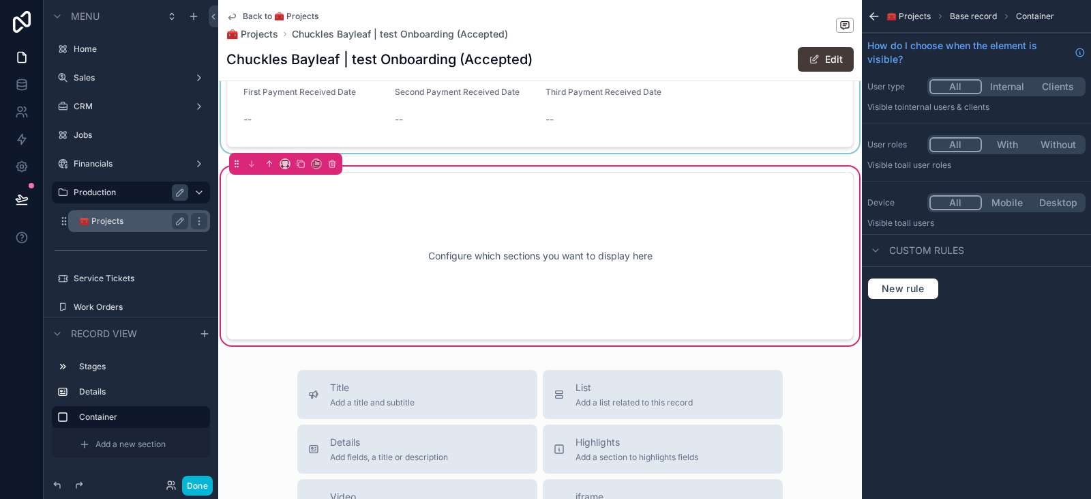
click at [537, 152] on div "scrollable content" at bounding box center [540, 81] width 644 height 144
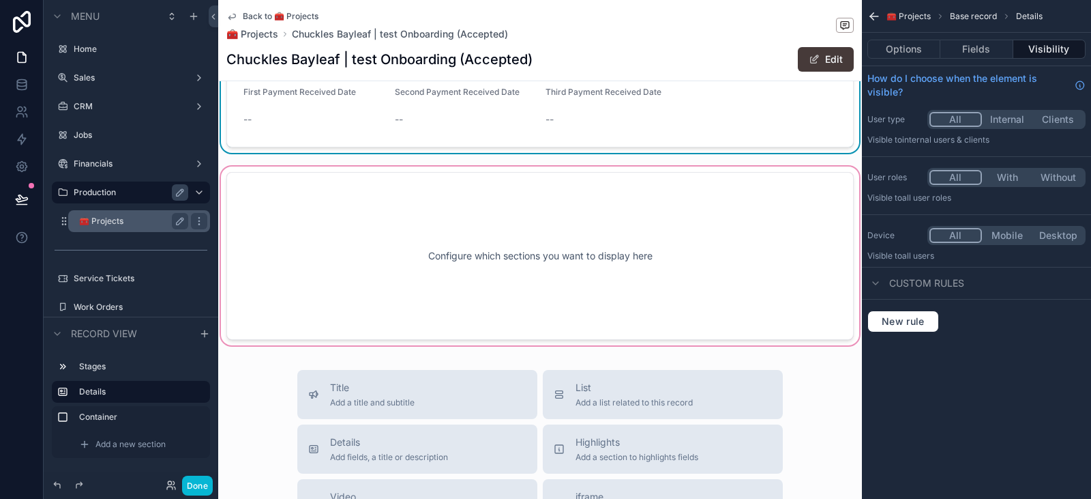
scroll to position [0, 0]
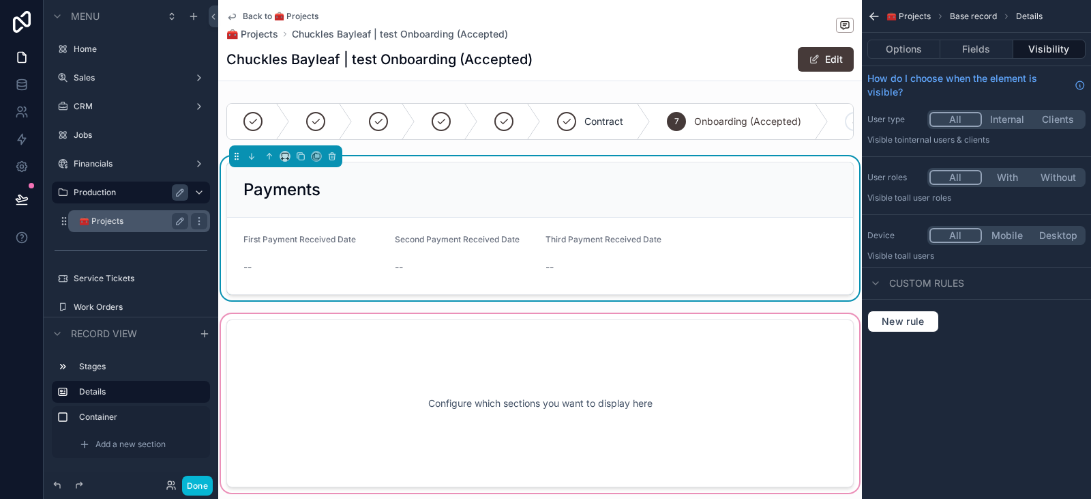
click at [382, 332] on div "scrollable content" at bounding box center [540, 403] width 644 height 184
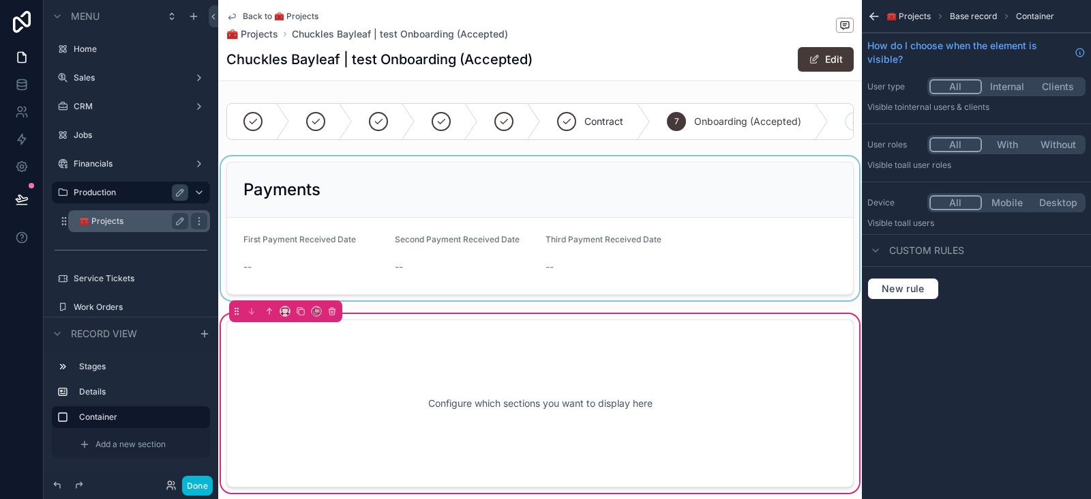
click at [461, 286] on div "scrollable content" at bounding box center [540, 228] width 644 height 144
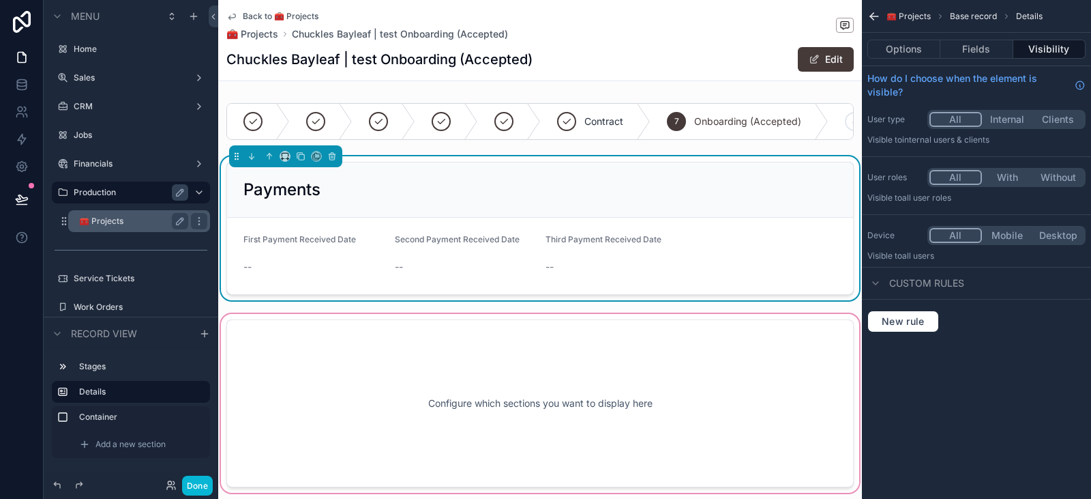
click at [458, 368] on div "scrollable content" at bounding box center [540, 403] width 644 height 184
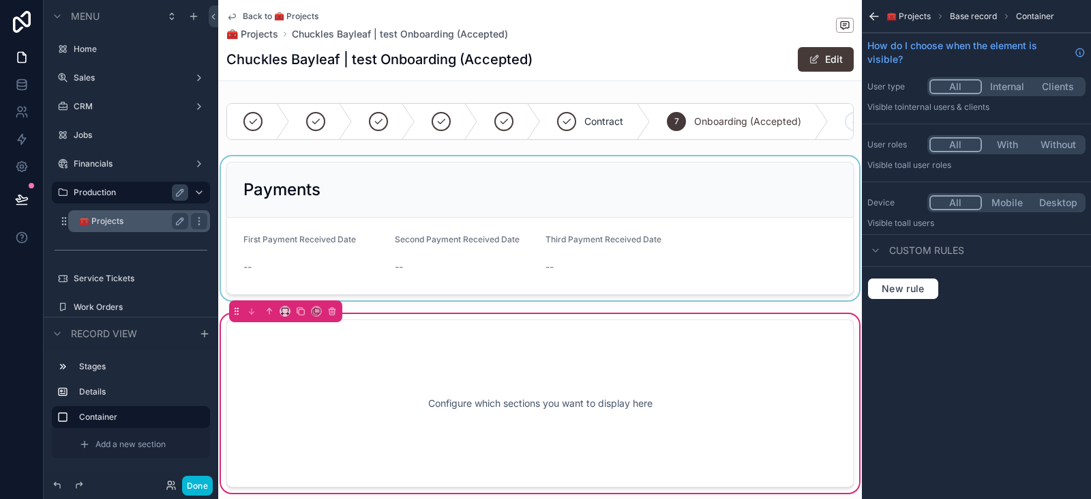
click at [319, 314] on div "scrollable content" at bounding box center [285, 311] width 113 height 22
click at [329, 316] on icon "scrollable content" at bounding box center [332, 311] width 10 height 10
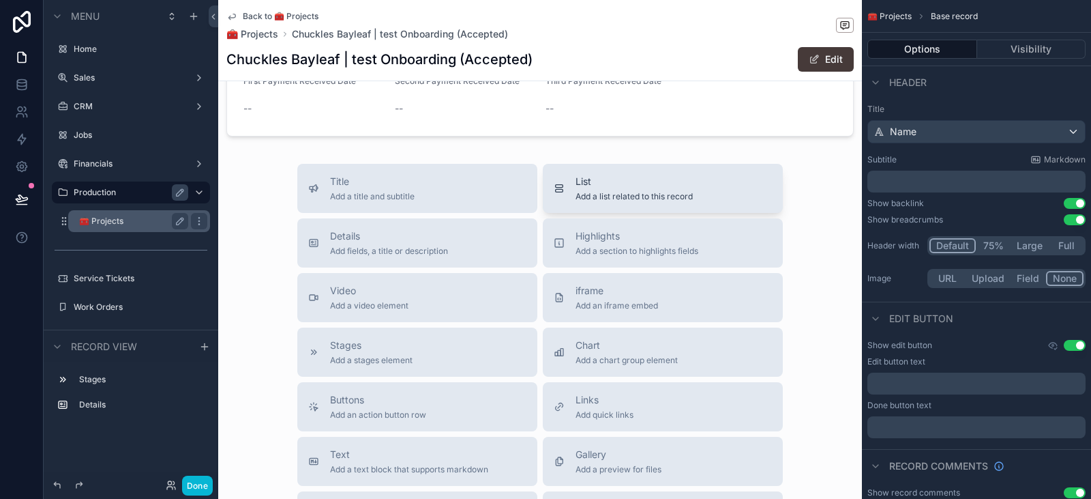
scroll to position [159, 0]
click at [441, 242] on span "Details" at bounding box center [389, 236] width 118 height 14
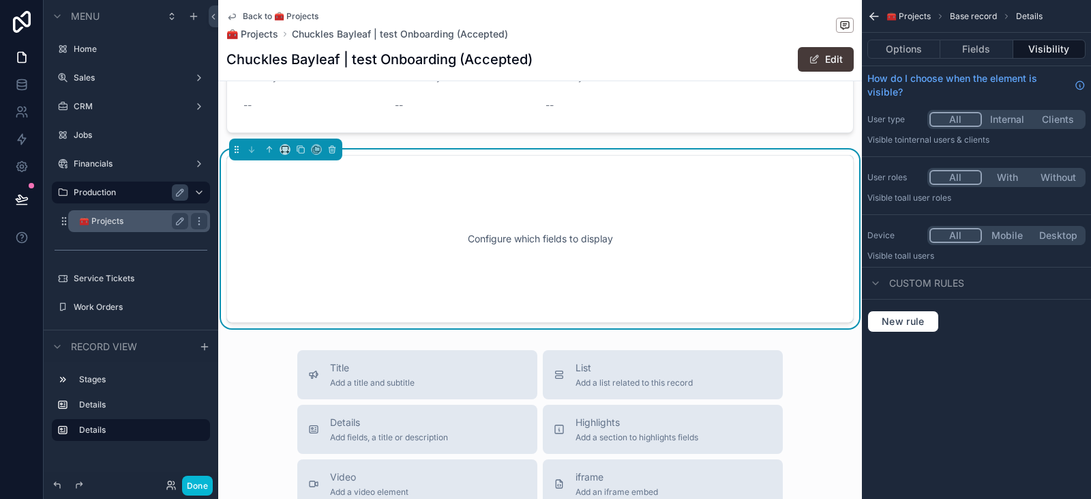
scroll to position [0, 0]
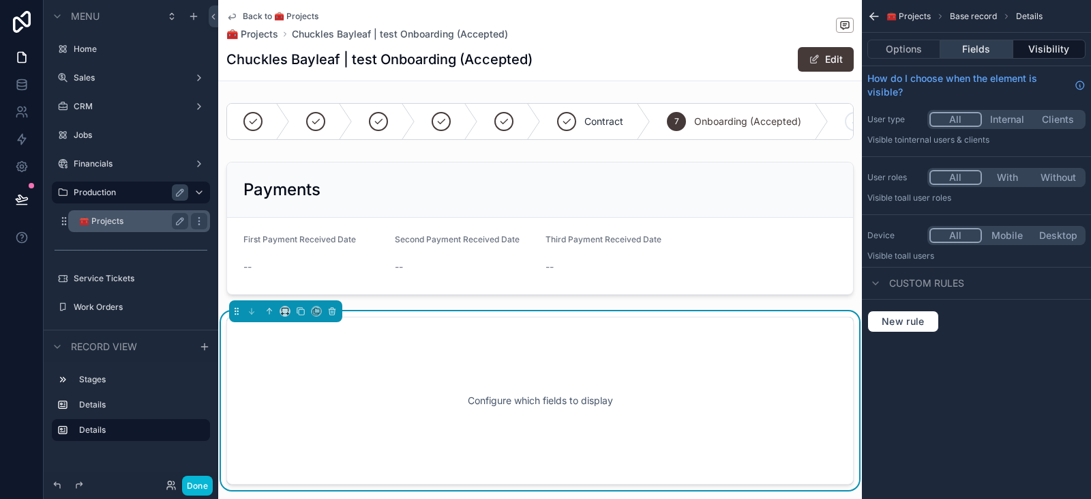
click at [984, 42] on button "Fields" at bounding box center [977, 49] width 72 height 19
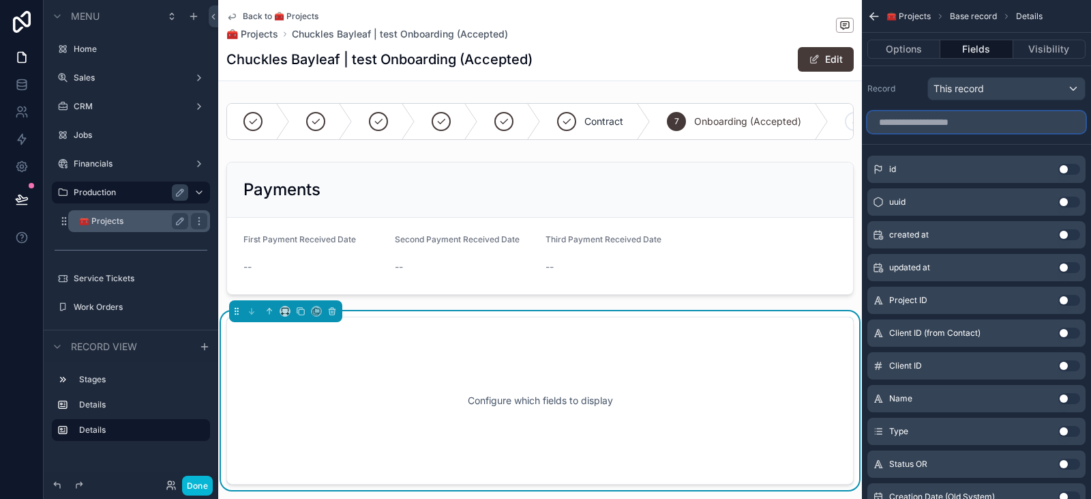
click at [965, 129] on input "scrollable content" at bounding box center [977, 122] width 218 height 22
click at [918, 43] on button "Options" at bounding box center [904, 49] width 73 height 19
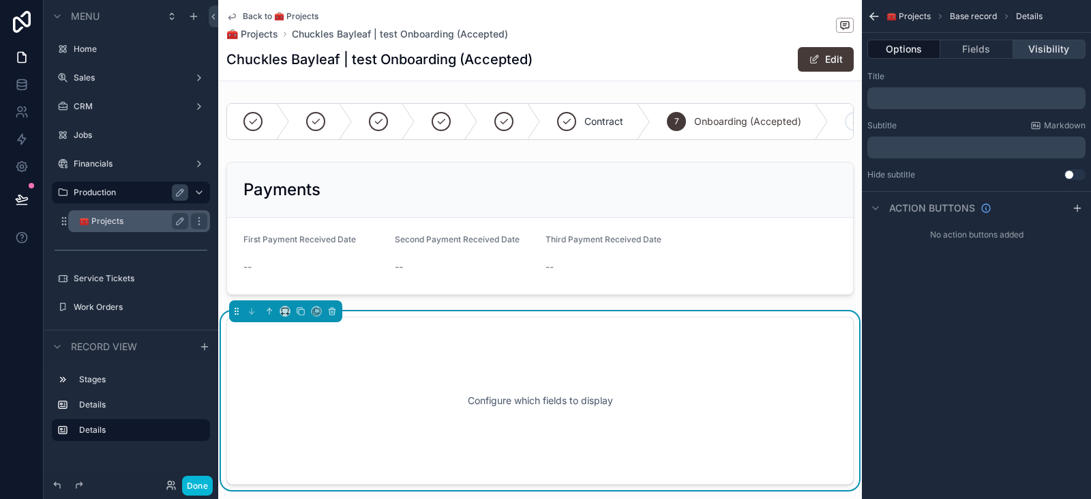
click at [1037, 42] on button "Visibility" at bounding box center [1050, 49] width 72 height 19
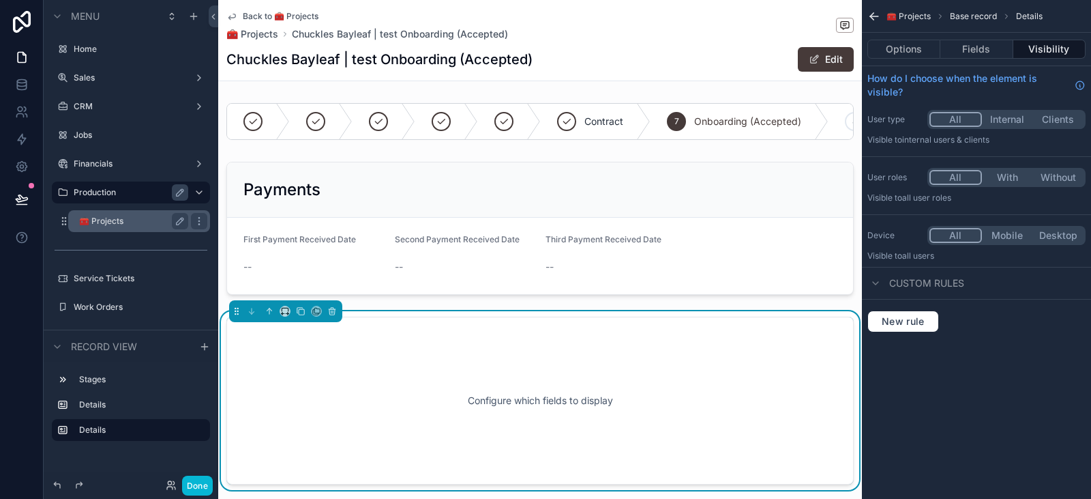
click at [583, 35] on div "Back to 🧰 Projects 🧰 Projects Chuckles Bayleaf | test Onboarding (Accepted)" at bounding box center [540, 26] width 628 height 30
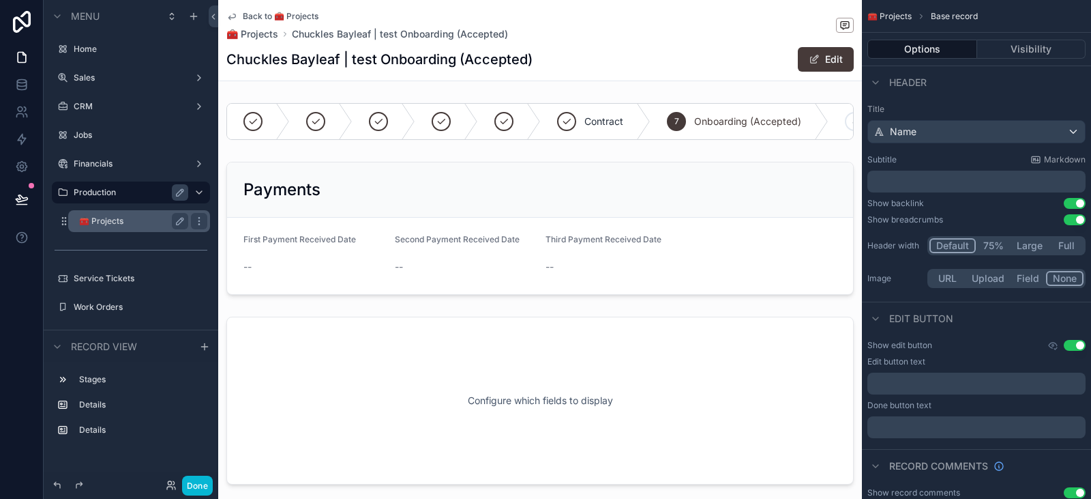
click at [583, 35] on div "Back to 🧰 Projects 🧰 Projects Chuckles Bayleaf | test Onboarding (Accepted)" at bounding box center [540, 26] width 628 height 30
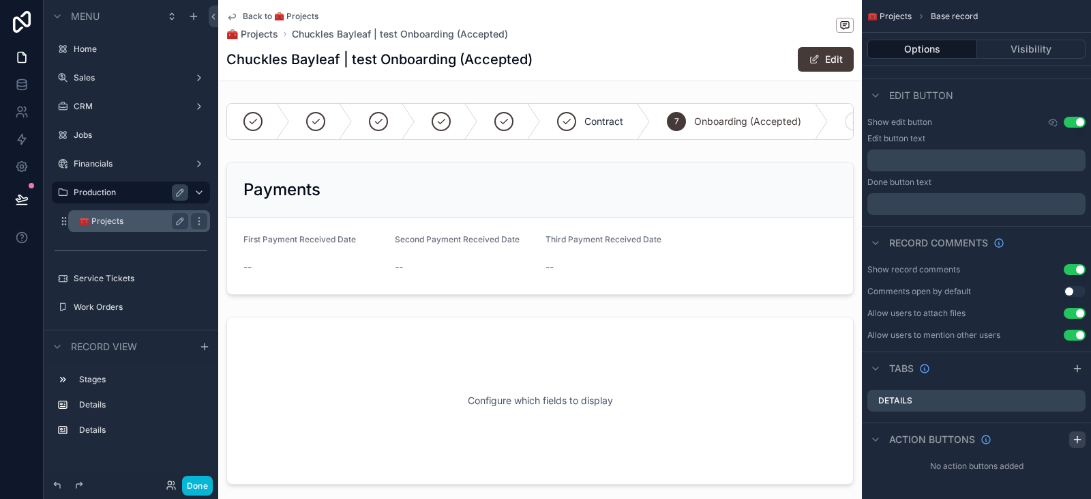
click at [1079, 441] on icon "scrollable content" at bounding box center [1077, 439] width 11 height 11
click at [905, 475] on label "Action #1" at bounding box center [911, 471] width 43 height 11
click at [1048, 469] on icon "scrollable content" at bounding box center [1047, 471] width 11 height 11
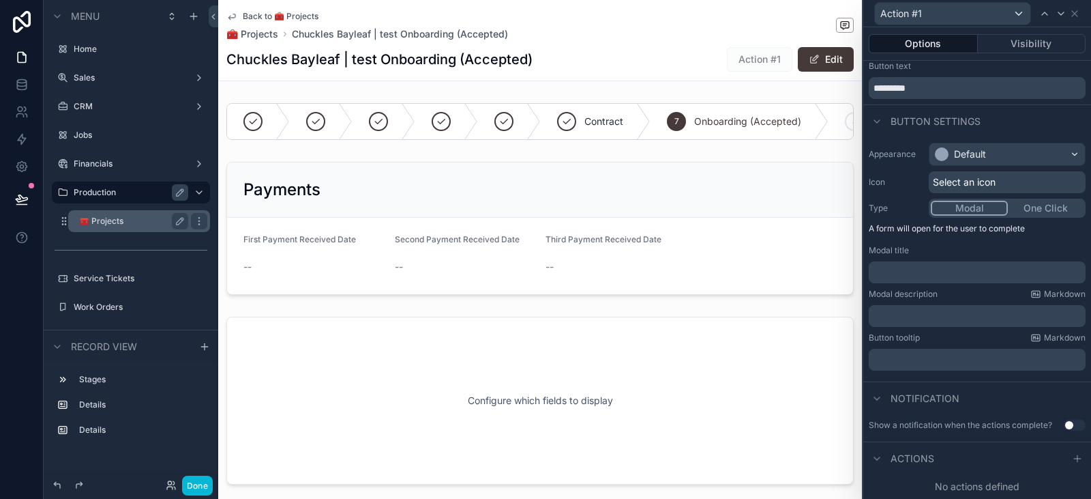
scroll to position [0, 0]
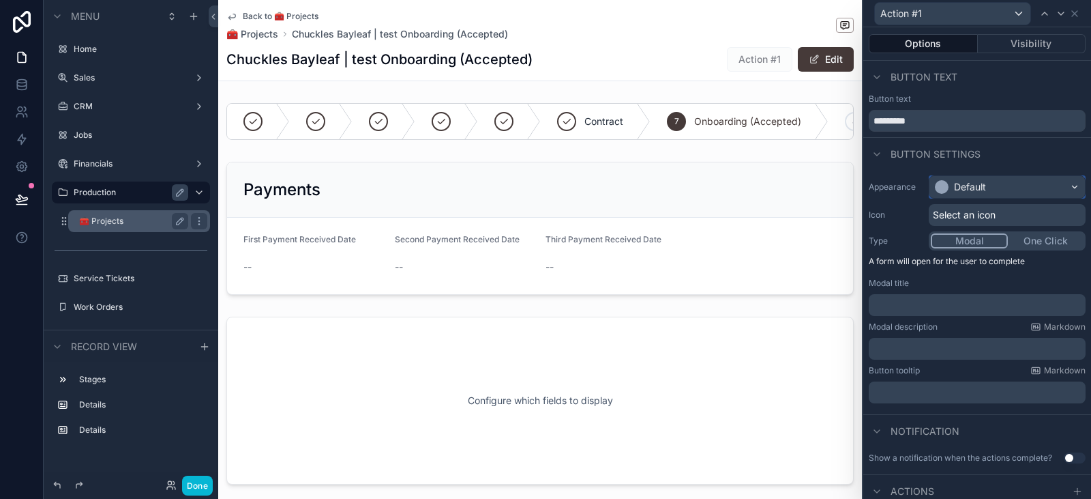
click at [984, 190] on div "Default" at bounding box center [970, 187] width 32 height 14
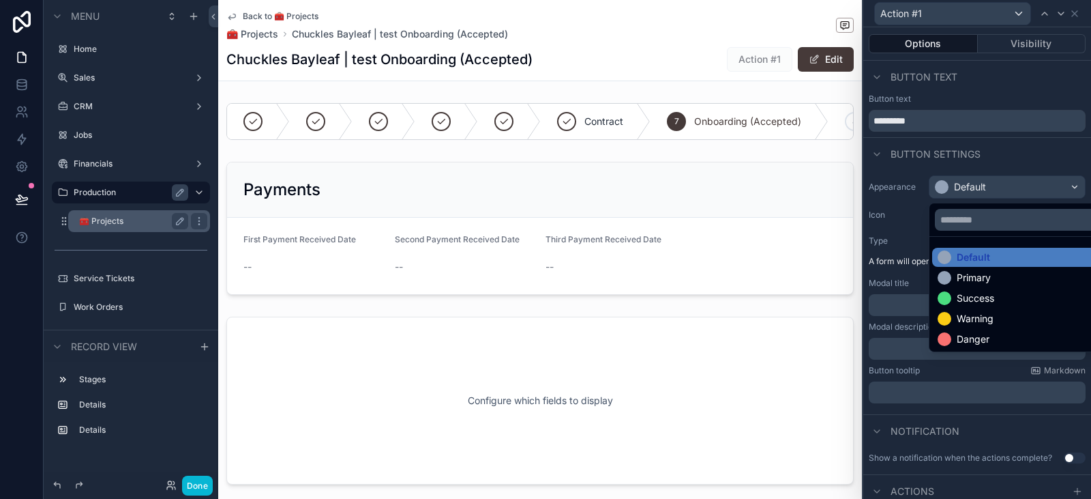
click at [984, 190] on div at bounding box center [978, 249] width 228 height 499
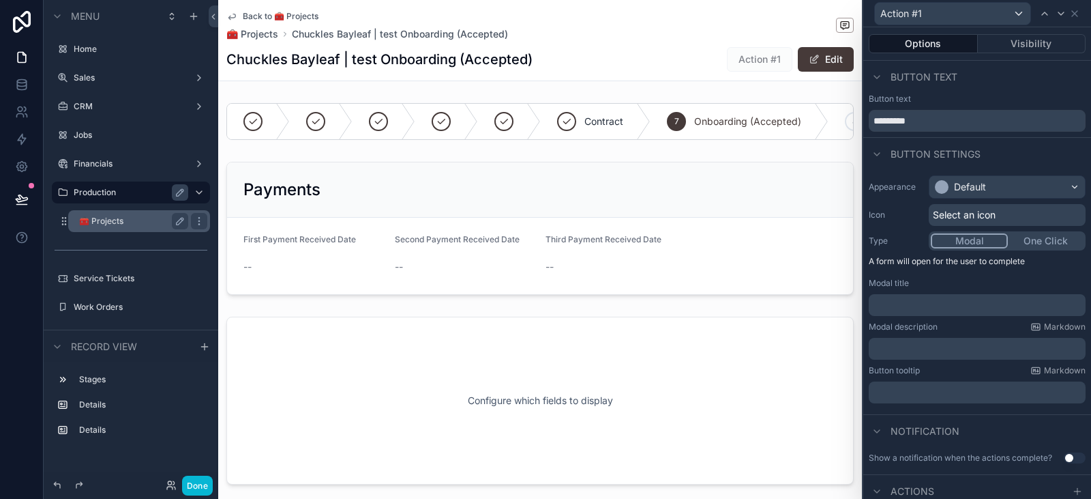
click at [984, 201] on div "Appearance Default Icon Select an icon Type Modal One Click A form will open fo…" at bounding box center [978, 289] width 228 height 239
click at [985, 207] on div "Select an icon" at bounding box center [1007, 215] width 157 height 22
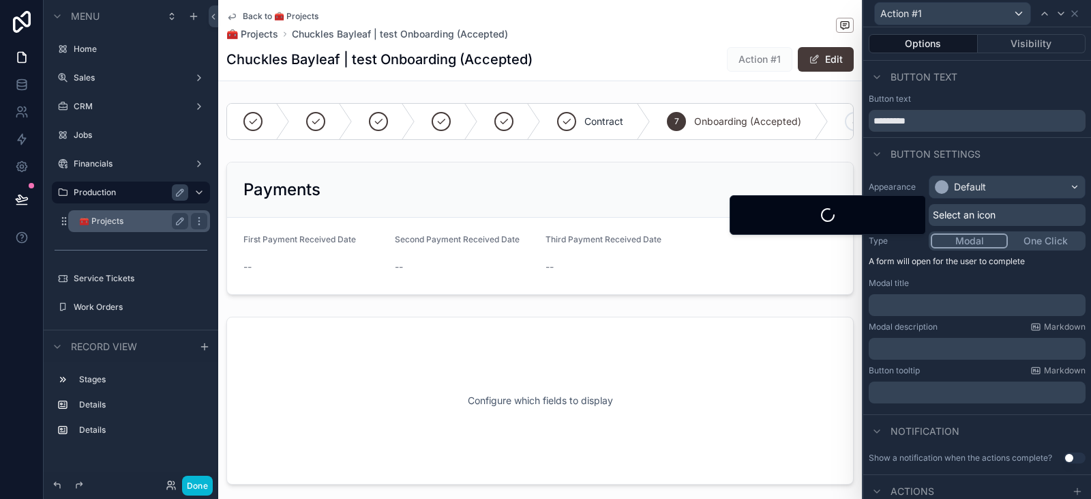
click at [985, 207] on div "Select an icon" at bounding box center [1007, 215] width 157 height 22
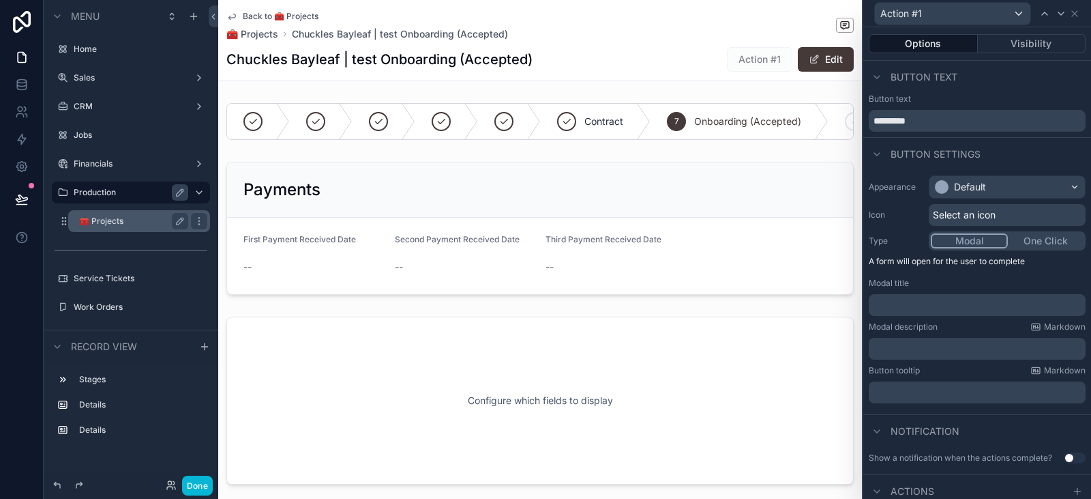
click at [1023, 236] on button "One Click" at bounding box center [1046, 240] width 76 height 15
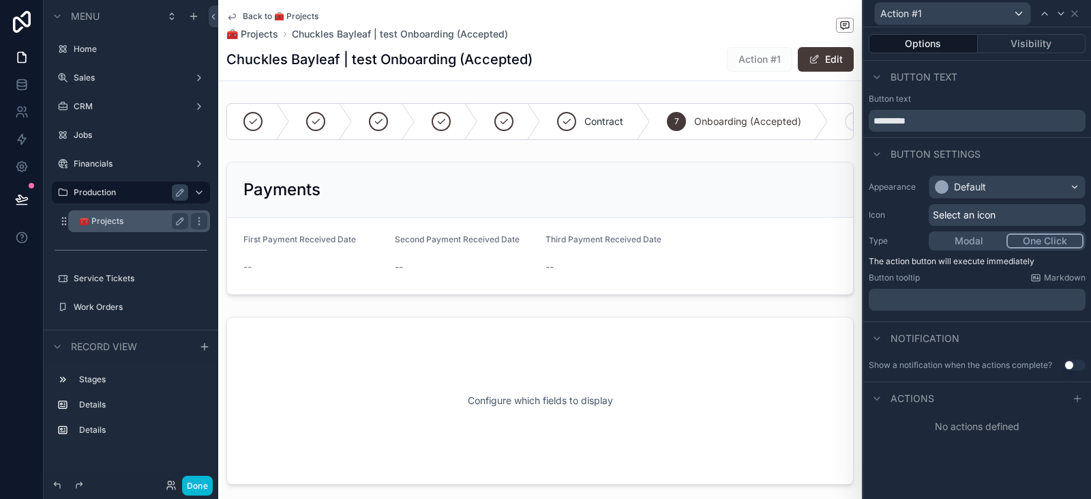
click at [963, 237] on button "Modal" at bounding box center [969, 240] width 76 height 15
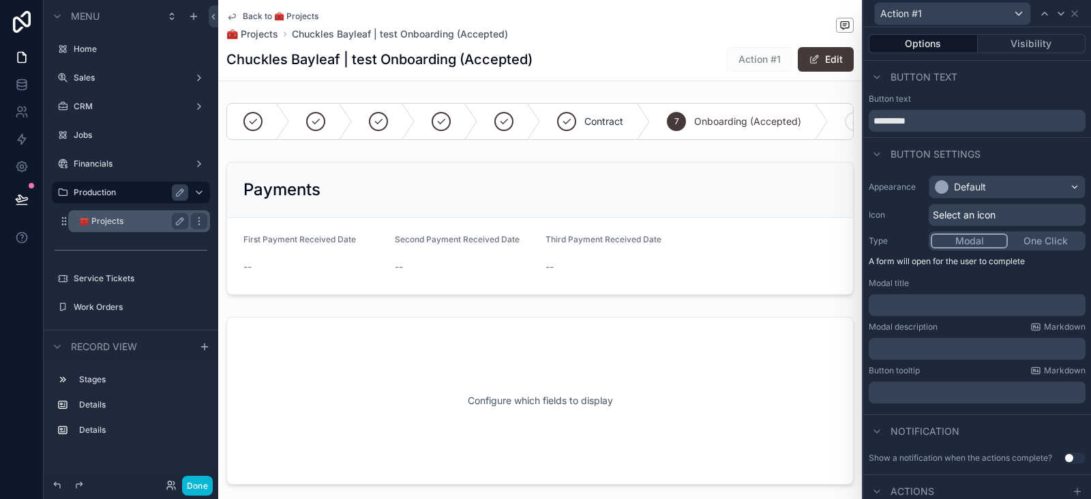
scroll to position [33, 0]
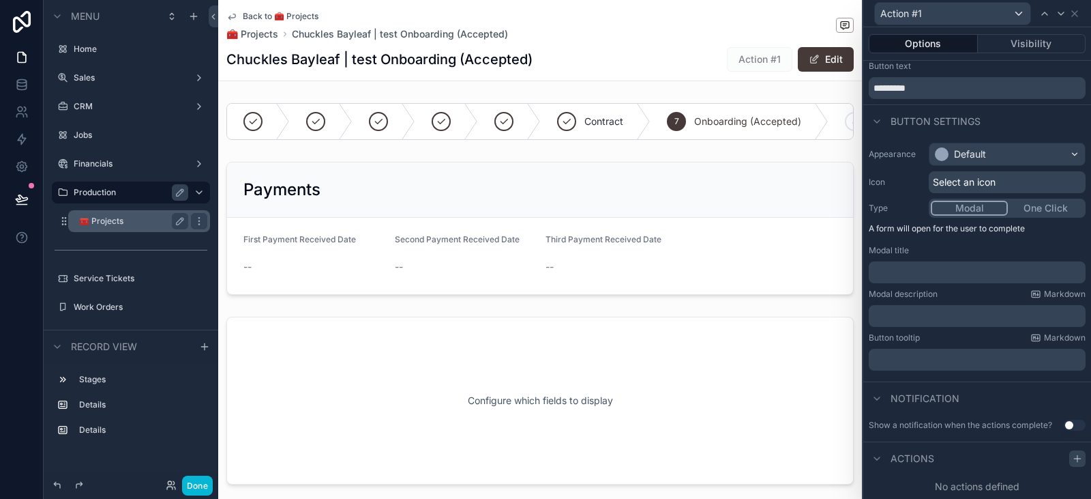
click at [1078, 456] on icon at bounding box center [1078, 458] width 0 height 6
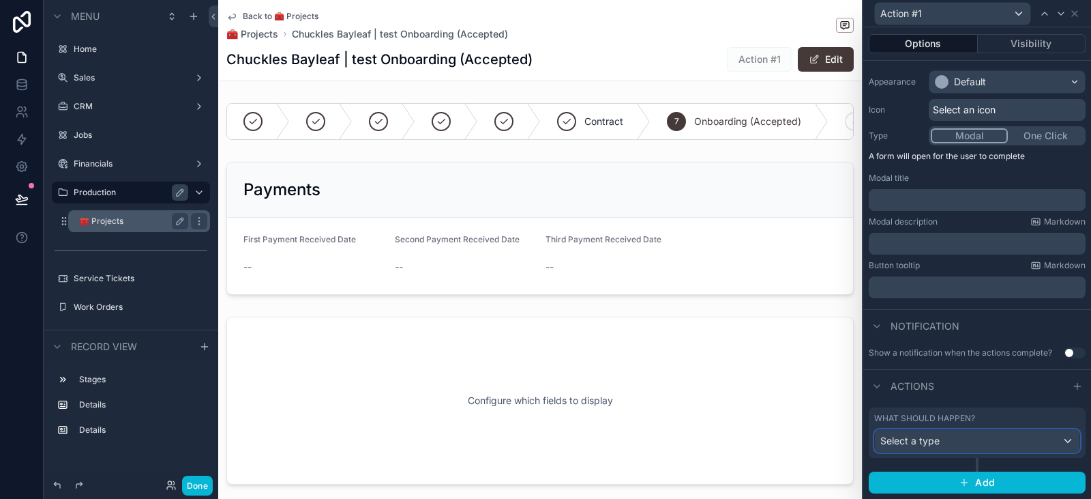
click at [959, 436] on div "Select a type" at bounding box center [977, 441] width 205 height 22
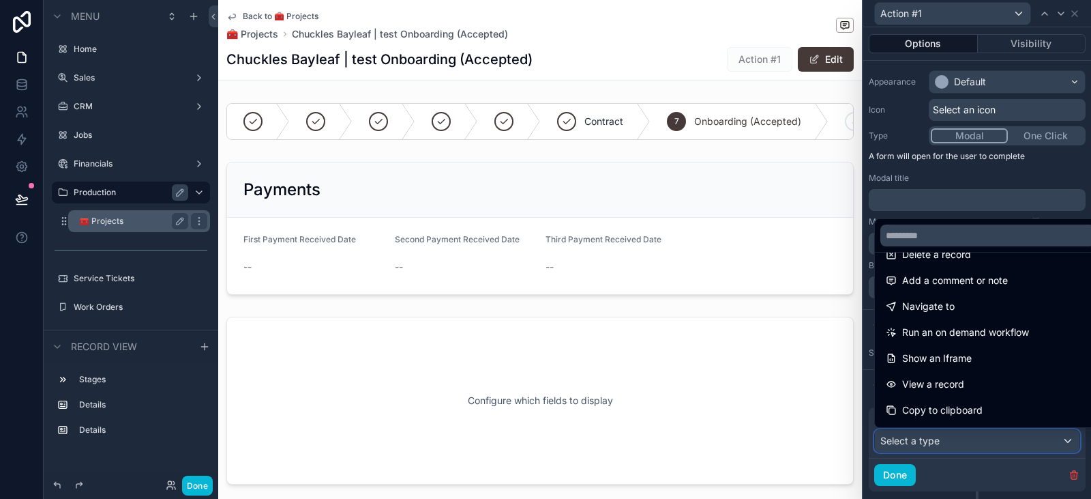
scroll to position [74, 0]
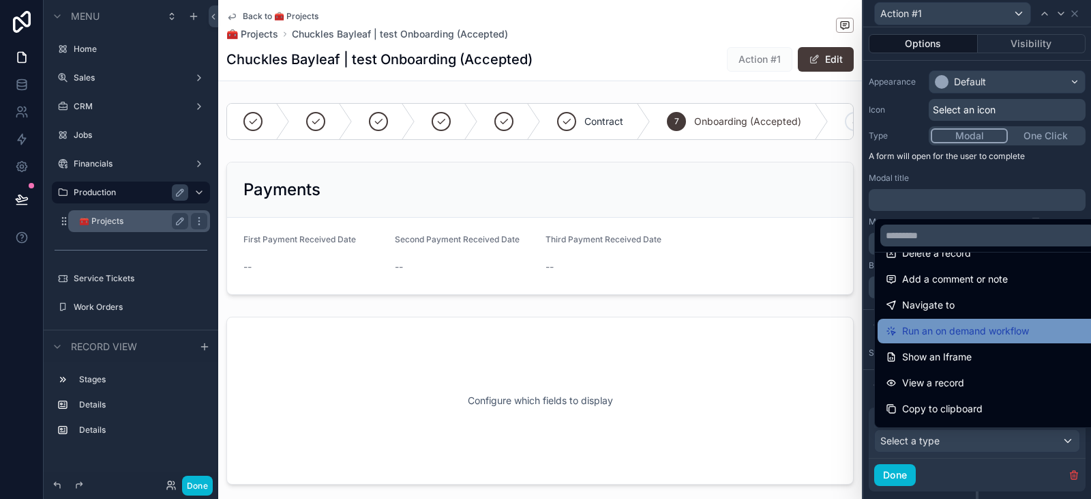
click at [948, 331] on span "Run an on demand workflow" at bounding box center [966, 331] width 127 height 16
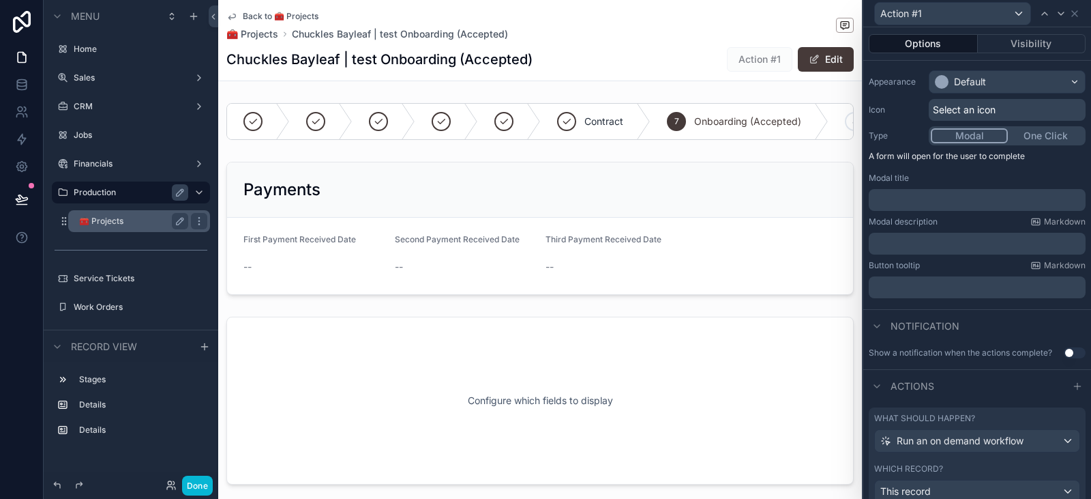
scroll to position [239, 0]
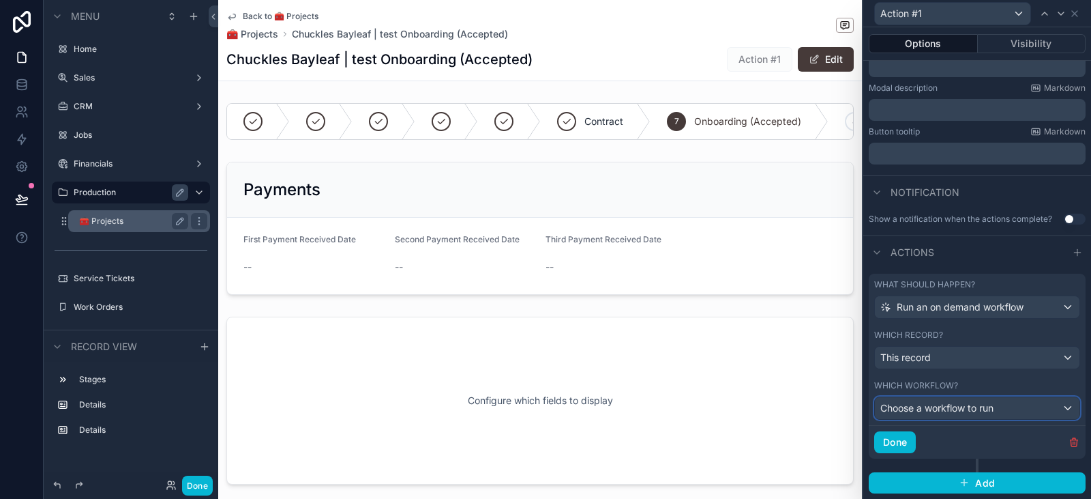
click at [950, 411] on span "Choose a workflow to run" at bounding box center [937, 408] width 113 height 12
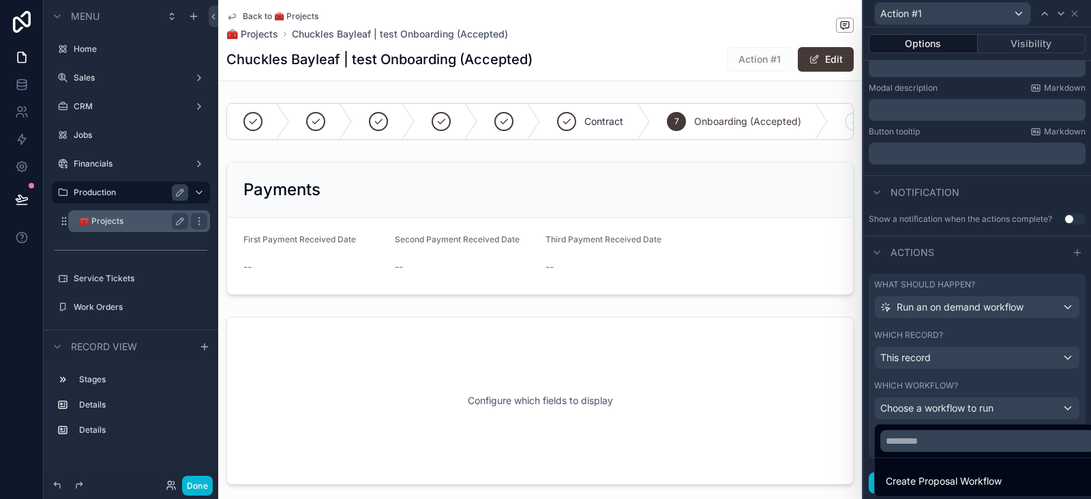
click at [952, 395] on div at bounding box center [978, 249] width 228 height 499
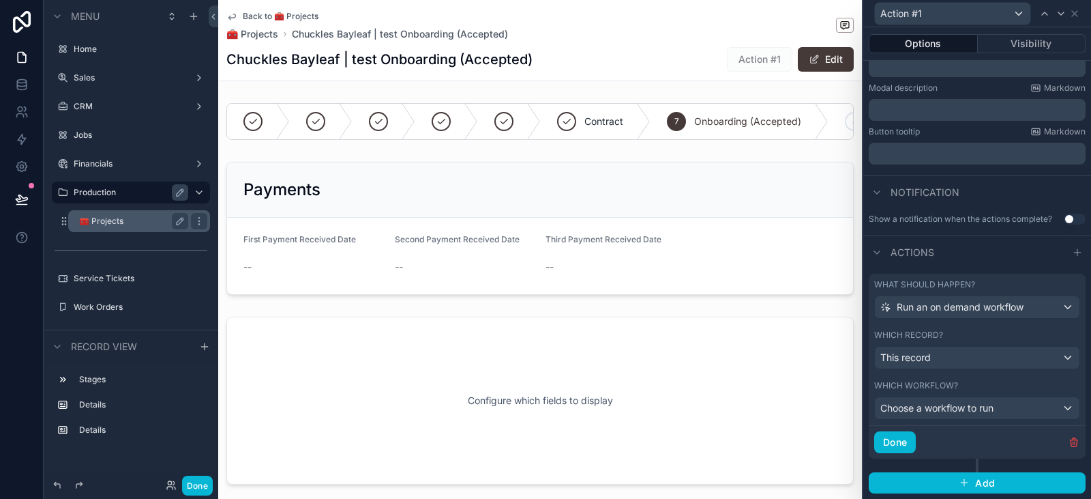
scroll to position [0, 0]
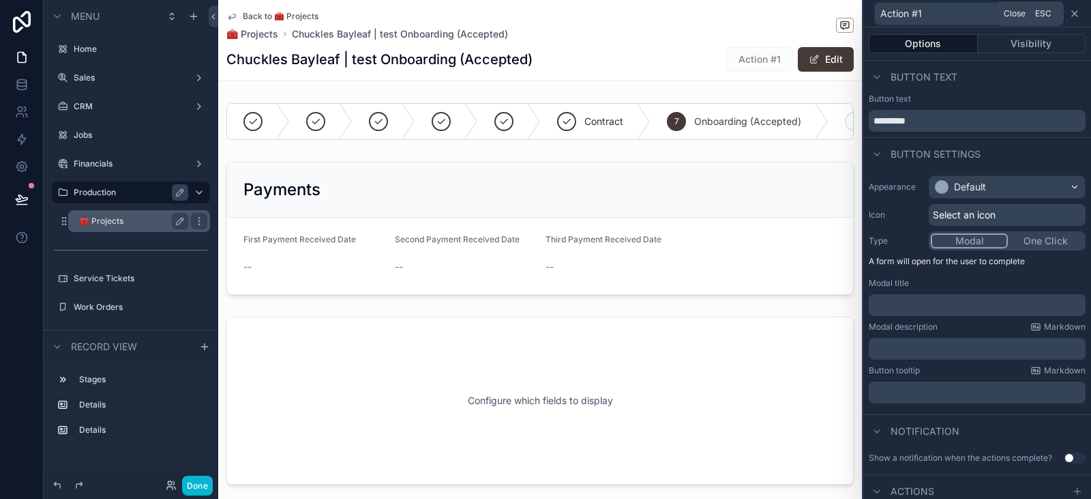
click at [1079, 12] on icon at bounding box center [1075, 13] width 11 height 11
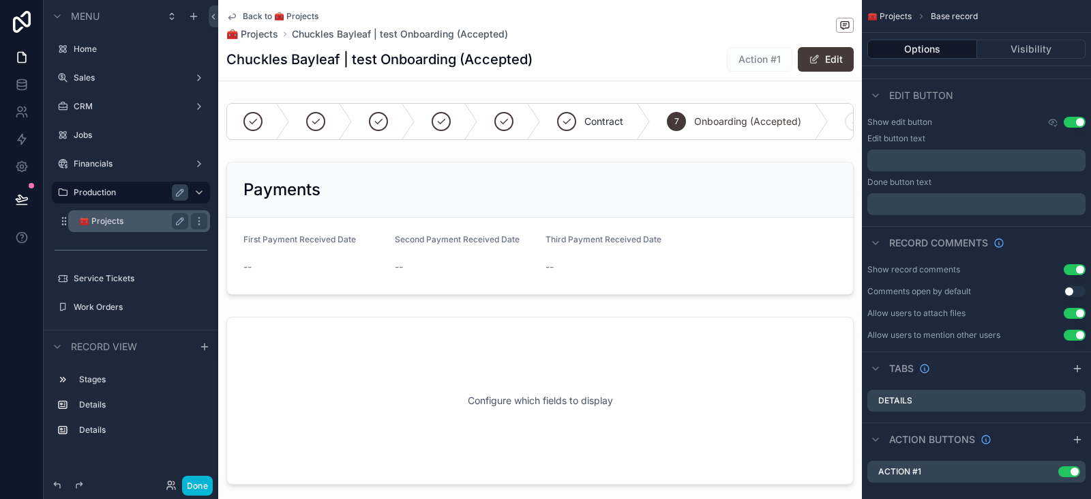
click at [508, 159] on div "Contract 7 Onboarding (Accepted) 8 CAD 9 Fabrication Pending 10 Fabrication 11 …" at bounding box center [540, 294] width 644 height 392
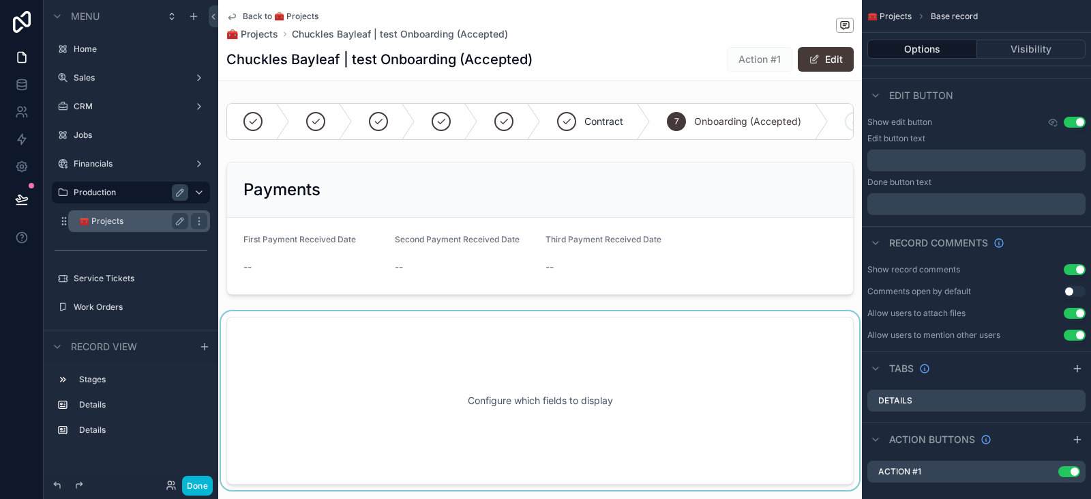
click at [546, 354] on div "scrollable content" at bounding box center [540, 400] width 644 height 179
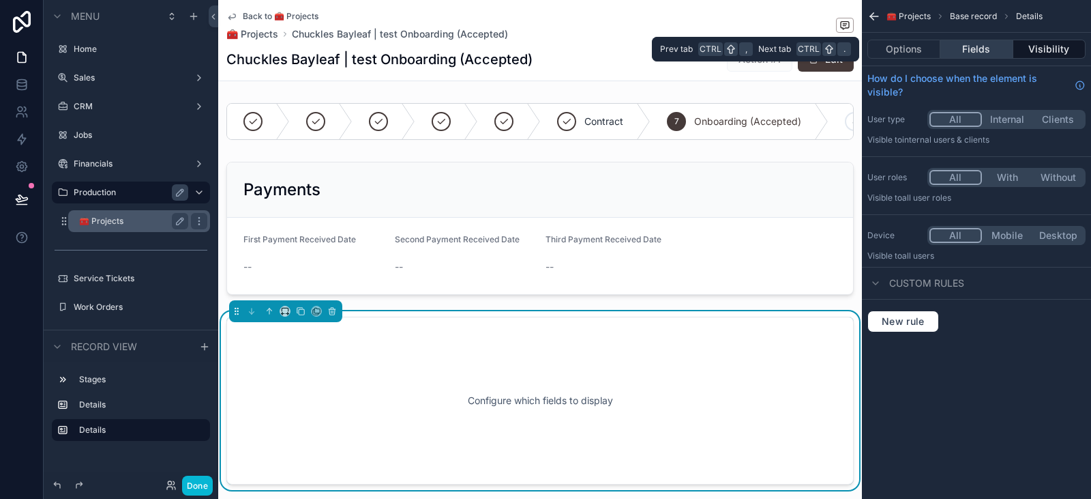
click at [967, 53] on button "Fields" at bounding box center [977, 49] width 72 height 19
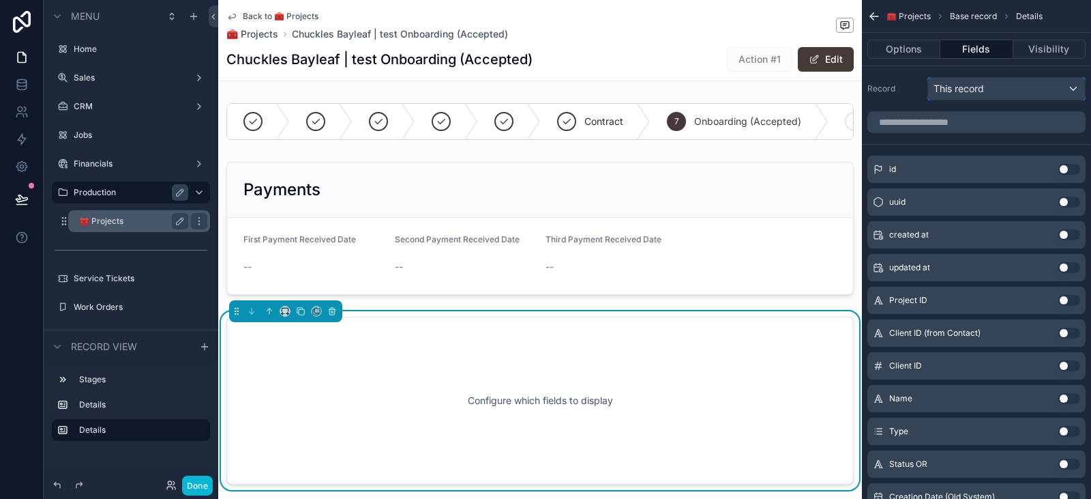
click at [956, 98] on div "This record" at bounding box center [1006, 89] width 157 height 22
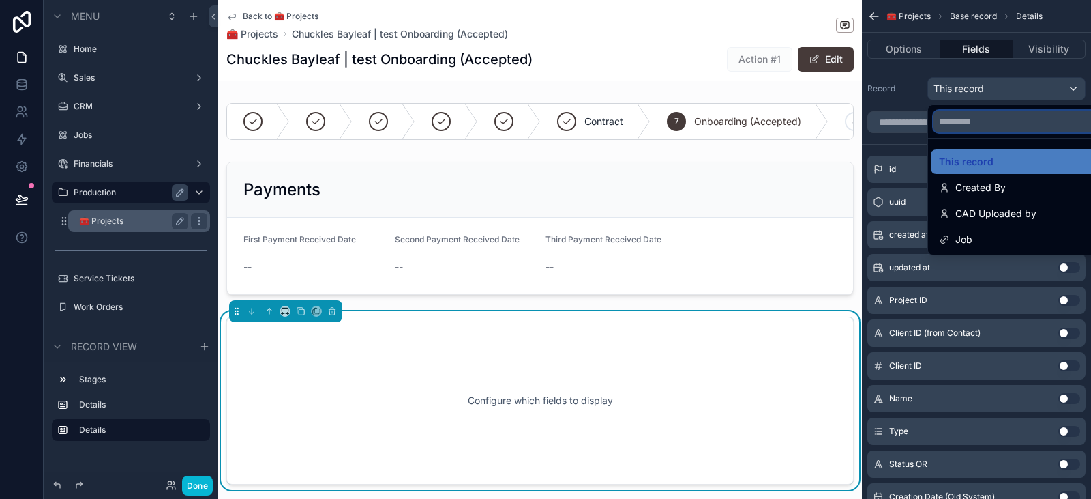
click at [949, 122] on input "text" at bounding box center [1022, 122] width 177 height 22
click at [912, 121] on div "scrollable content" at bounding box center [545, 249] width 1091 height 499
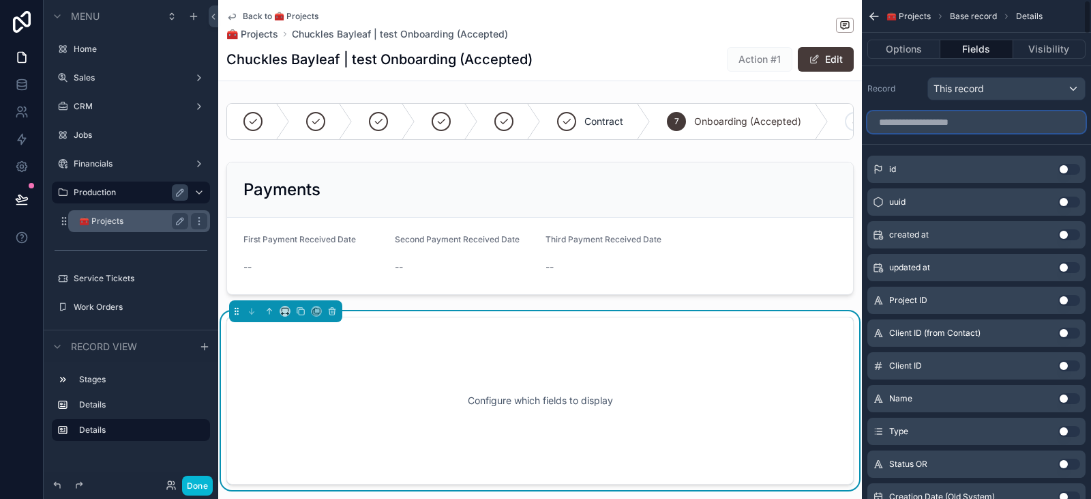
click at [912, 121] on input "scrollable content" at bounding box center [977, 122] width 218 height 22
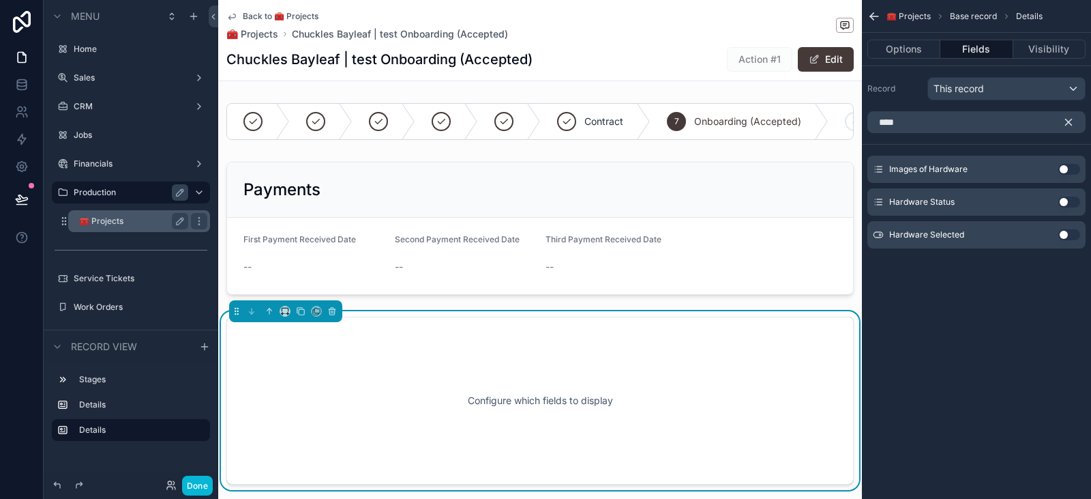
click at [1071, 202] on button "Use setting" at bounding box center [1070, 201] width 22 height 11
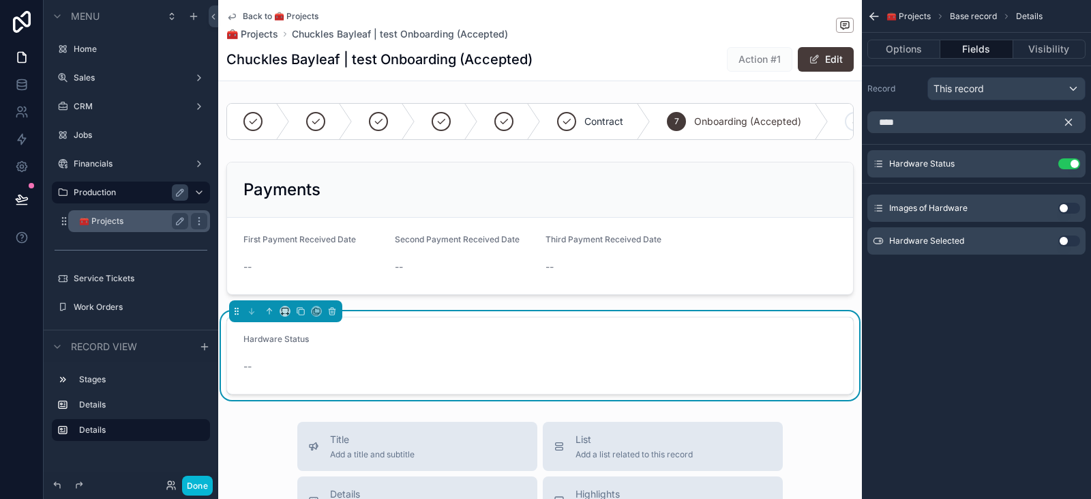
click at [1070, 240] on button "Use setting" at bounding box center [1070, 240] width 22 height 11
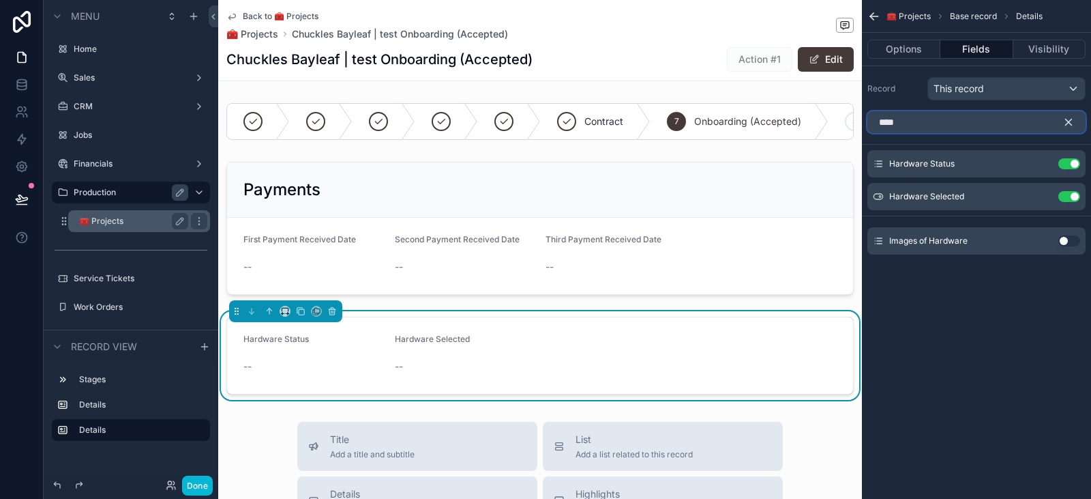
click at [919, 121] on input "****" at bounding box center [977, 122] width 218 height 22
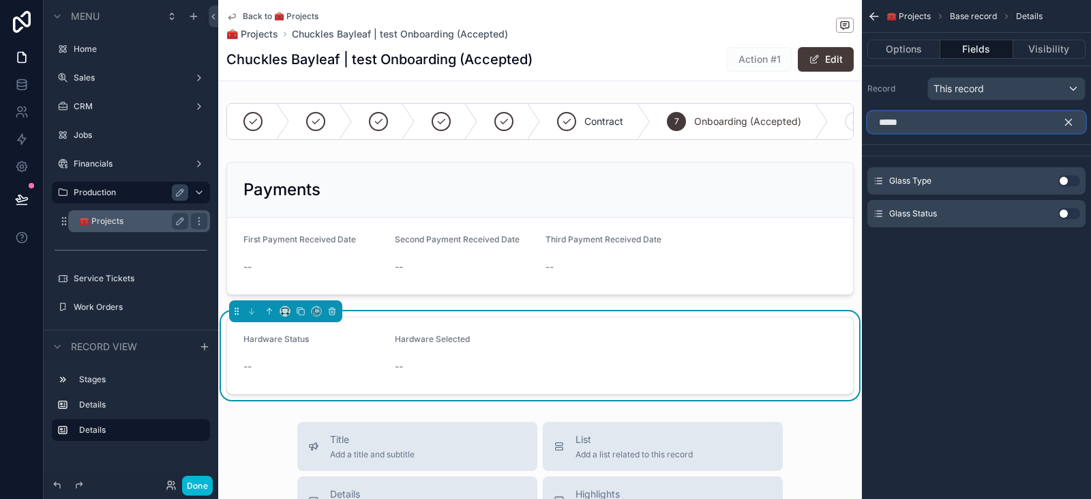
type input "*****"
click at [1071, 184] on button "Use setting" at bounding box center [1070, 180] width 22 height 11
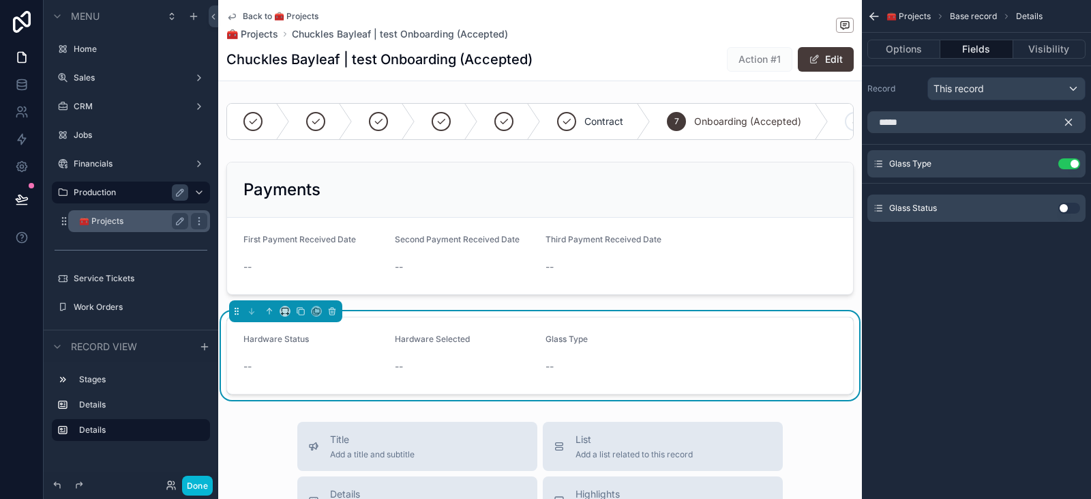
click at [1072, 205] on button "Use setting" at bounding box center [1070, 208] width 22 height 11
